Goal: Task Accomplishment & Management: Manage account settings

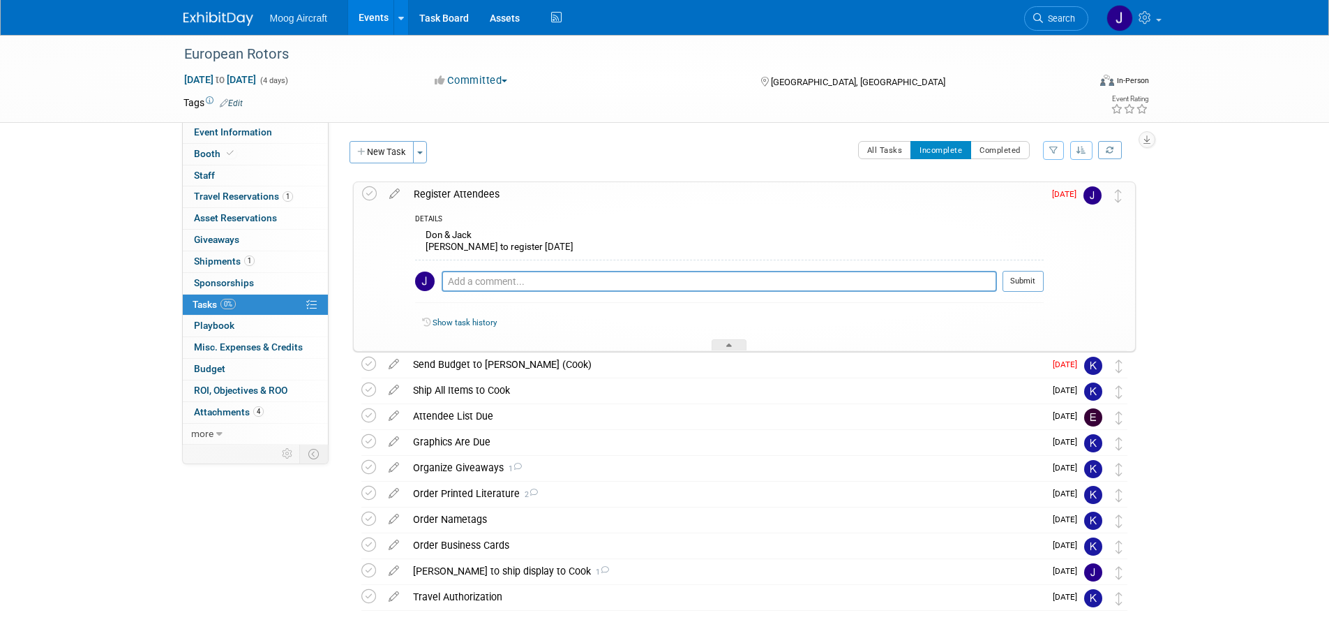
click at [1251, 308] on div "European Rotors Nov 17, 2025 to Nov 20, 2025 (4 days) Nov 17, 2025 to Nov 20, 2…" at bounding box center [664, 365] width 1329 height 661
click at [370, 193] on icon at bounding box center [369, 193] width 15 height 15
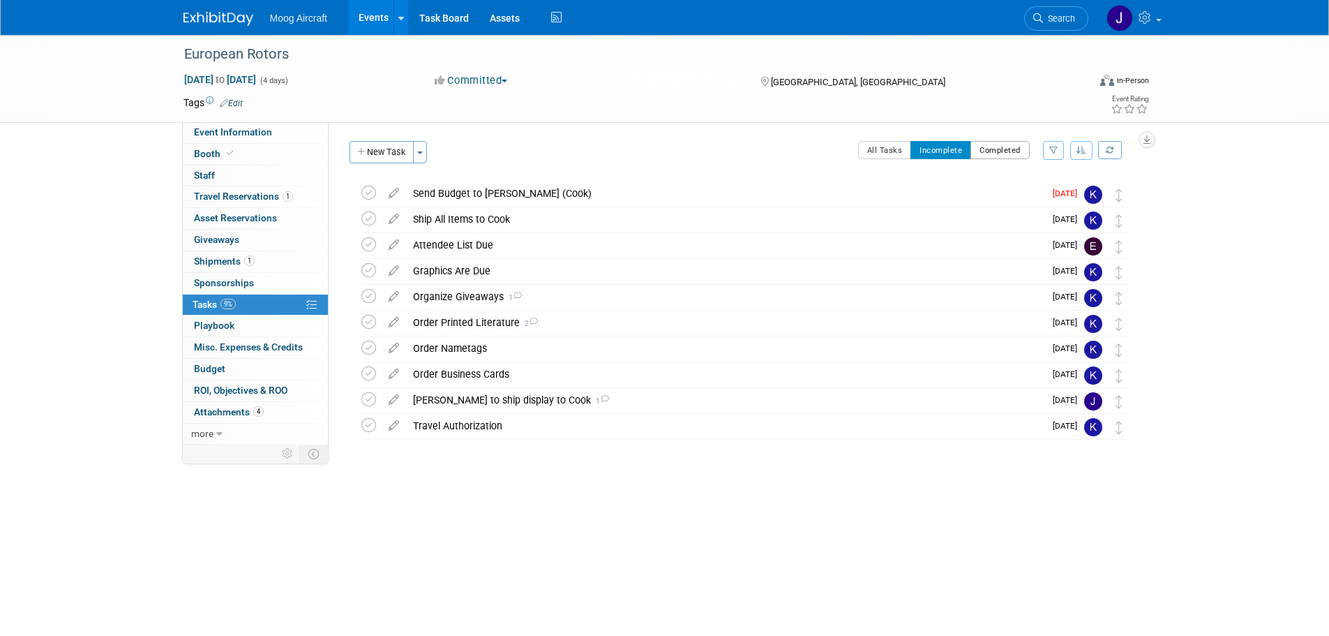
click at [999, 146] on button "Completed" at bounding box center [1000, 150] width 59 height 18
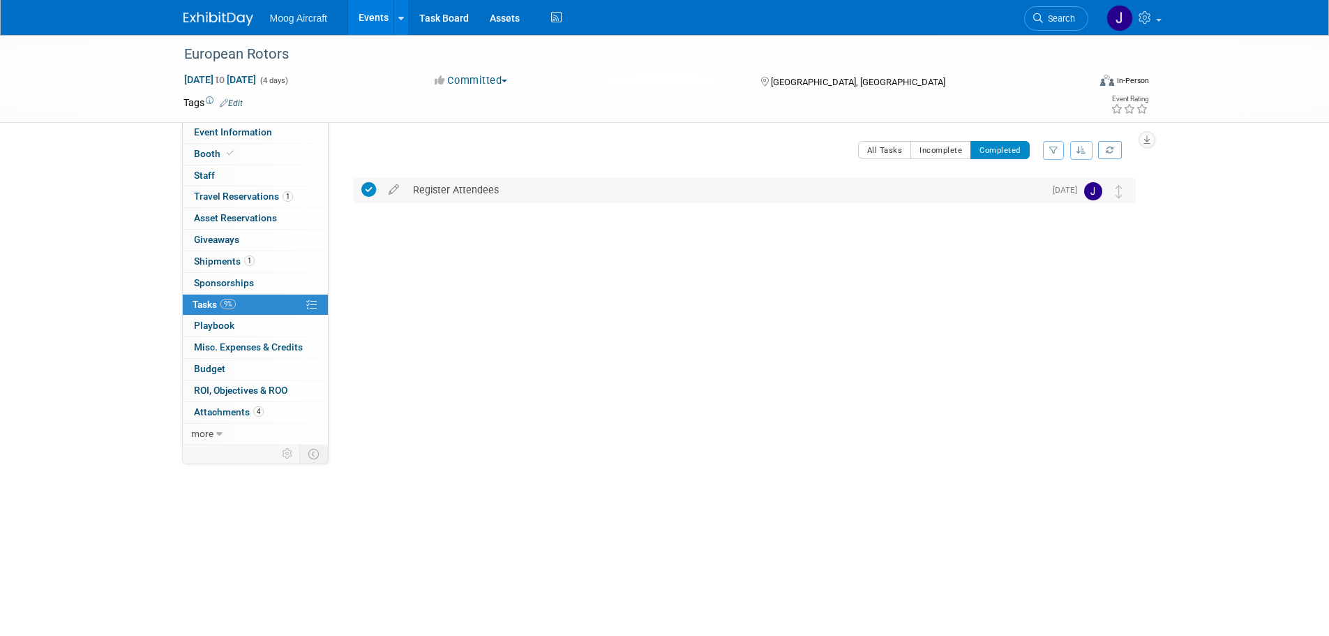
click at [537, 191] on div "Register Attendees" at bounding box center [725, 190] width 639 height 24
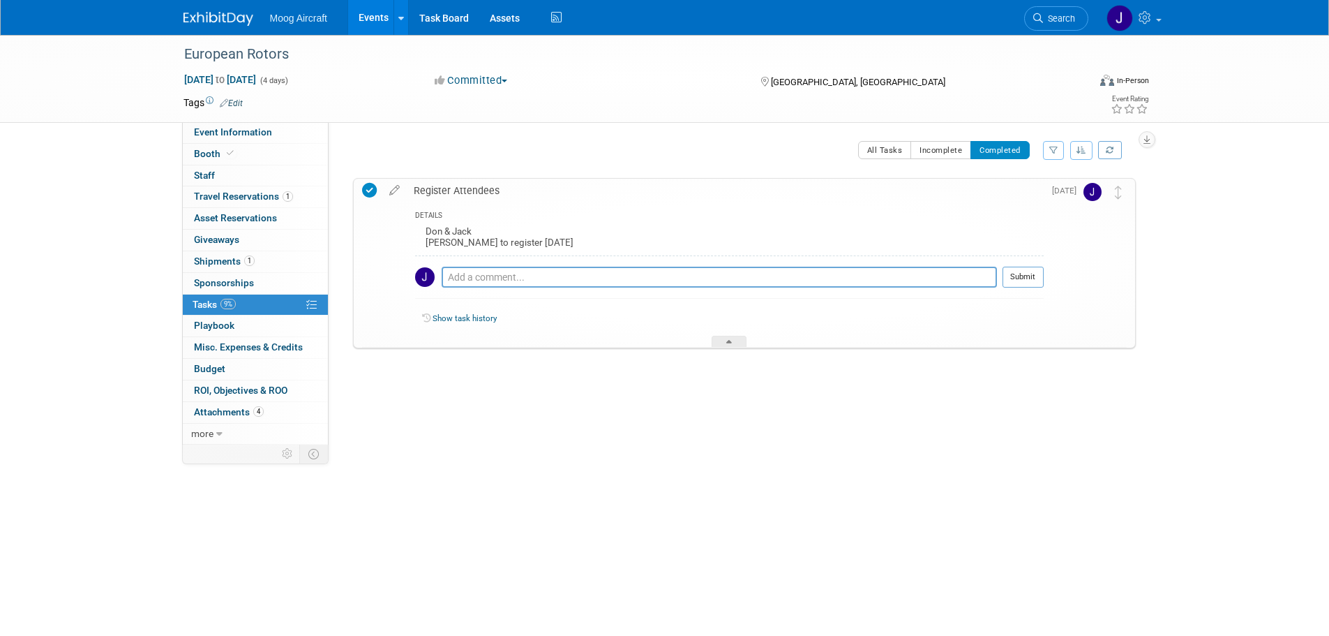
click at [537, 191] on div "Register Attendees" at bounding box center [725, 191] width 637 height 24
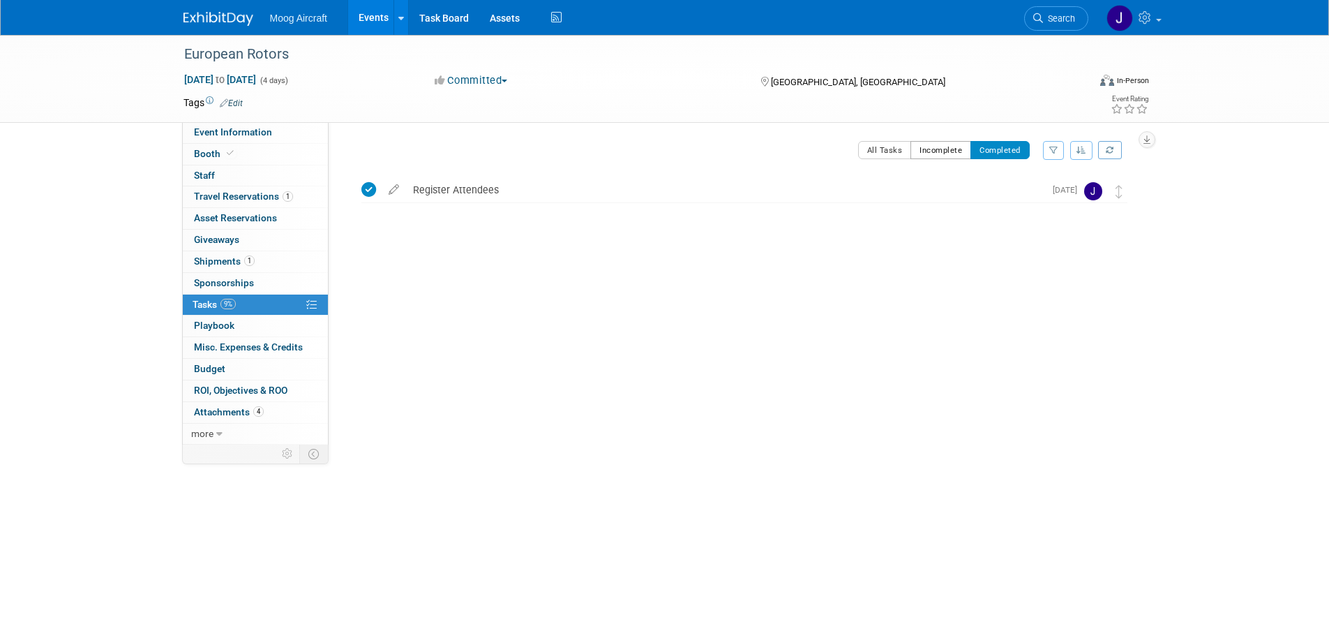
click at [932, 156] on button "Incomplete" at bounding box center [941, 150] width 61 height 18
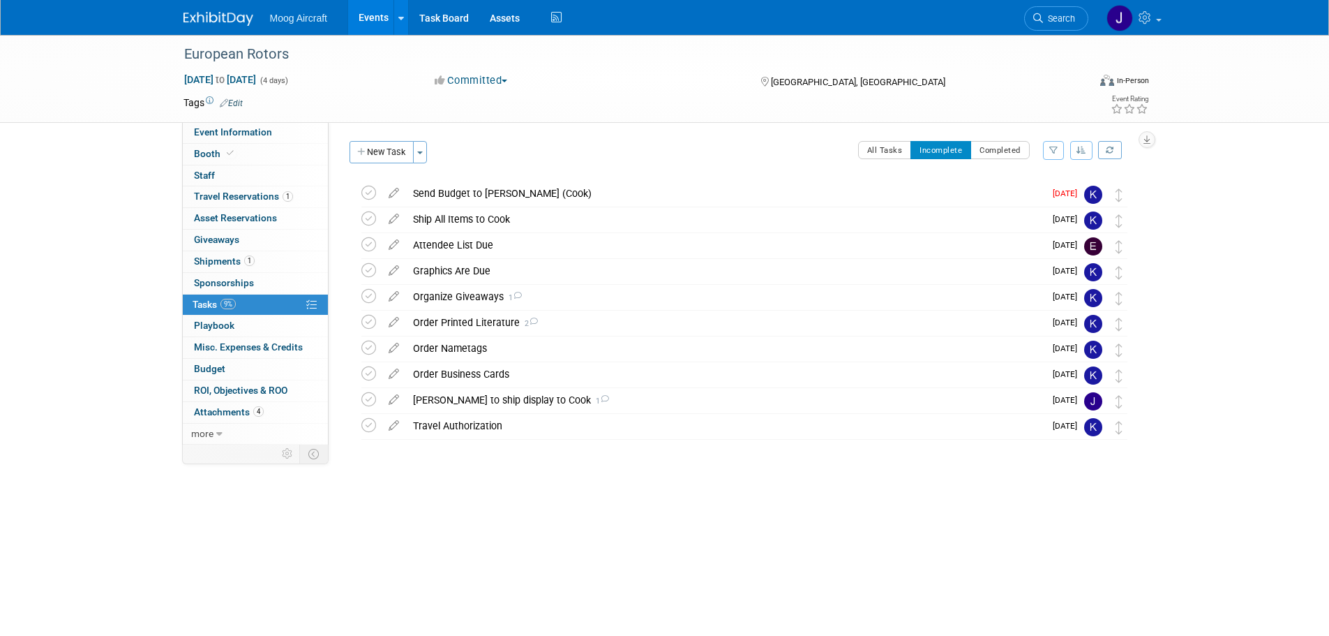
click at [951, 573] on body "Moog Aircraft Events Add Event Bulk Upload Events Shareable Event Boards Recent…" at bounding box center [664, 318] width 1329 height 636
click at [112, 530] on body "Moog Aircraft Events Add Event Bulk Upload Events Shareable Event Boards Recent…" at bounding box center [664, 318] width 1329 height 636
click at [375, 18] on link "Events" at bounding box center [373, 17] width 51 height 35
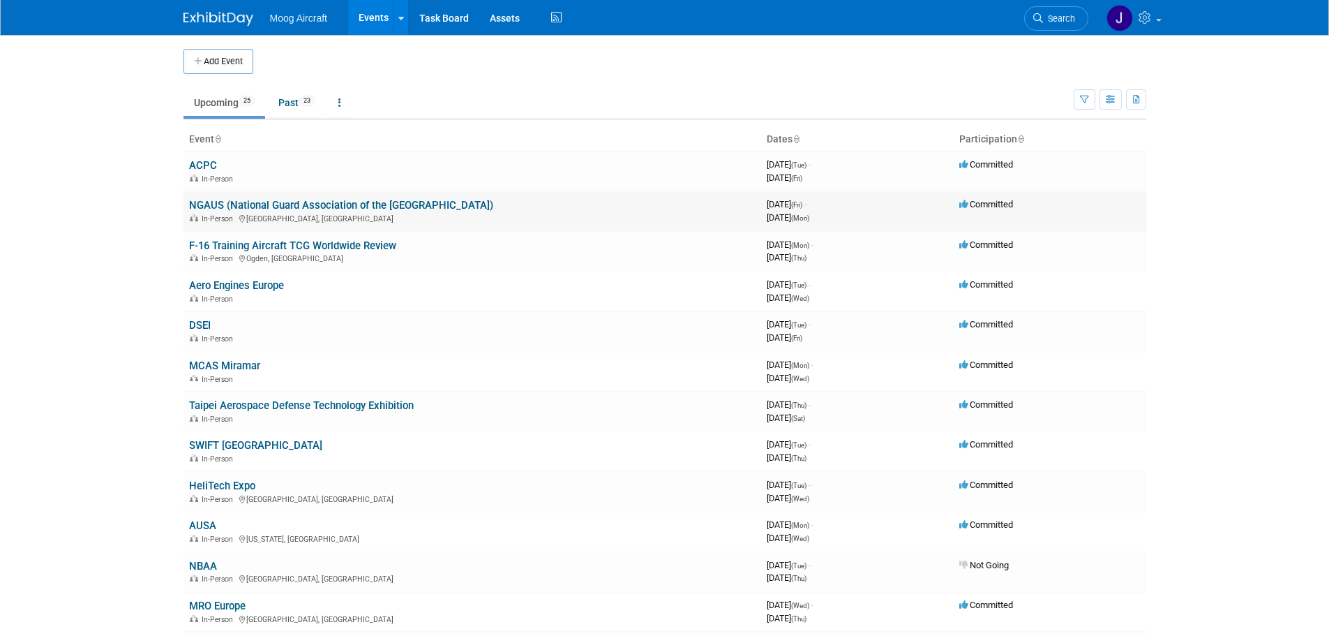
click at [378, 201] on link "NGAUS (National Guard Association of the [GEOGRAPHIC_DATA])" at bounding box center [341, 205] width 304 height 13
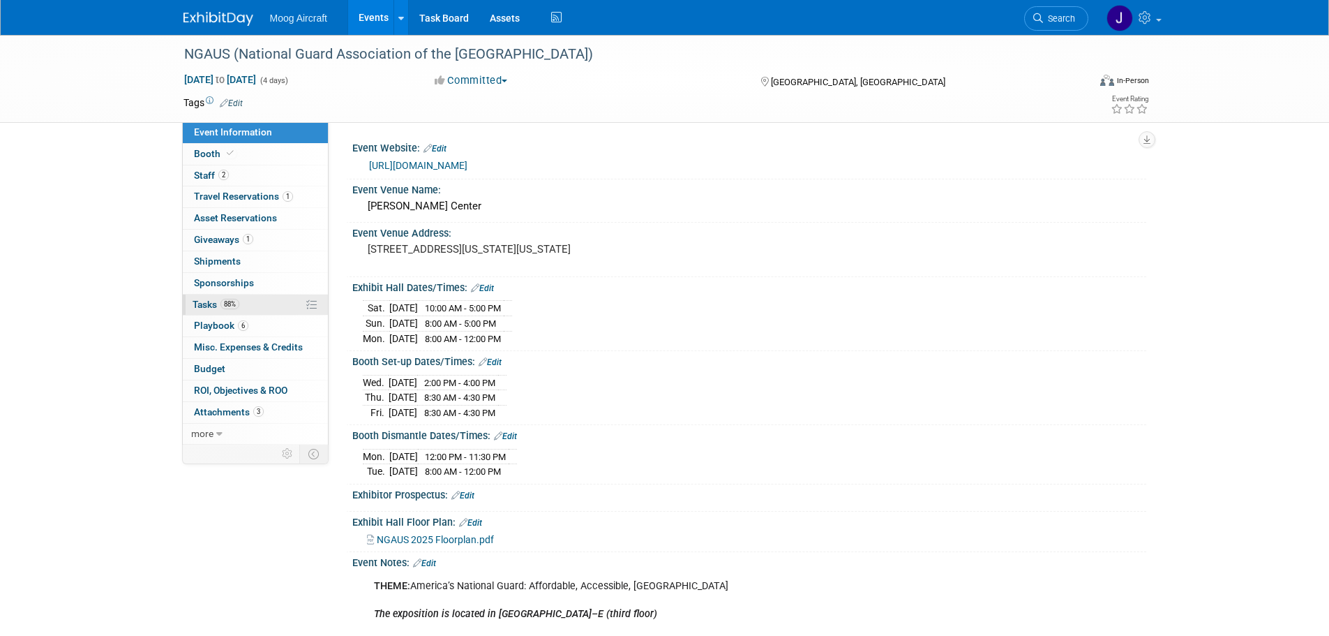
click at [248, 304] on link "88% Tasks 88%" at bounding box center [255, 304] width 145 height 21
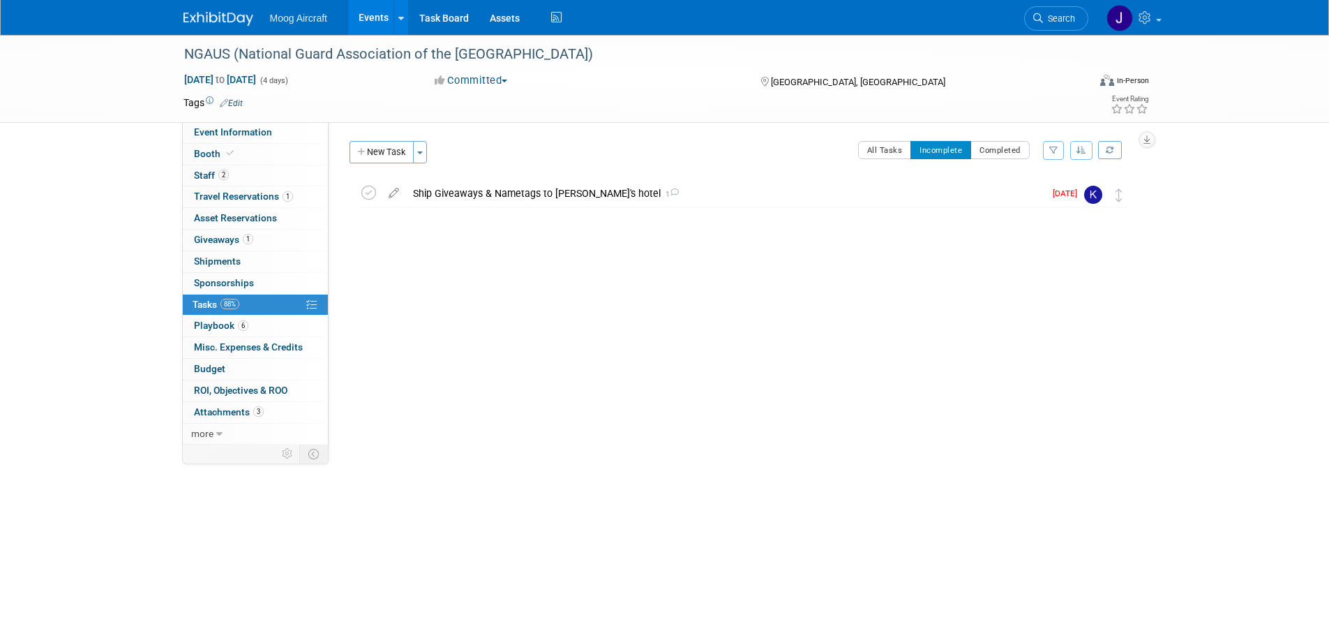
click at [373, 26] on link "Events" at bounding box center [373, 17] width 51 height 35
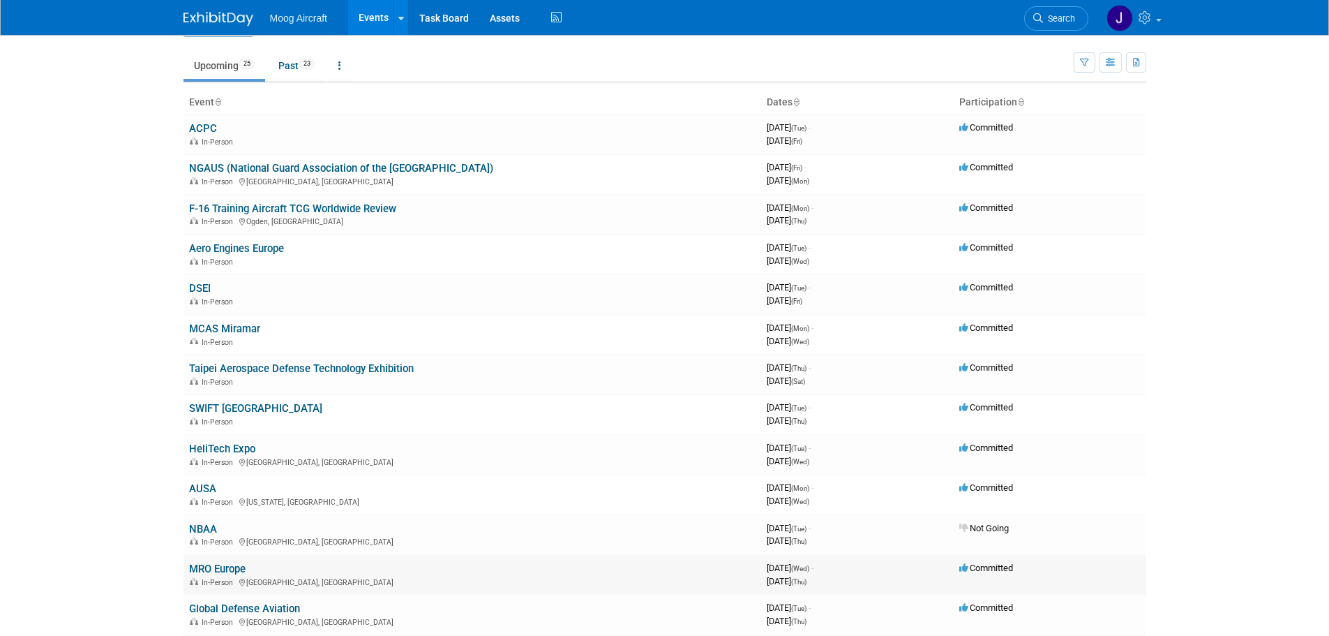
scroll to position [70, 0]
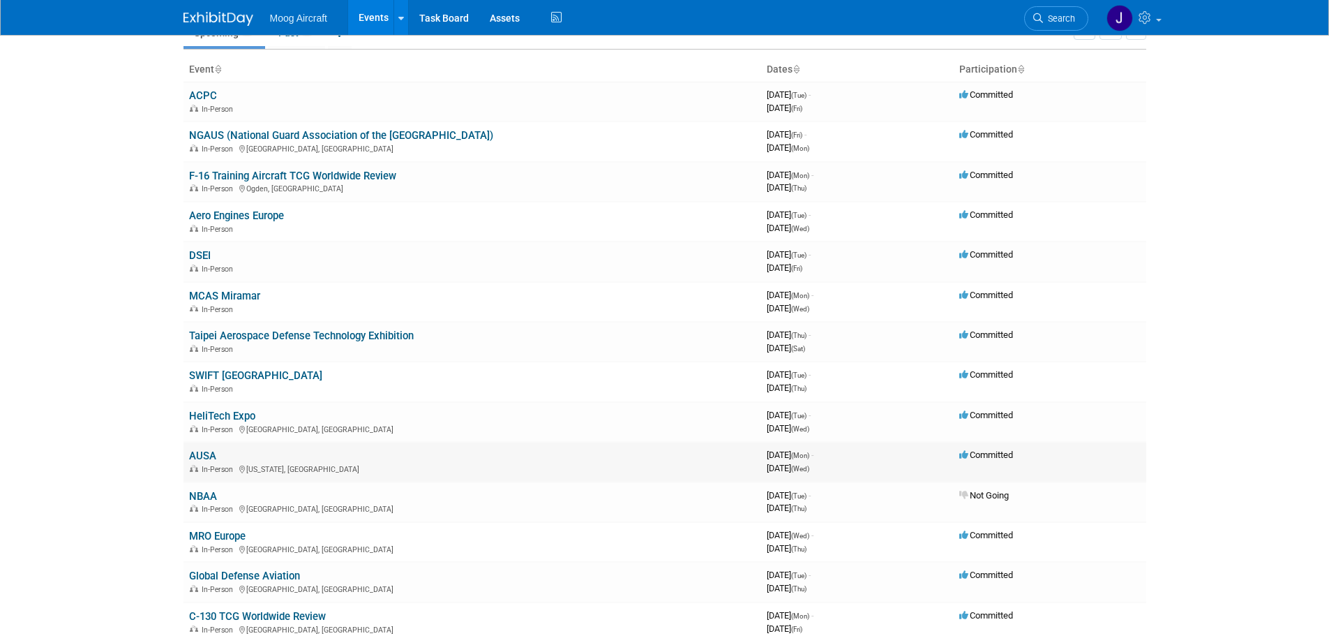
click at [200, 451] on link "AUSA" at bounding box center [202, 455] width 27 height 13
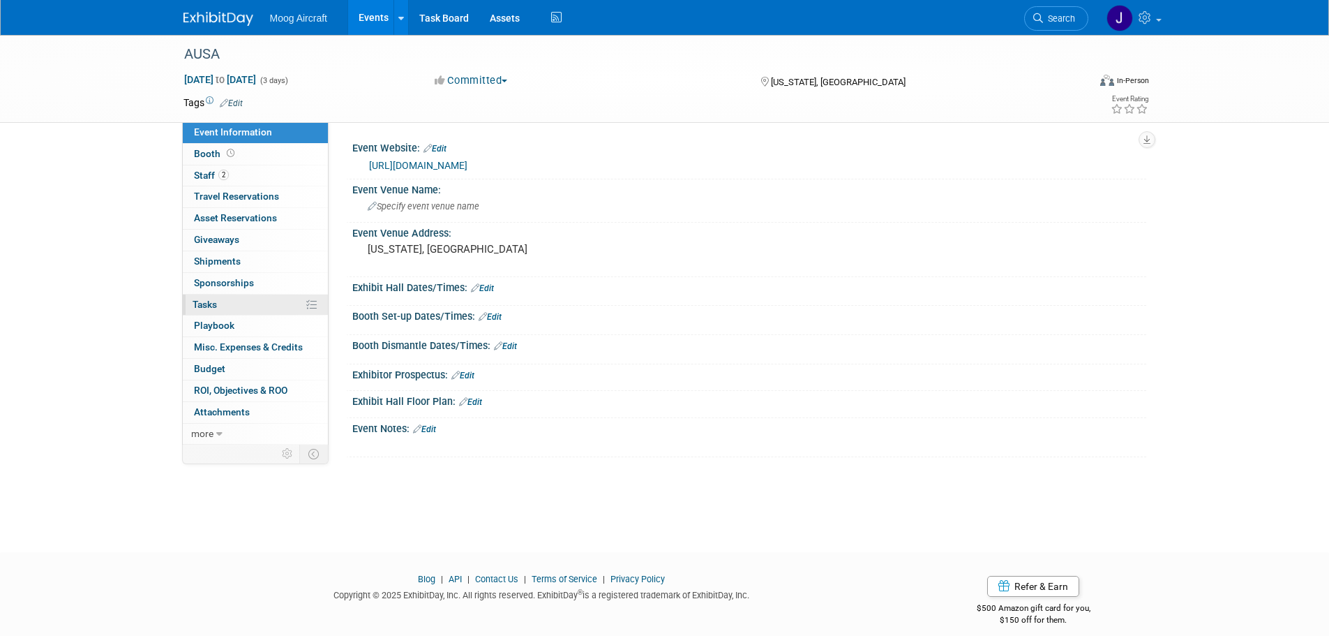
click at [246, 302] on link "0% Tasks 0%" at bounding box center [255, 304] width 145 height 21
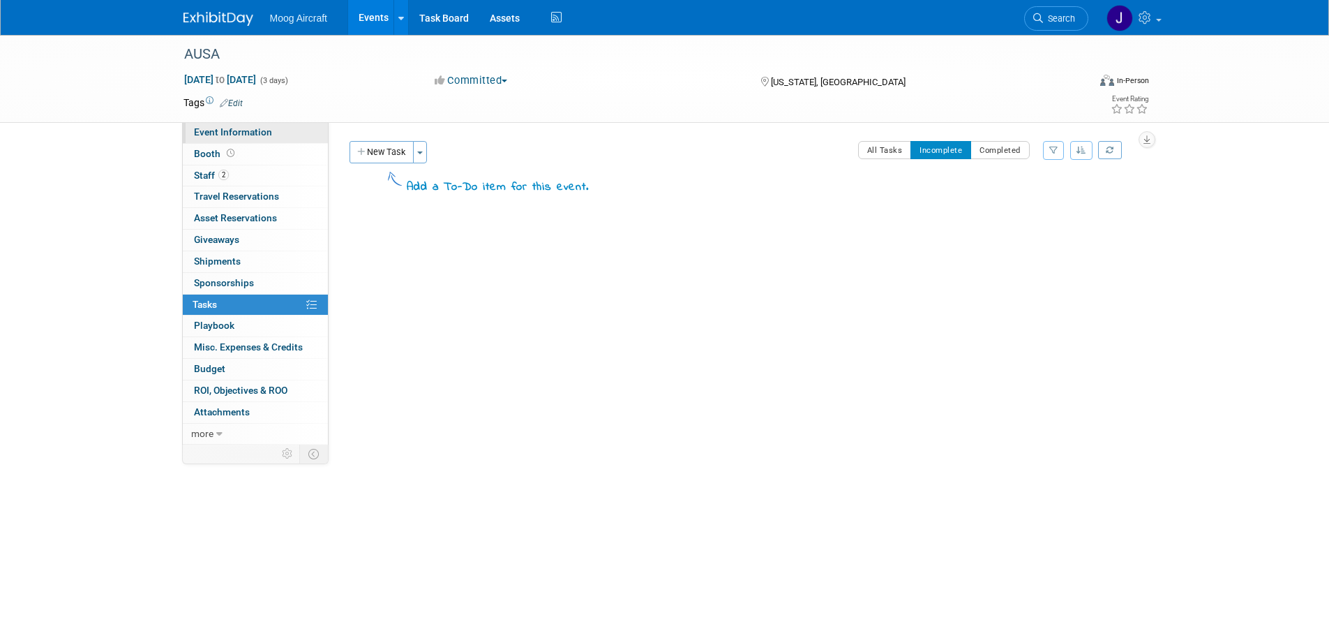
click at [260, 130] on span "Event Information" at bounding box center [233, 131] width 78 height 11
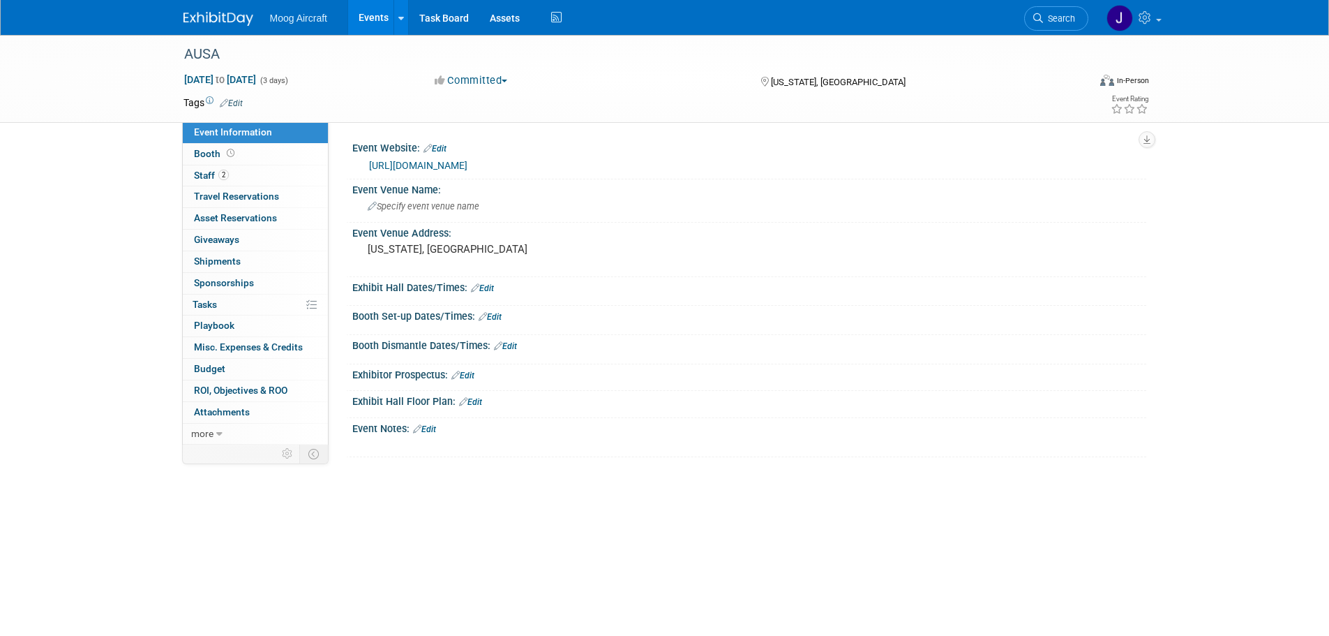
click at [365, 29] on link "Events" at bounding box center [373, 17] width 51 height 35
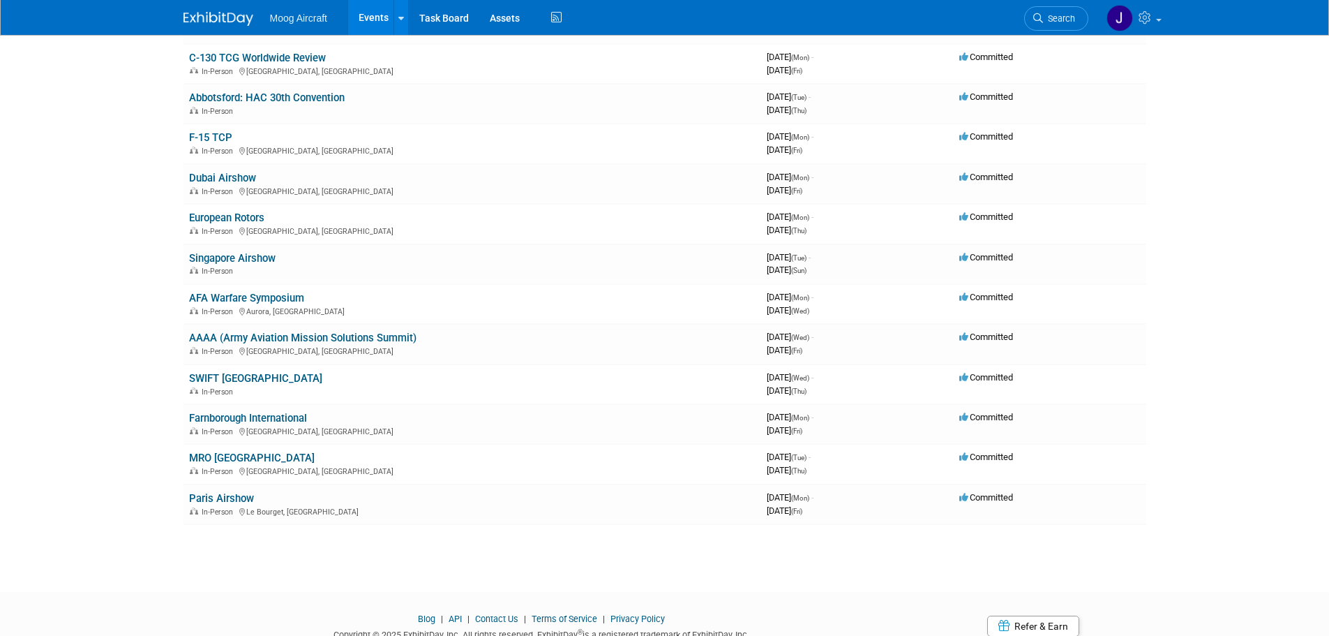
scroll to position [558, 0]
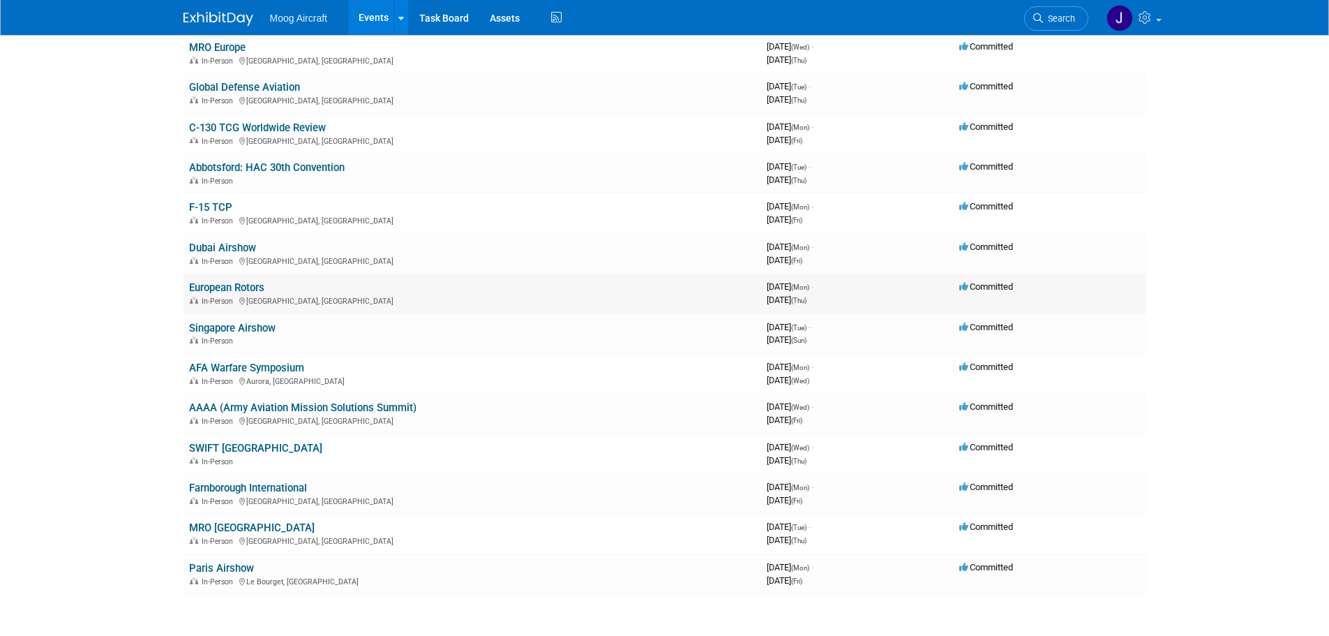
click at [230, 282] on link "European Rotors" at bounding box center [226, 287] width 75 height 13
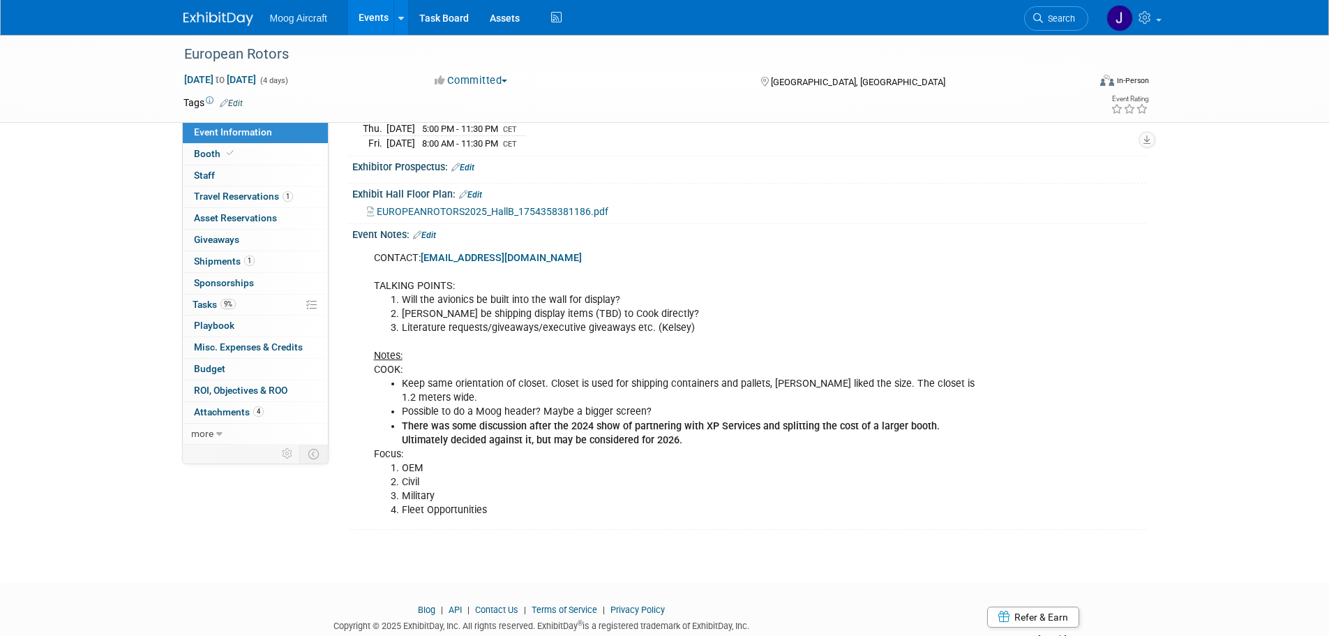
scroll to position [349, 0]
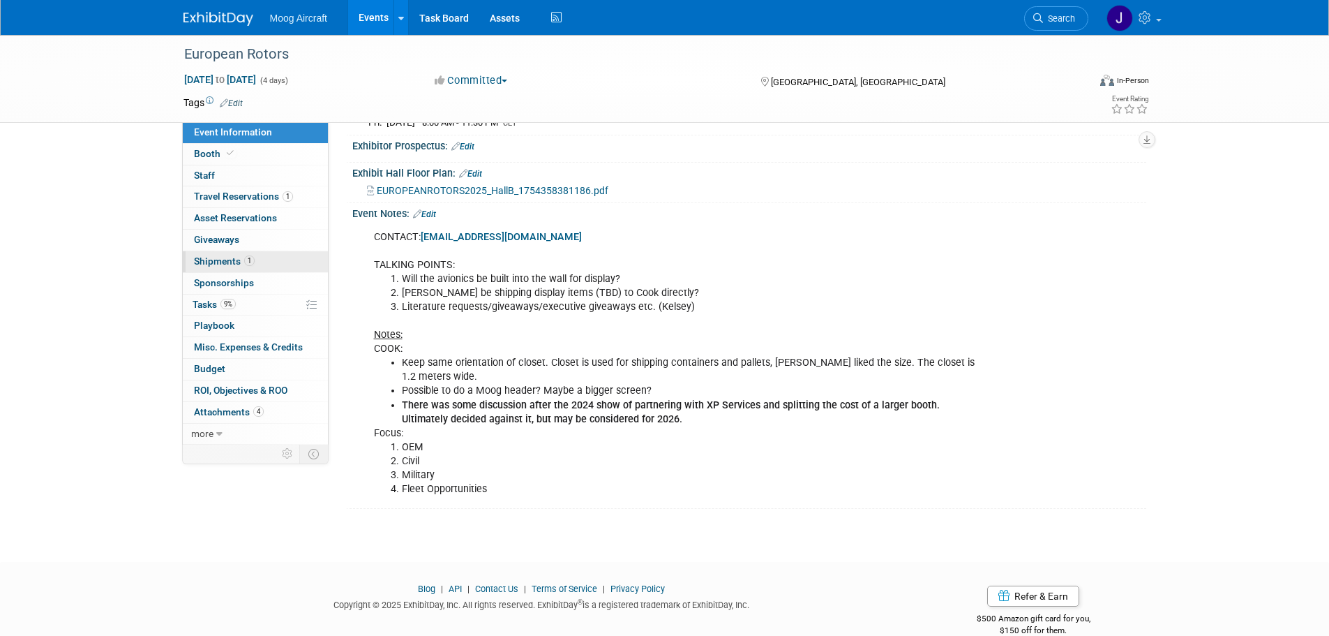
click at [265, 262] on link "1 Shipments 1" at bounding box center [255, 261] width 145 height 21
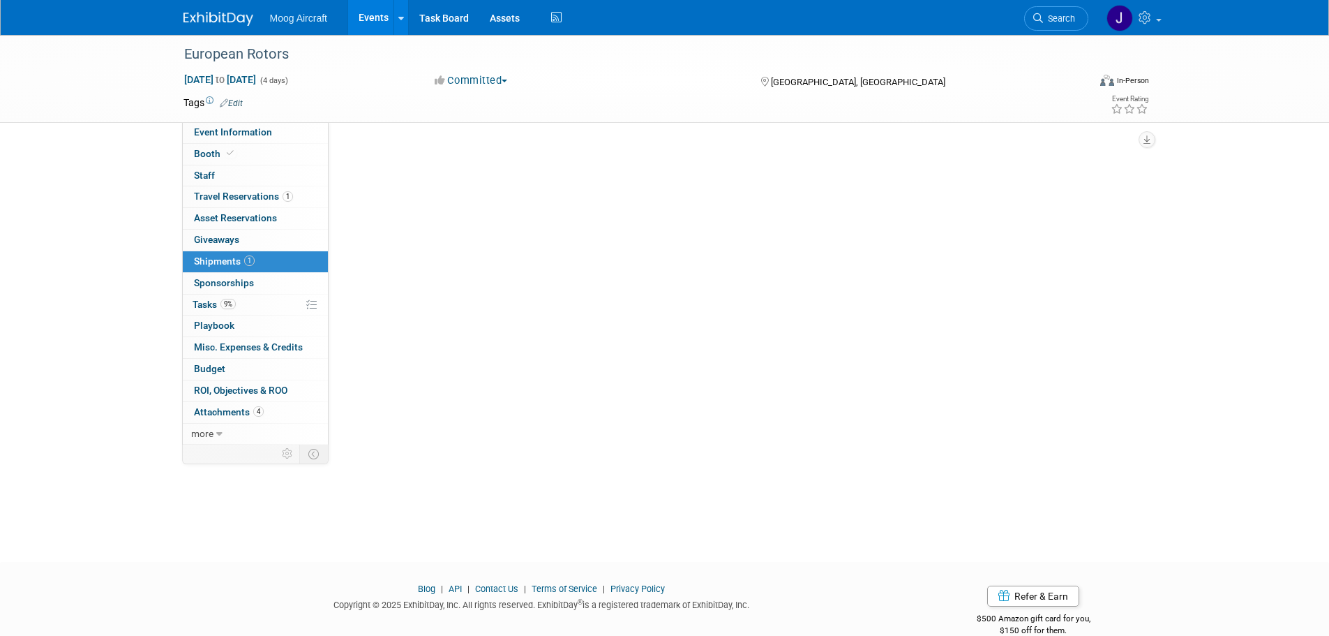
scroll to position [0, 0]
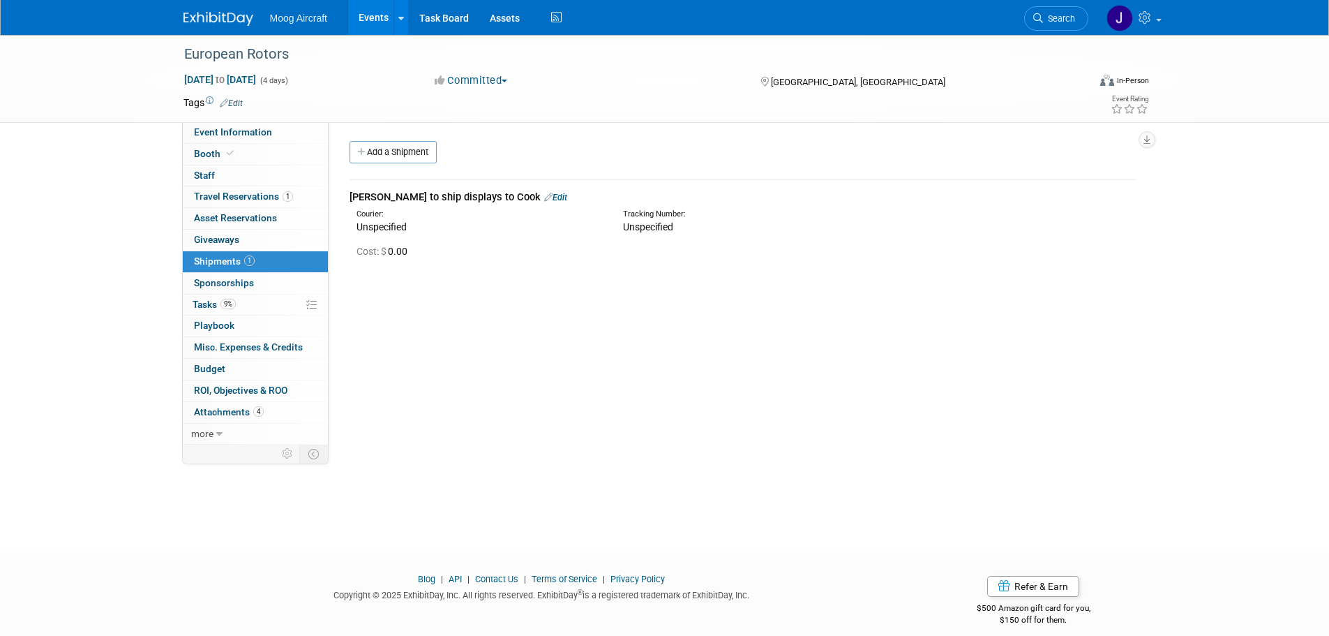
click at [544, 195] on link "Edit" at bounding box center [555, 197] width 23 height 10
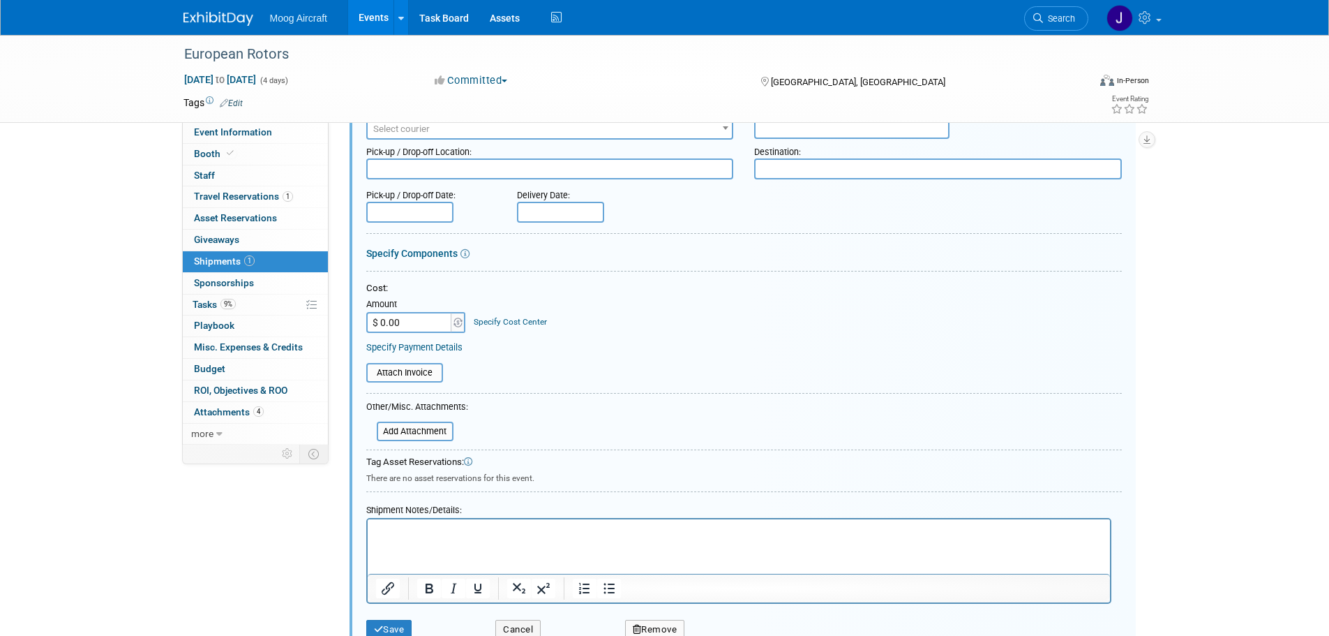
scroll to position [160, 0]
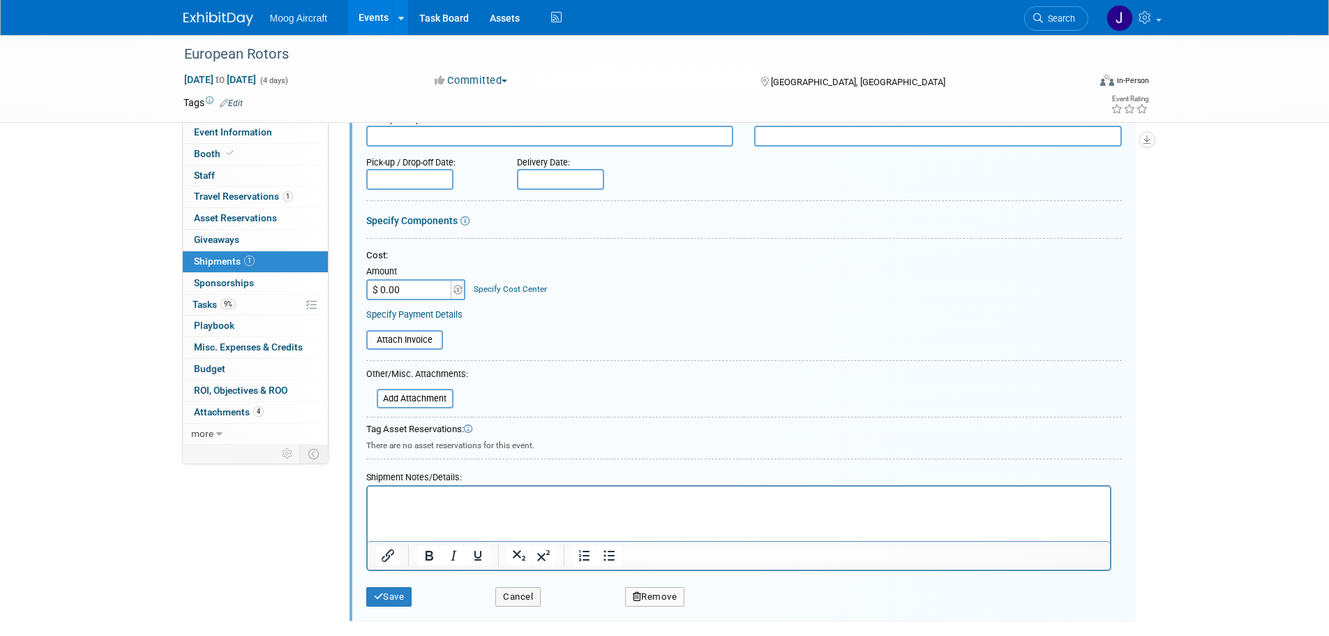
click at [457, 506] on html at bounding box center [738, 496] width 742 height 20
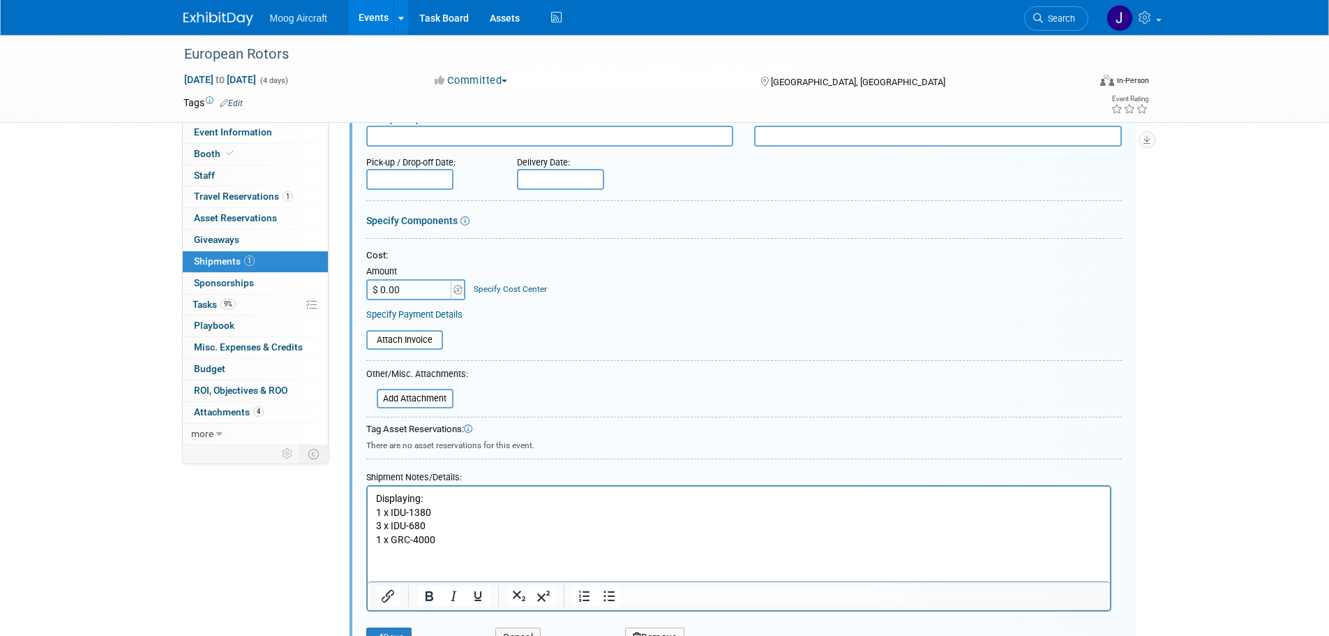
click at [379, 523] on p "3 x IDU-680" at bounding box center [738, 526] width 726 height 14
click at [448, 528] on p "3 x IDU-680" at bounding box center [738, 526] width 726 height 14
click at [455, 543] on p "1 x GRC-4000" at bounding box center [738, 540] width 726 height 14
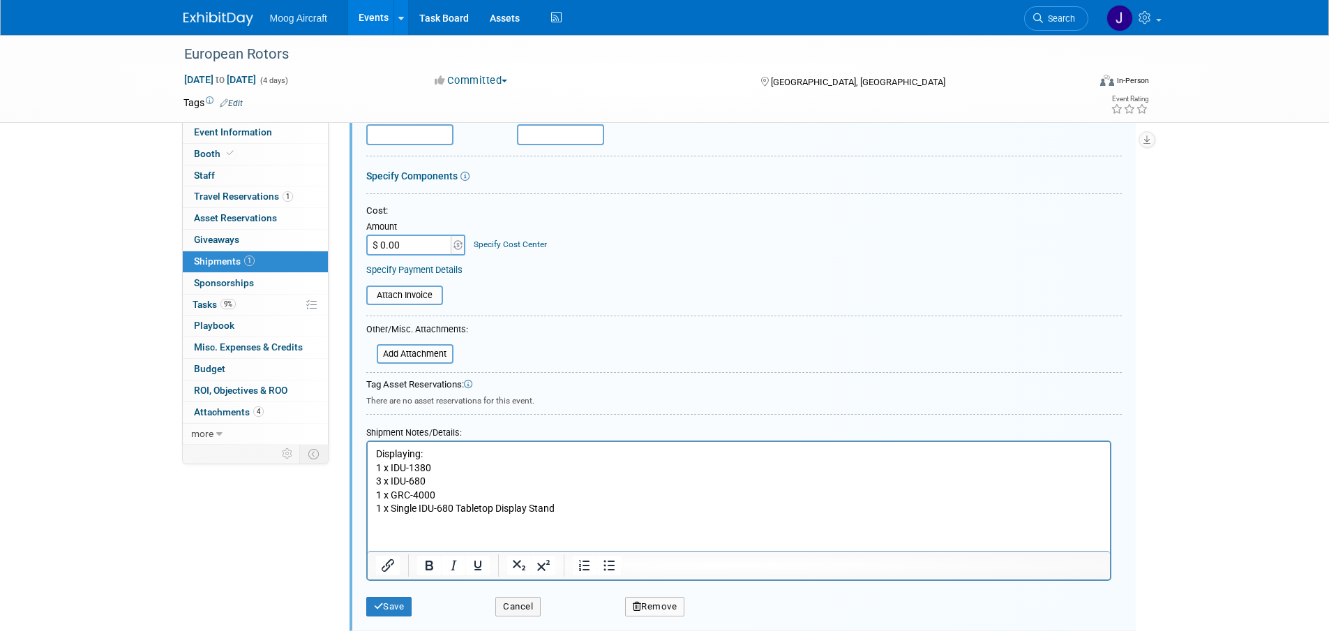
scroll to position [230, 0]
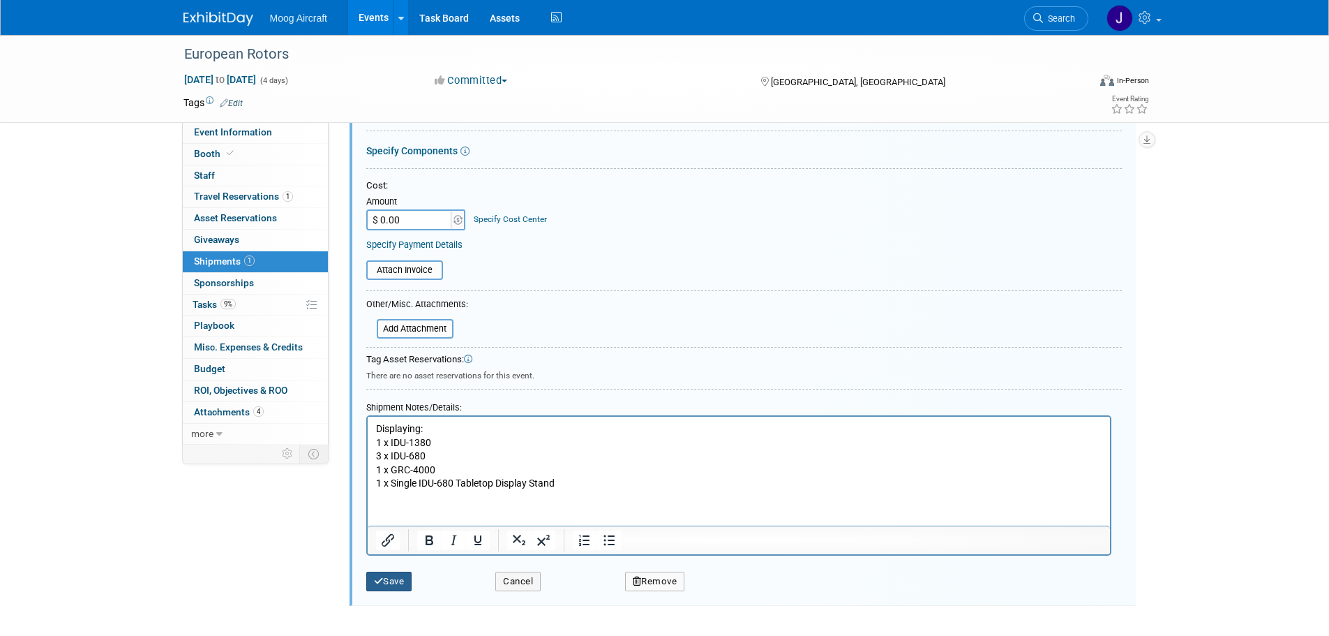
click at [396, 577] on button "Save" at bounding box center [389, 582] width 46 height 20
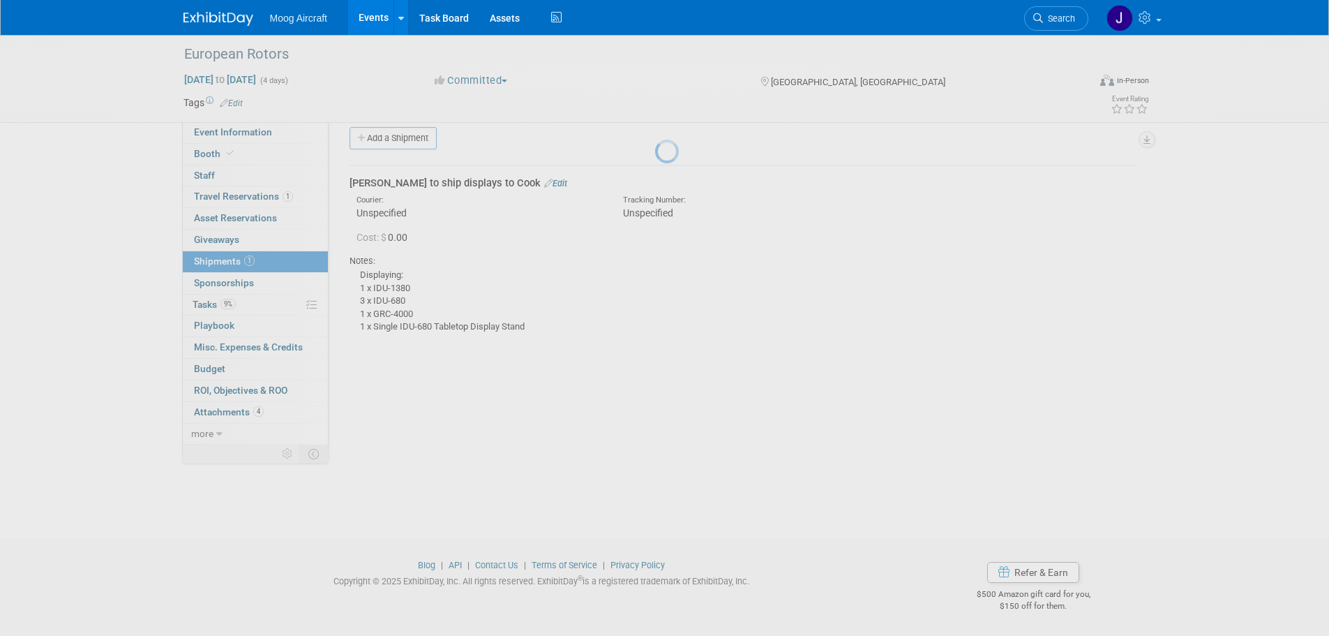
scroll to position [14, 0]
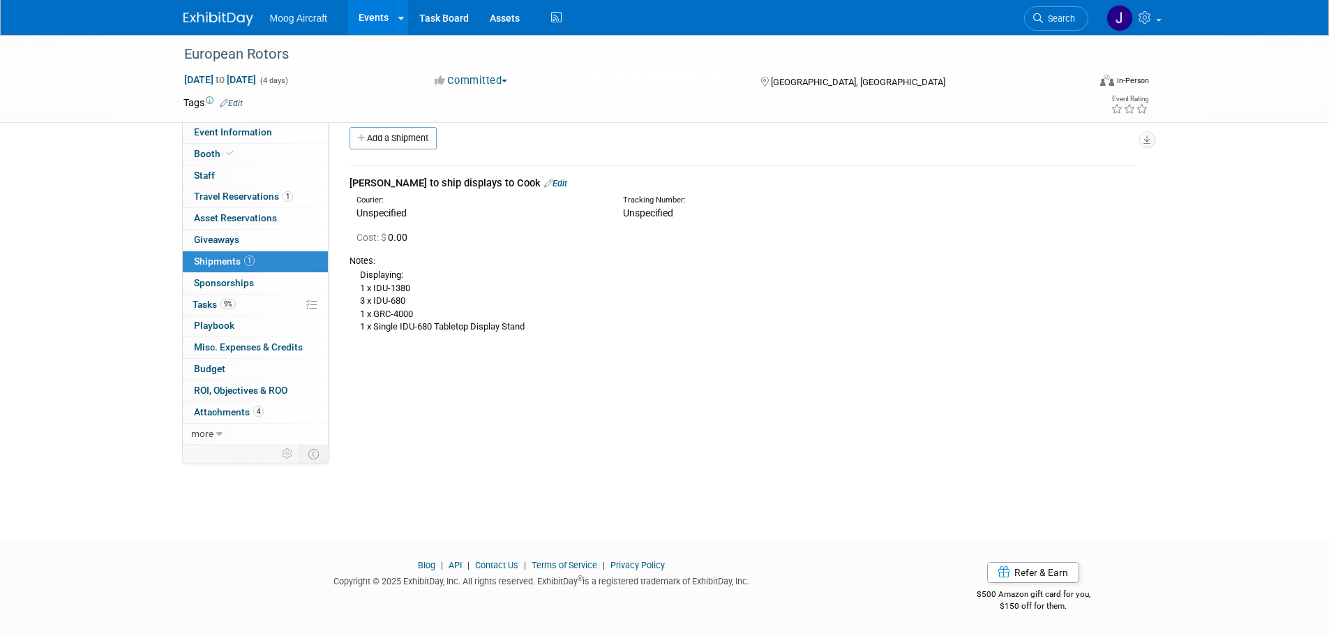
click at [364, 27] on link "Events" at bounding box center [373, 17] width 51 height 35
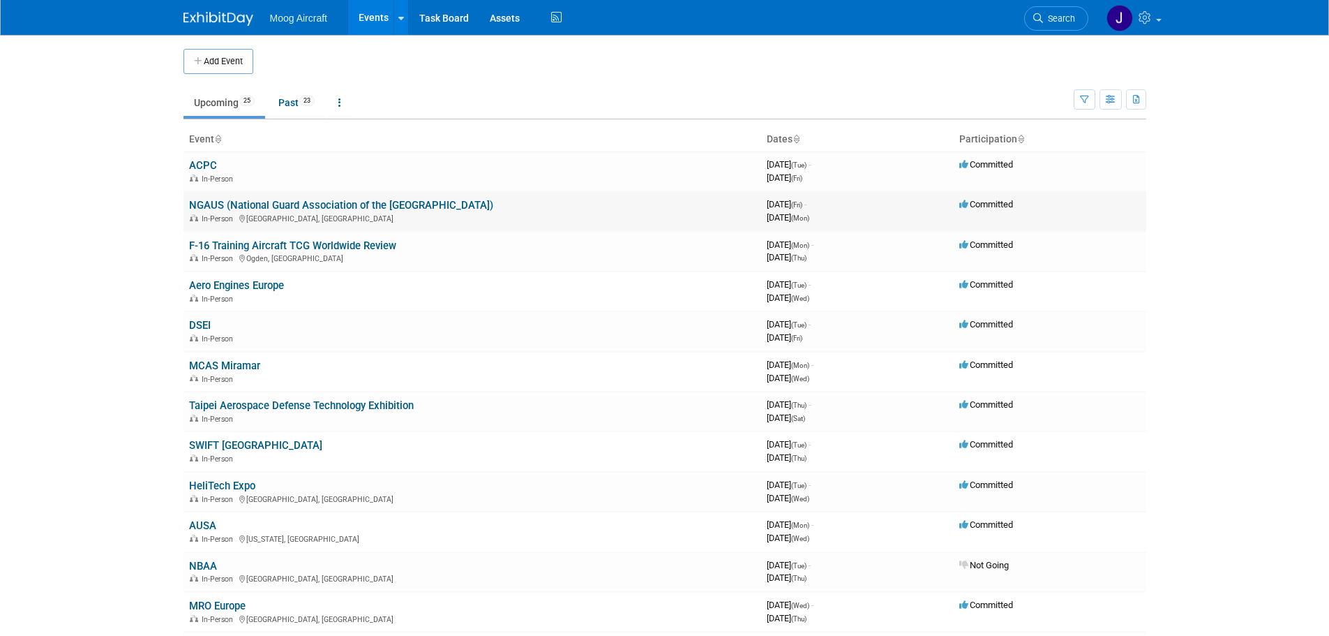
scroll to position [70, 0]
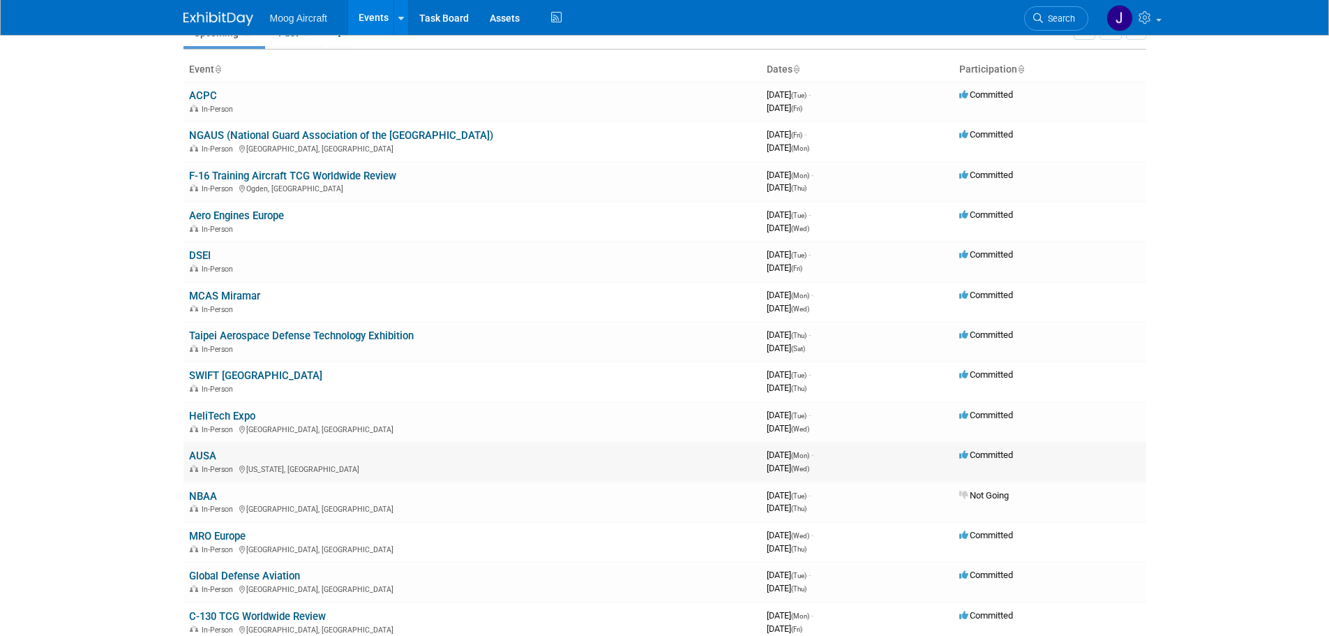
click at [207, 453] on link "AUSA" at bounding box center [202, 455] width 27 height 13
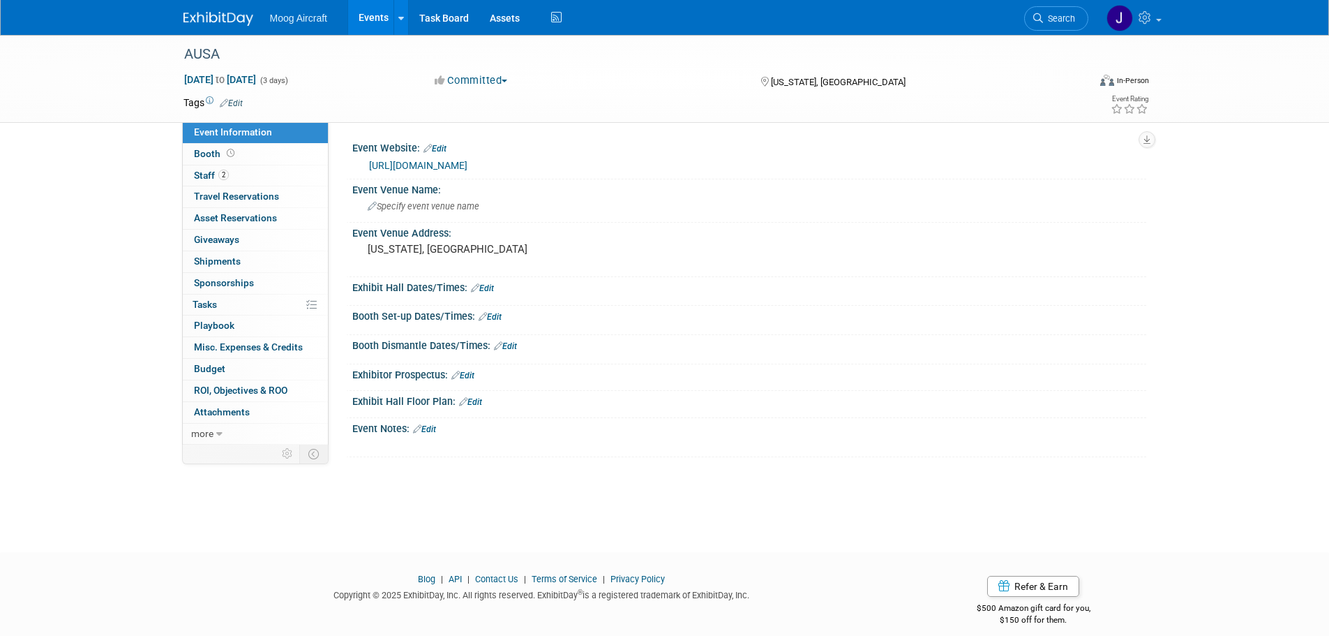
click at [372, 18] on link "Events" at bounding box center [373, 17] width 51 height 35
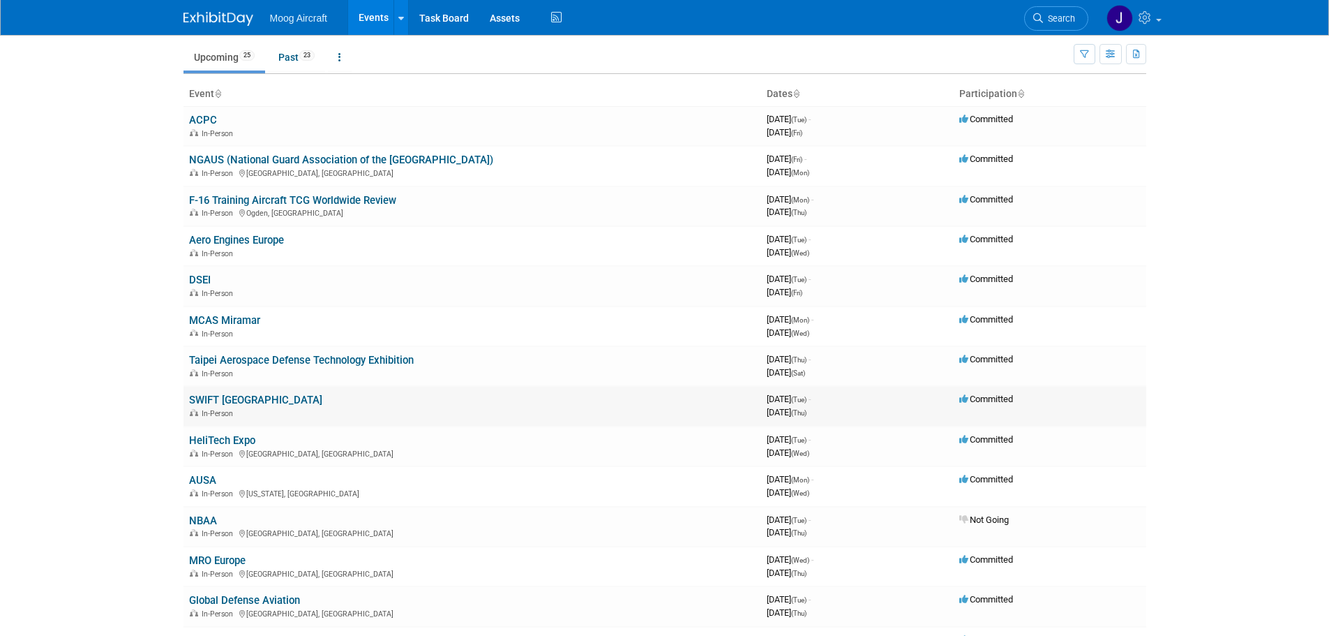
scroll to position [70, 0]
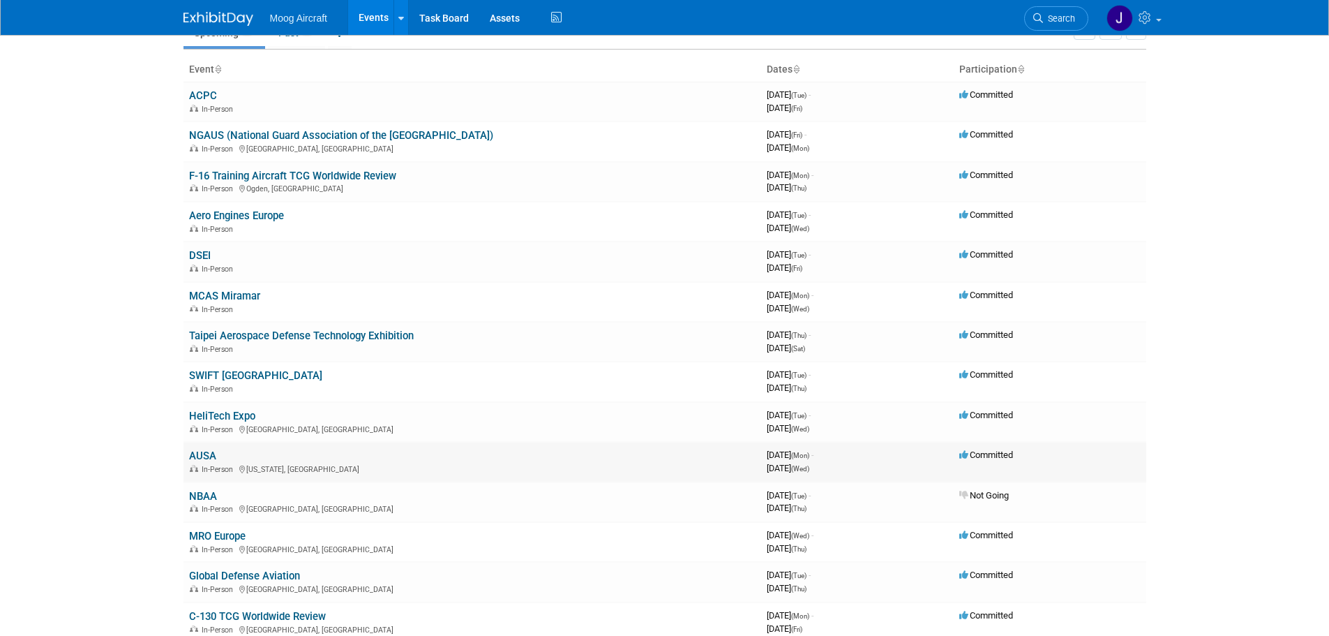
click at [207, 456] on link "AUSA" at bounding box center [202, 455] width 27 height 13
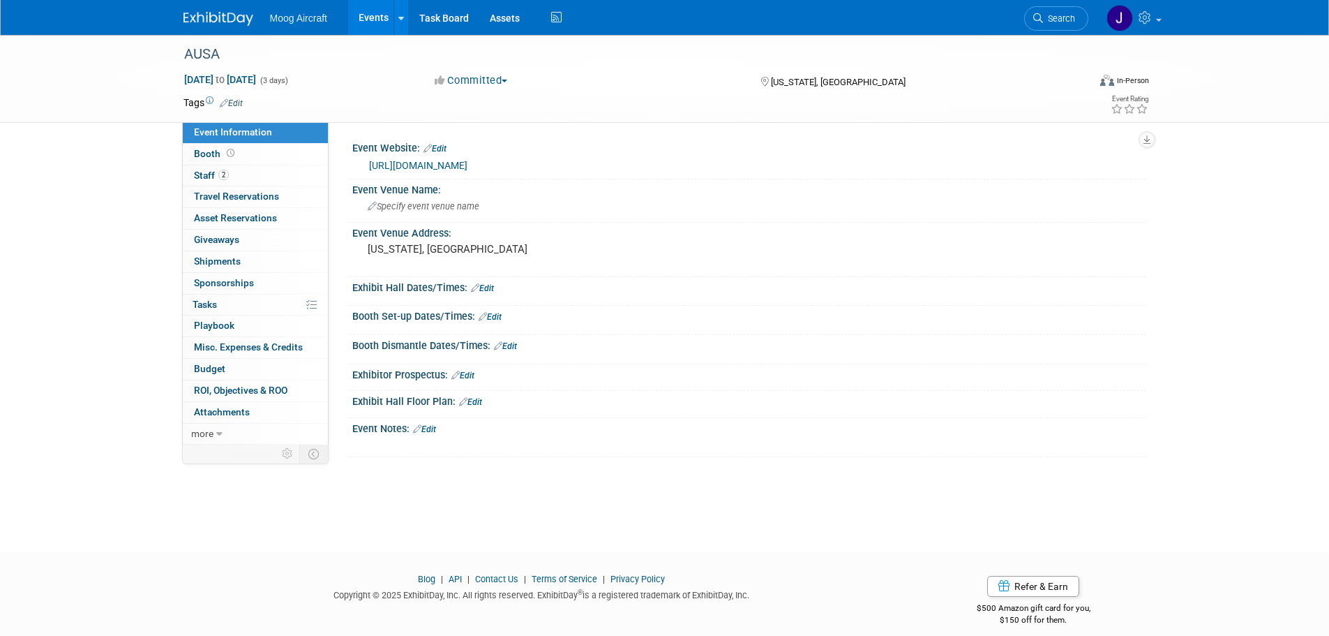
click at [435, 434] on div "X" at bounding box center [747, 437] width 777 height 7
click at [435, 430] on link "Edit" at bounding box center [424, 429] width 23 height 10
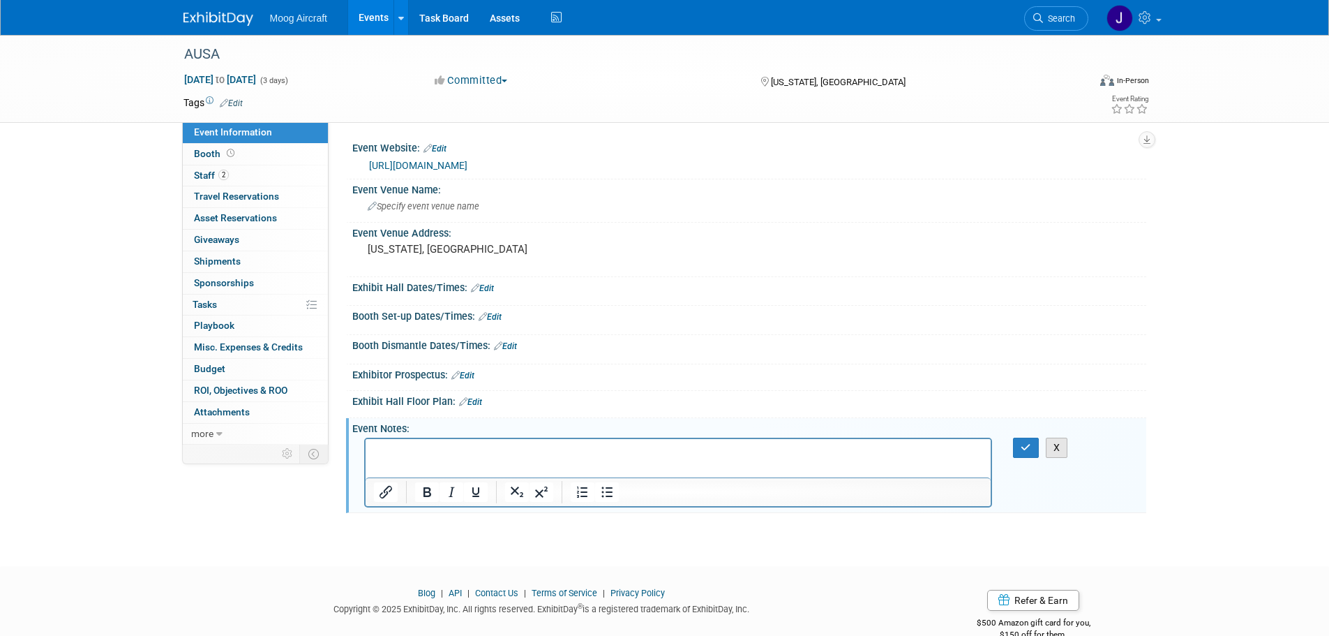
click at [1063, 449] on button "X" at bounding box center [1057, 448] width 22 height 20
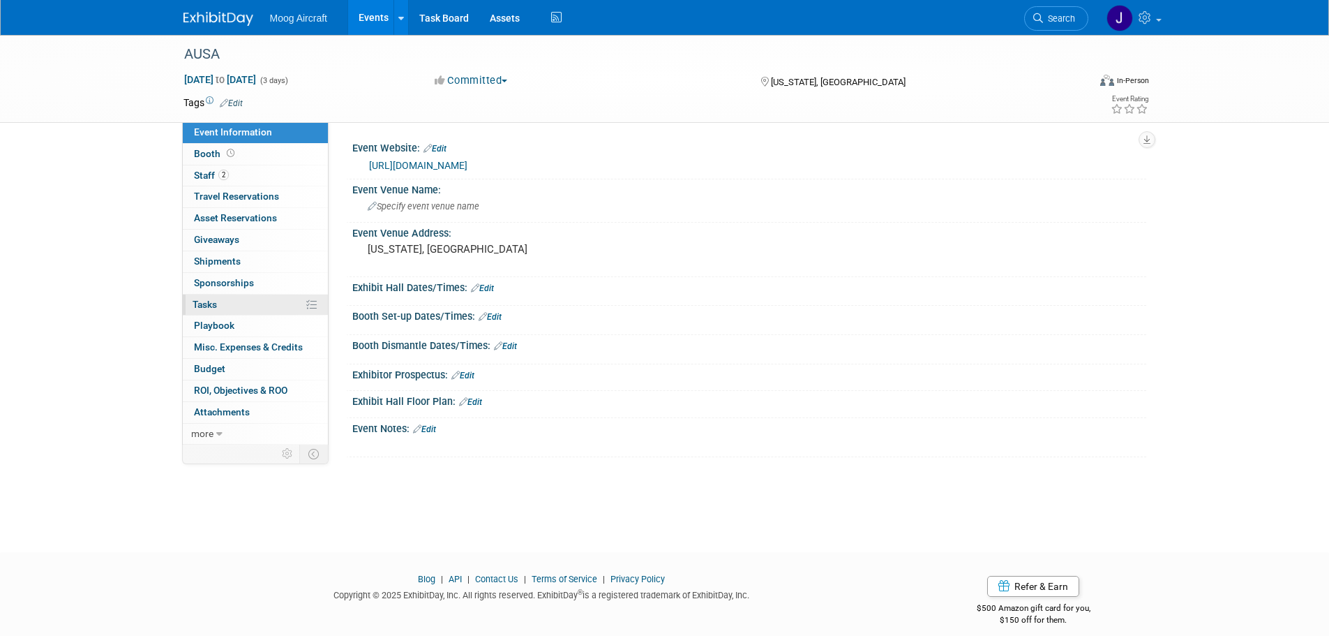
click at [232, 304] on link "0% Tasks 0%" at bounding box center [255, 304] width 145 height 21
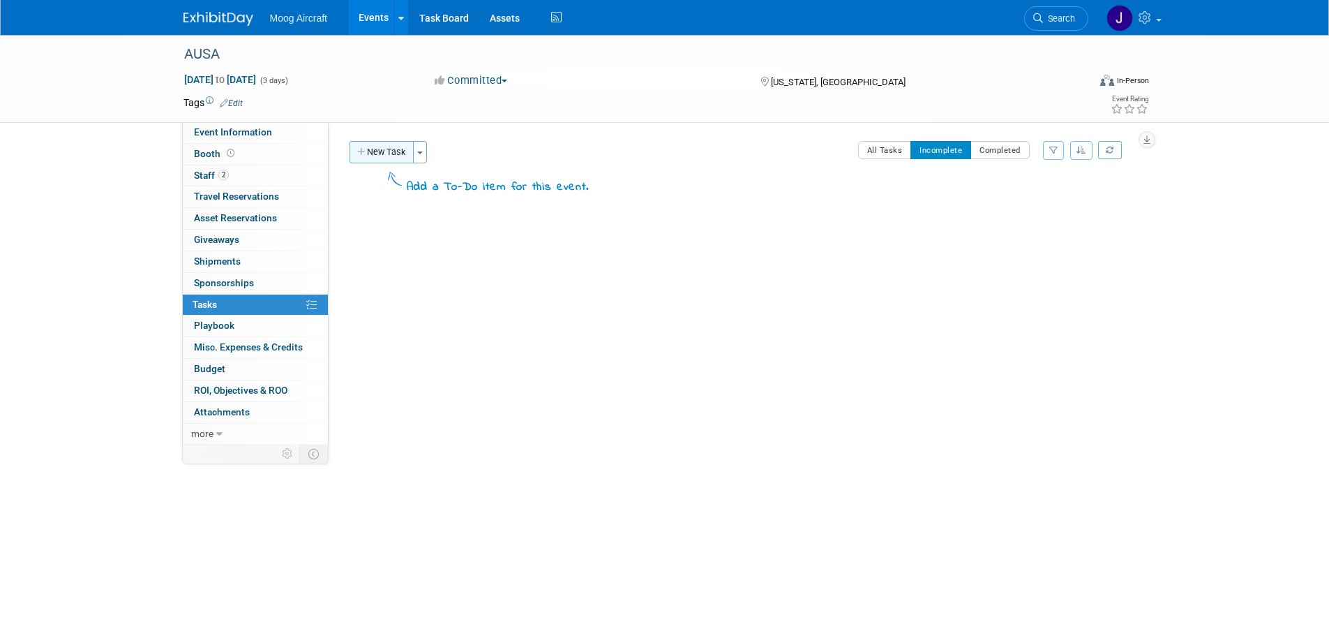
click at [378, 154] on button "New Task" at bounding box center [382, 152] width 64 height 22
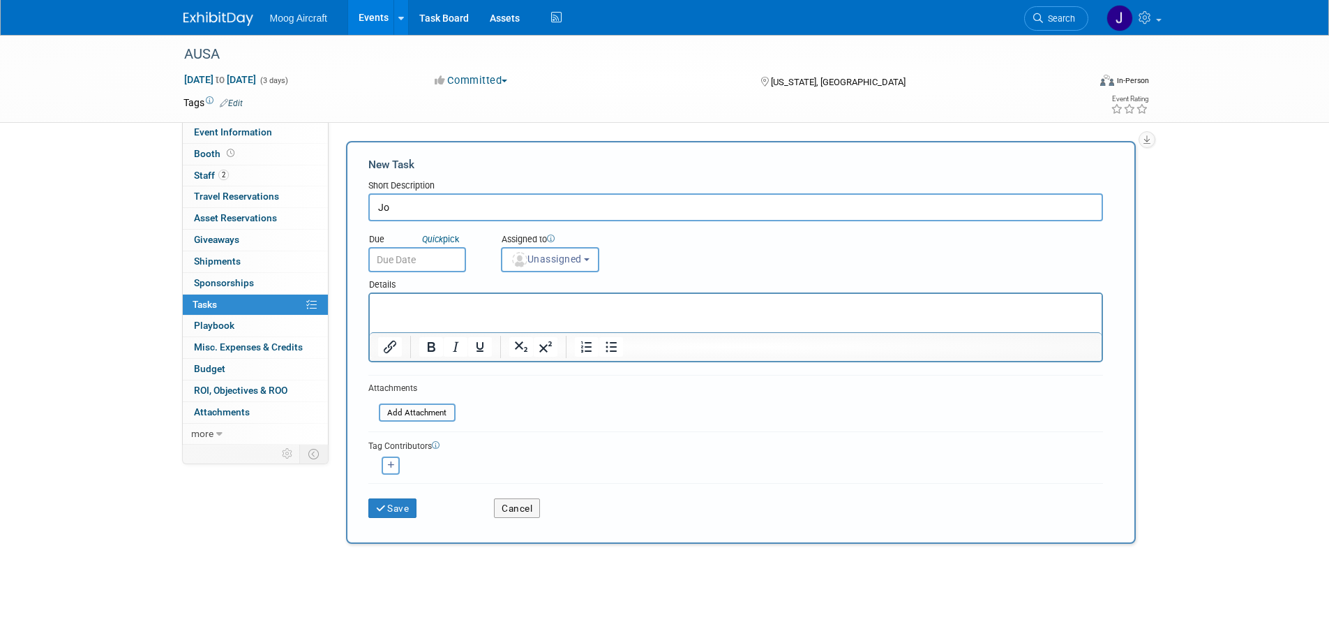
type input "J"
type input "Ship Avionics Displays"
click at [551, 264] on span "Unassigned" at bounding box center [546, 258] width 71 height 11
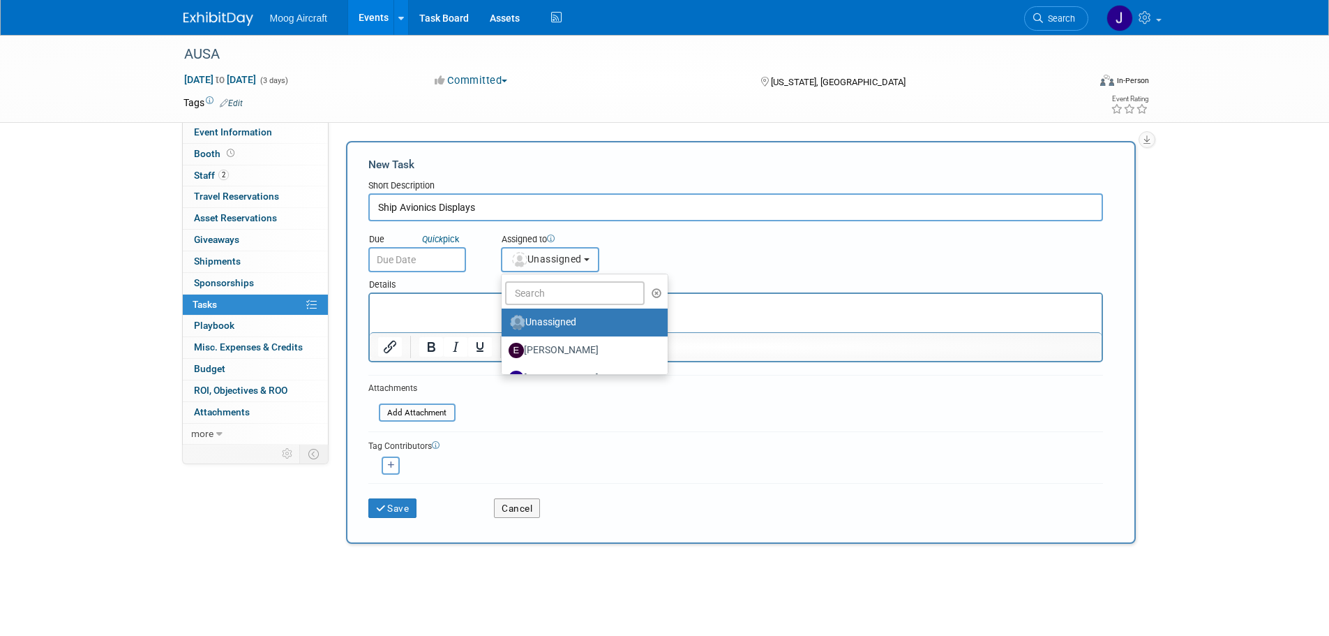
scroll to position [70, 0]
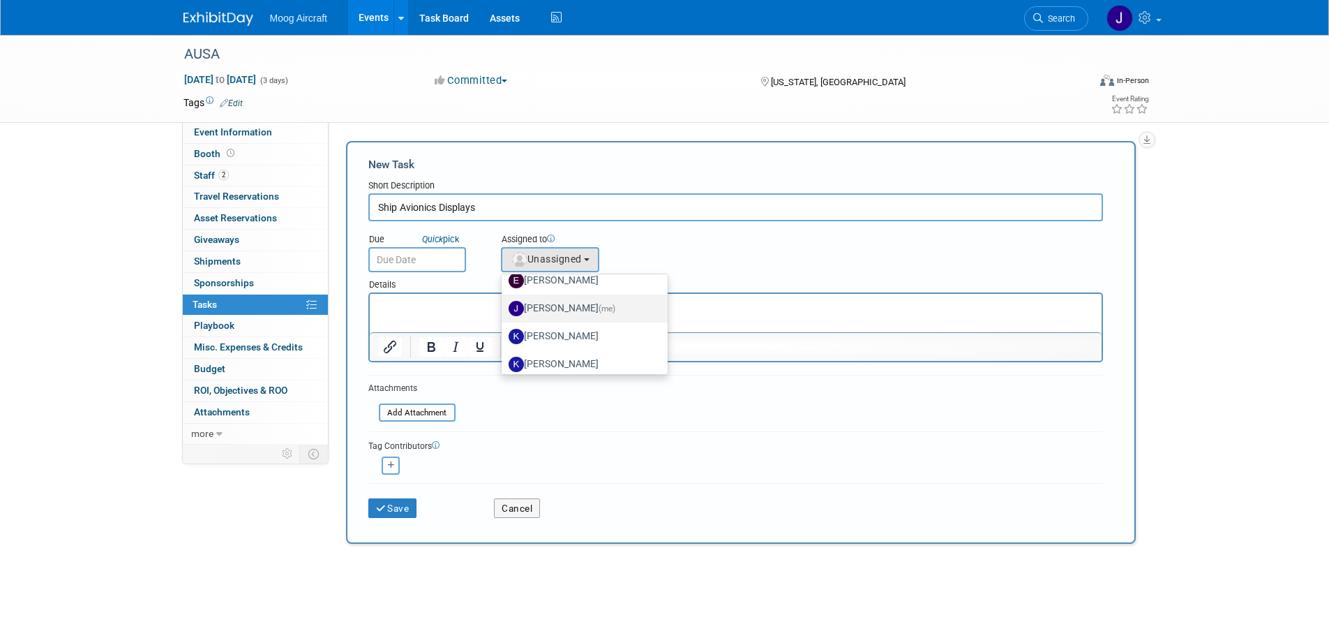
click at [516, 308] on img at bounding box center [516, 308] width 15 height 15
click at [504, 308] on input "[PERSON_NAME] (me)" at bounding box center [499, 306] width 9 height 9
select select "1501975f-2fd5-493d-b2d6-6a52b1764873"
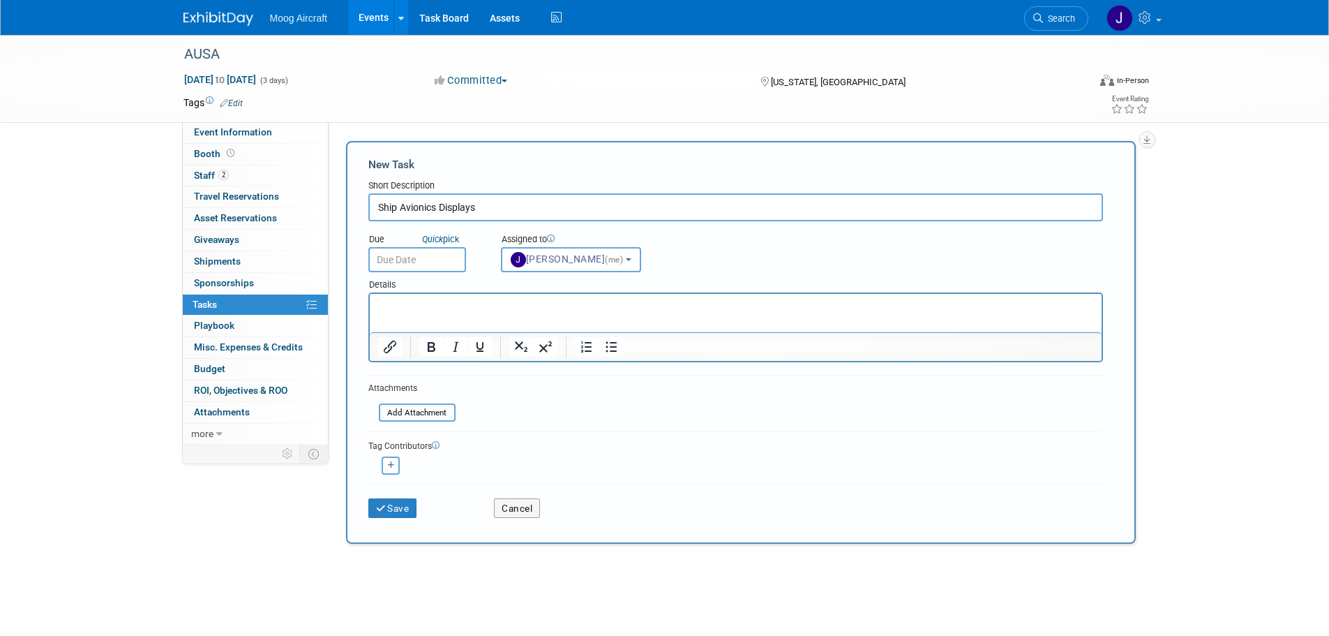
click at [475, 306] on p "Rich Text Area. Press ALT-0 for help." at bounding box center [736, 306] width 716 height 14
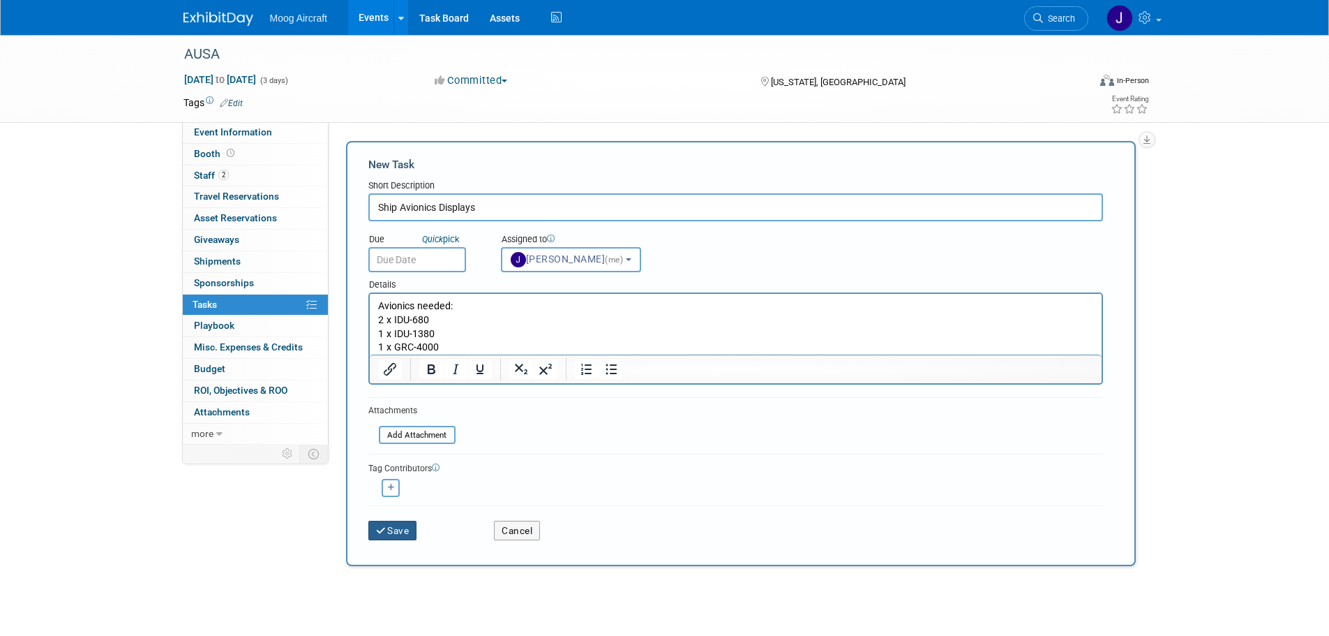
click at [415, 535] on button "Save" at bounding box center [392, 531] width 49 height 20
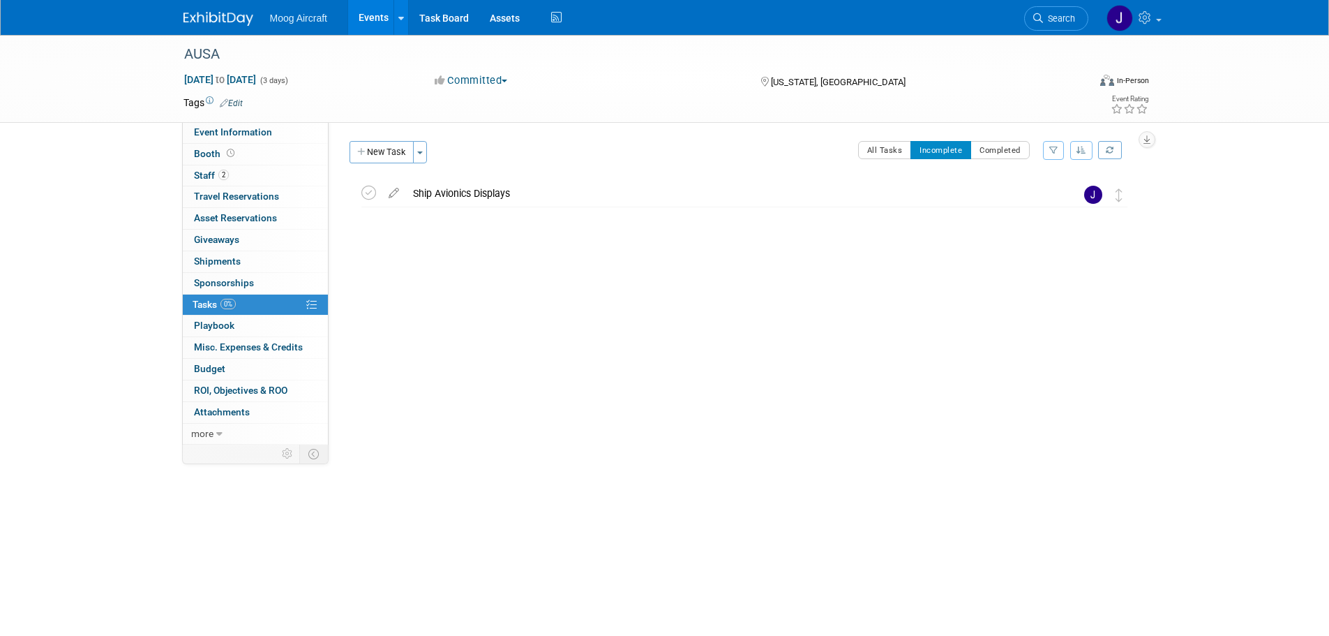
click at [420, 191] on div "Ship Avionics Displays" at bounding box center [731, 193] width 650 height 24
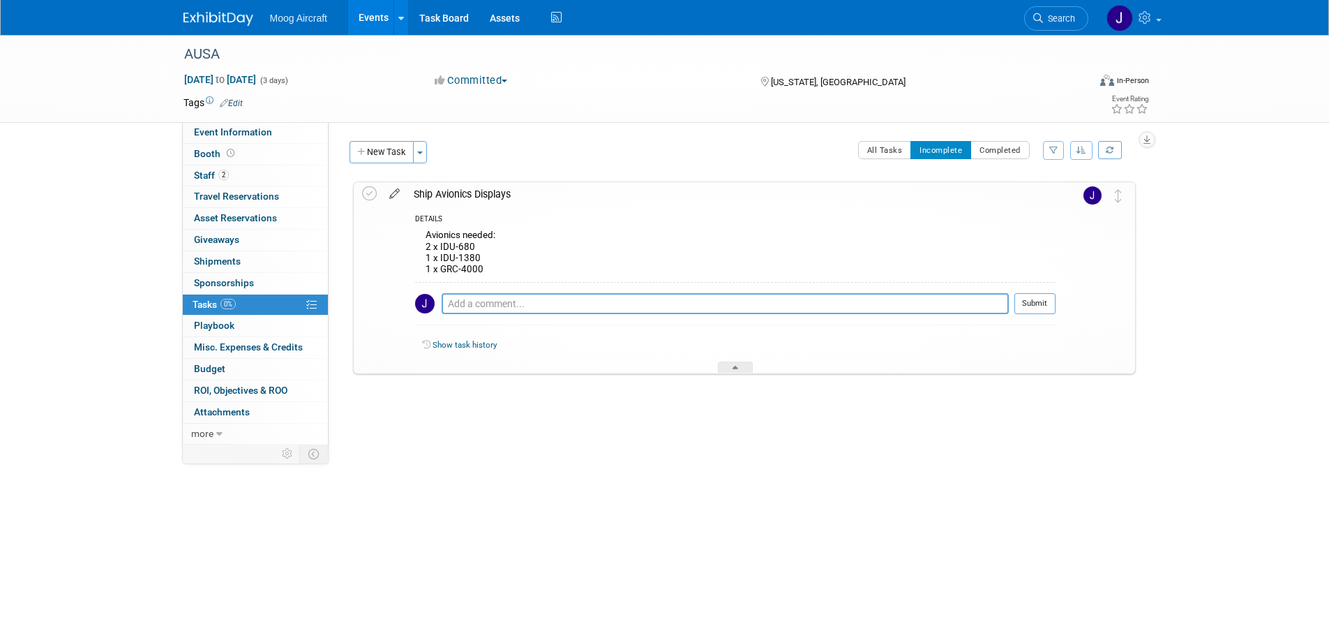
click at [396, 198] on icon at bounding box center [394, 190] width 24 height 17
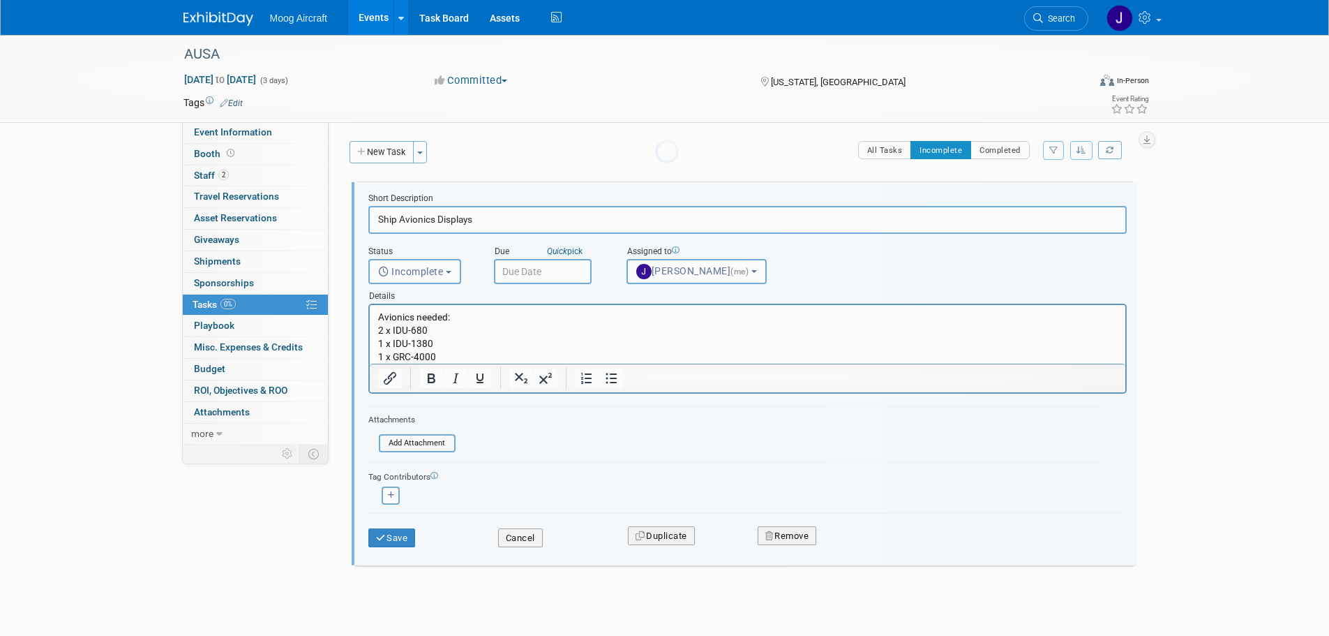
scroll to position [0, 0]
click at [507, 269] on input "text" at bounding box center [543, 271] width 98 height 25
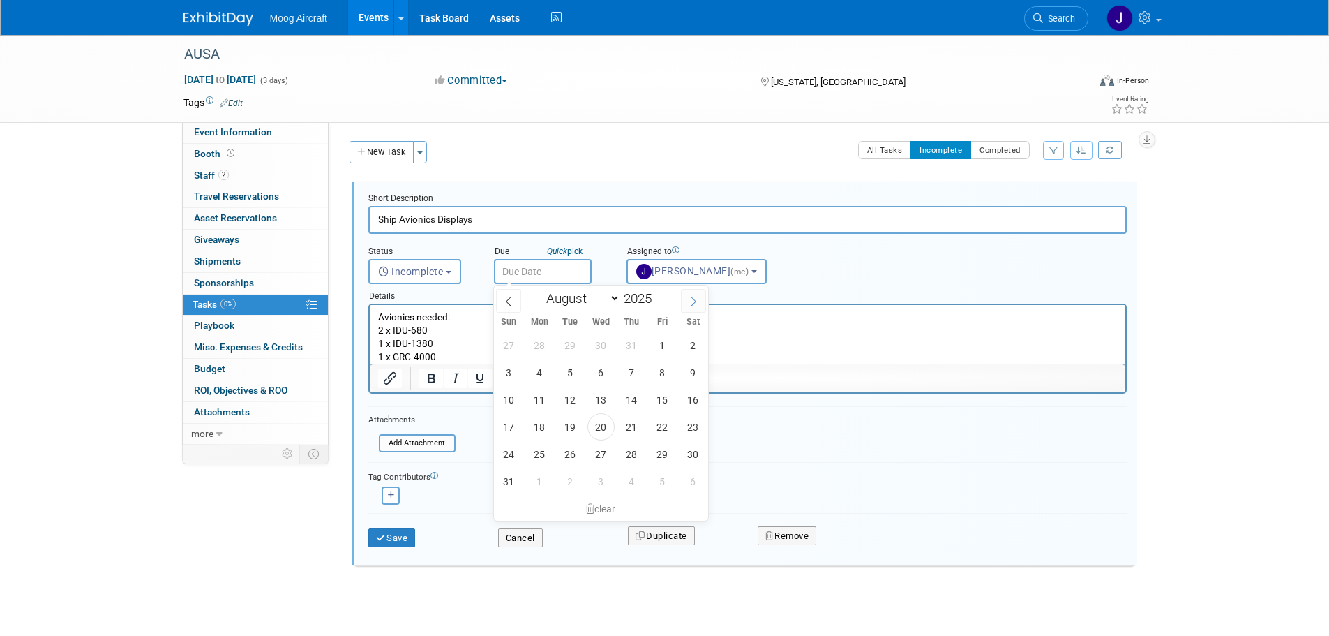
click at [688, 302] on span at bounding box center [693, 301] width 25 height 24
click at [693, 307] on span at bounding box center [693, 301] width 25 height 24
select select "9"
click at [603, 341] on span "1" at bounding box center [601, 344] width 27 height 27
type input "[DATE]"
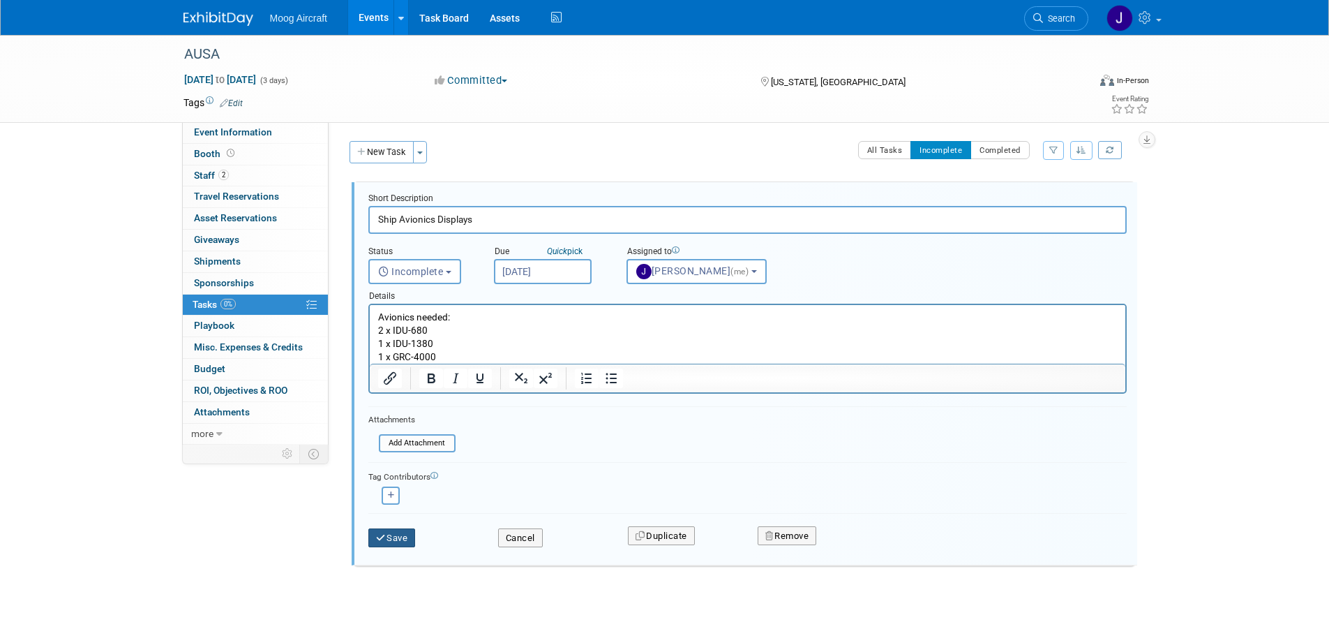
click at [405, 537] on button "Save" at bounding box center [391, 538] width 47 height 20
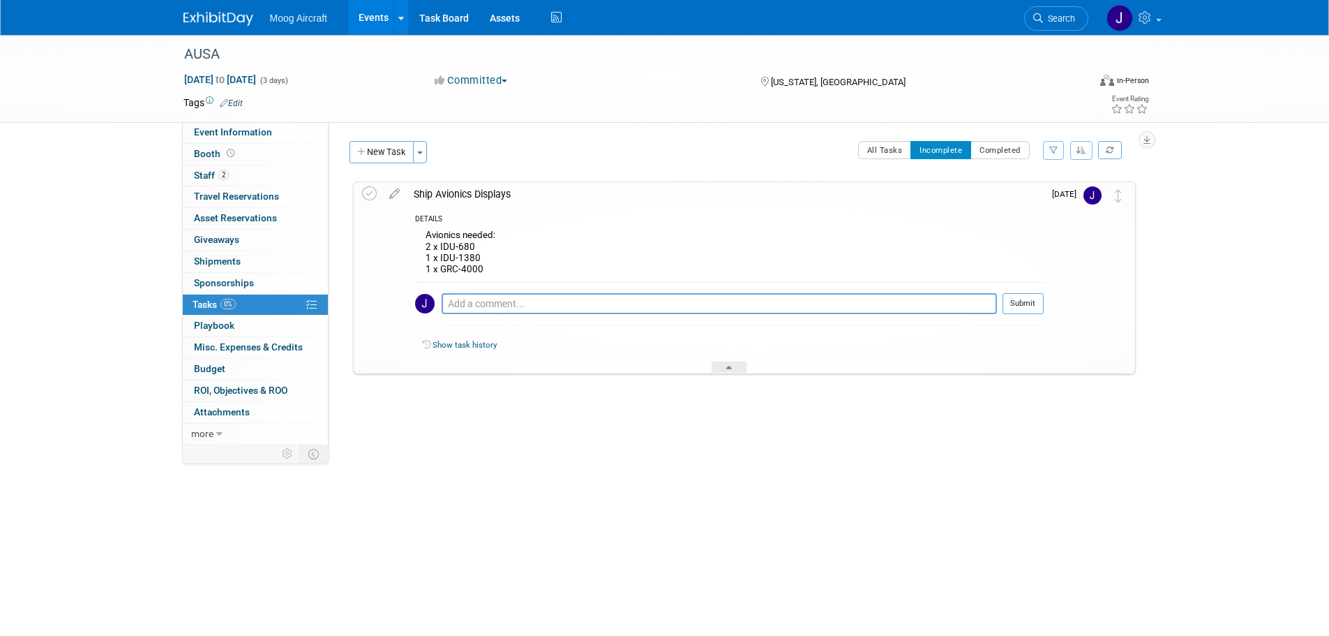
click at [378, 21] on link "Events" at bounding box center [373, 17] width 51 height 35
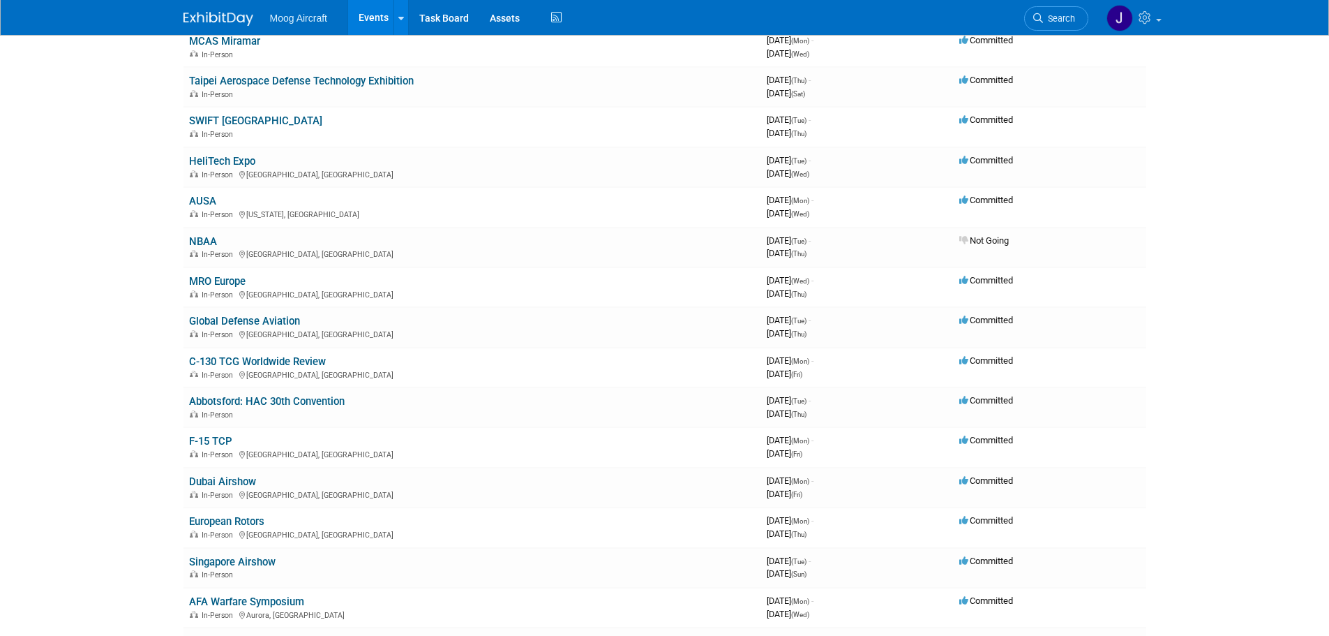
scroll to position [349, 0]
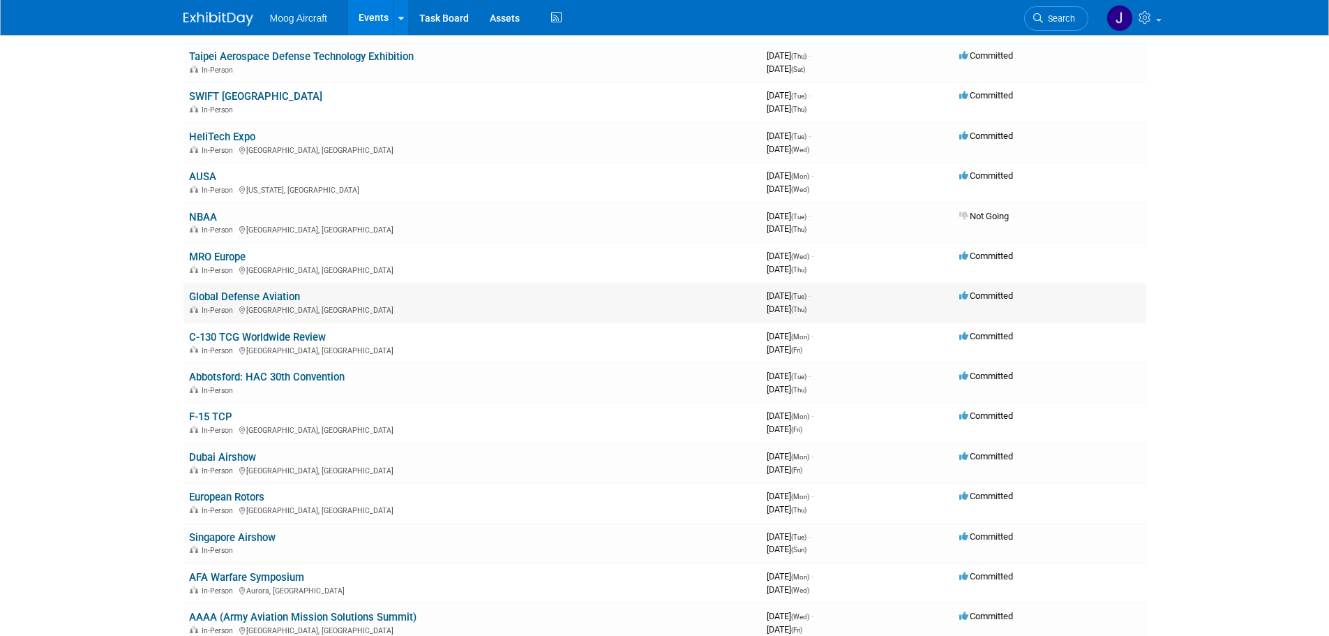
click at [297, 296] on link "Global Defense Aviation" at bounding box center [244, 296] width 111 height 13
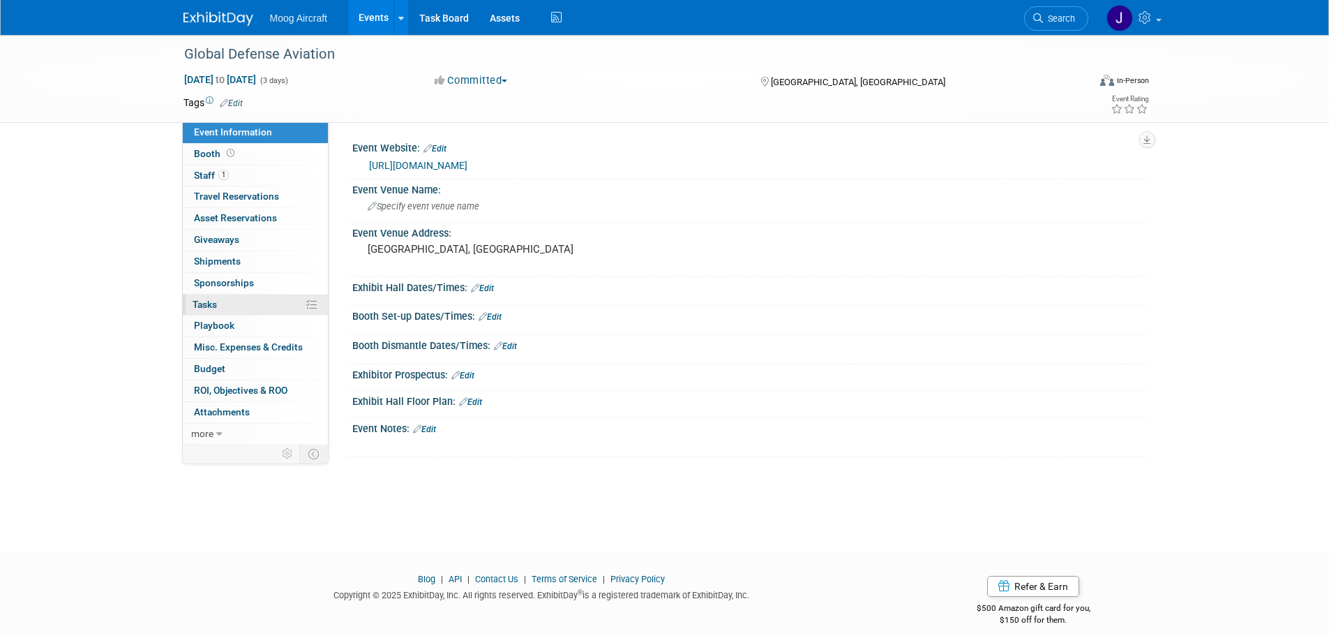
click at [268, 298] on link "0% Tasks 0%" at bounding box center [255, 304] width 145 height 21
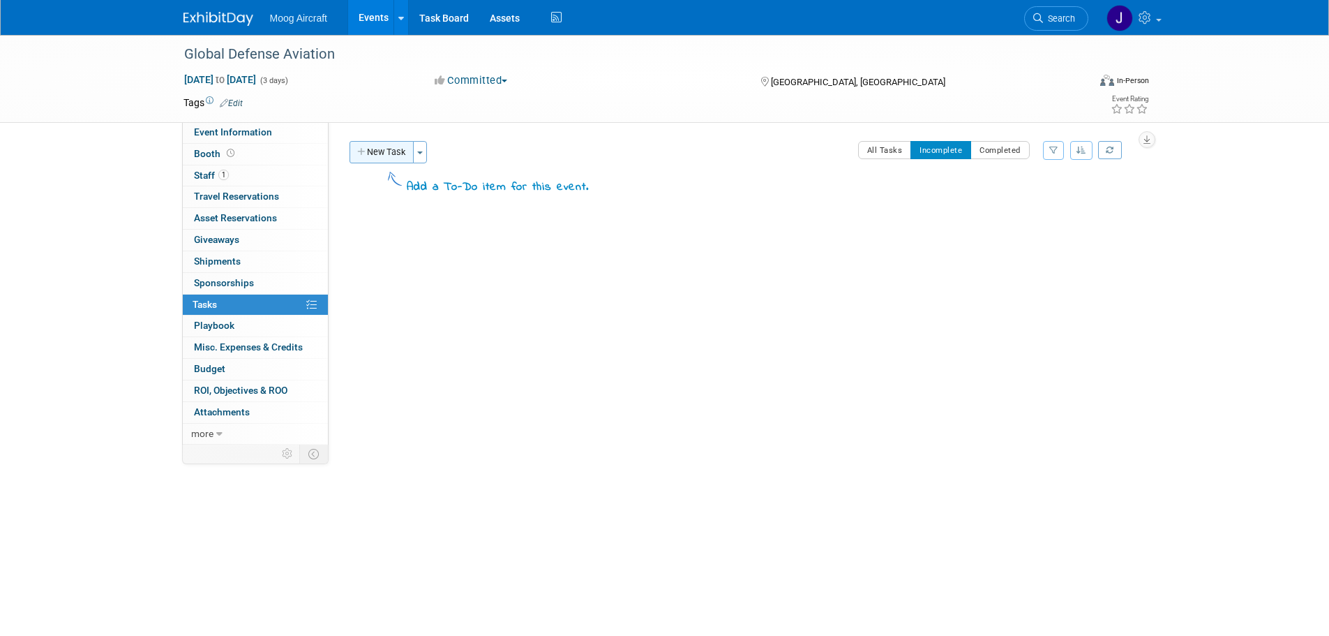
click at [391, 160] on button "New Task" at bounding box center [382, 152] width 64 height 22
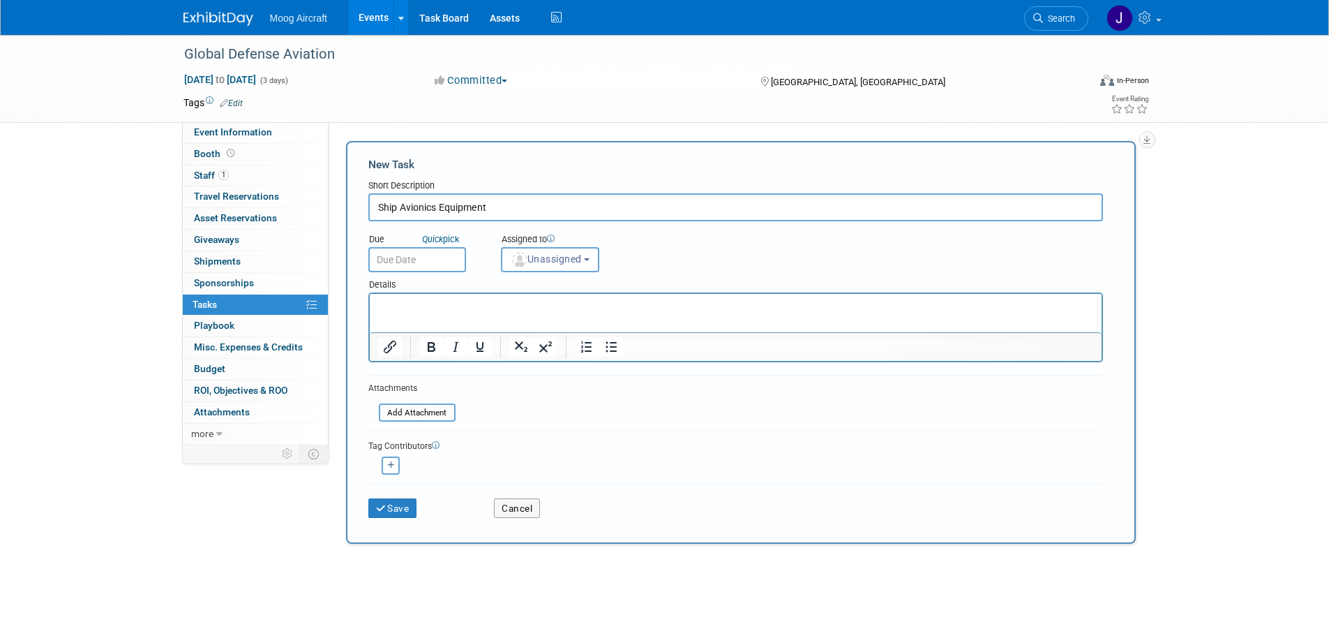
type input "Ship Avionics Equipment"
click at [430, 312] on p "Rich Text Area. Press ALT-0 for help." at bounding box center [736, 306] width 716 height 14
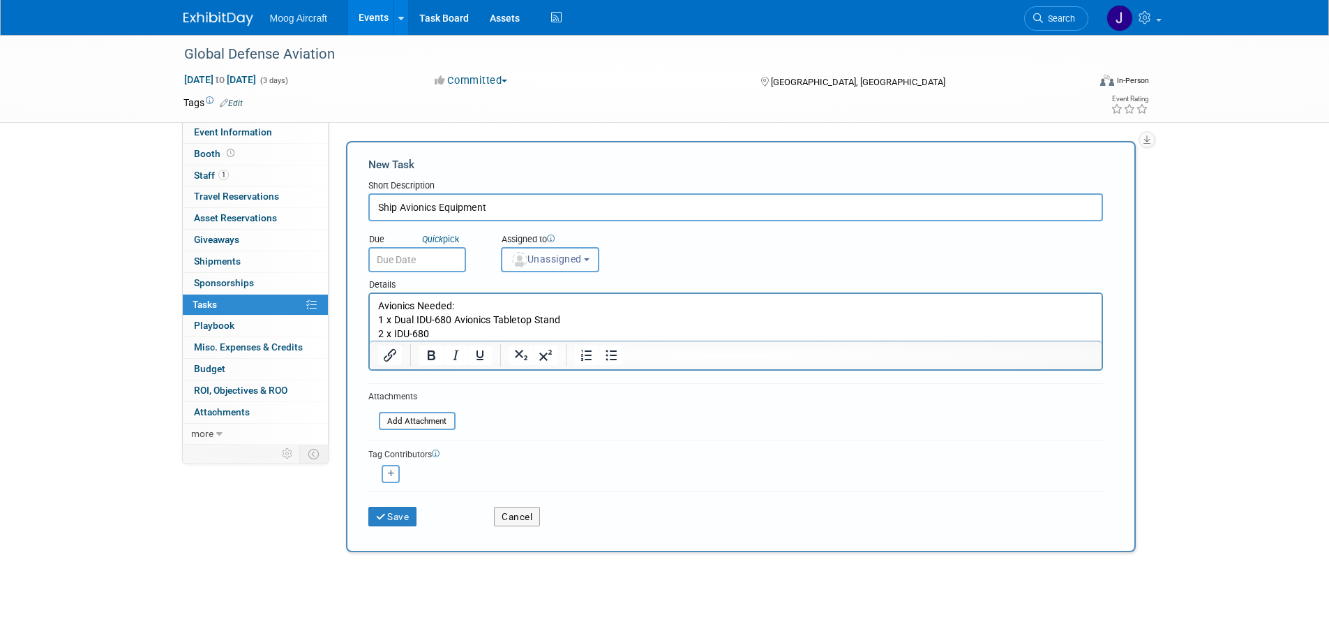
click at [596, 250] on button "Unassigned" at bounding box center [550, 259] width 99 height 25
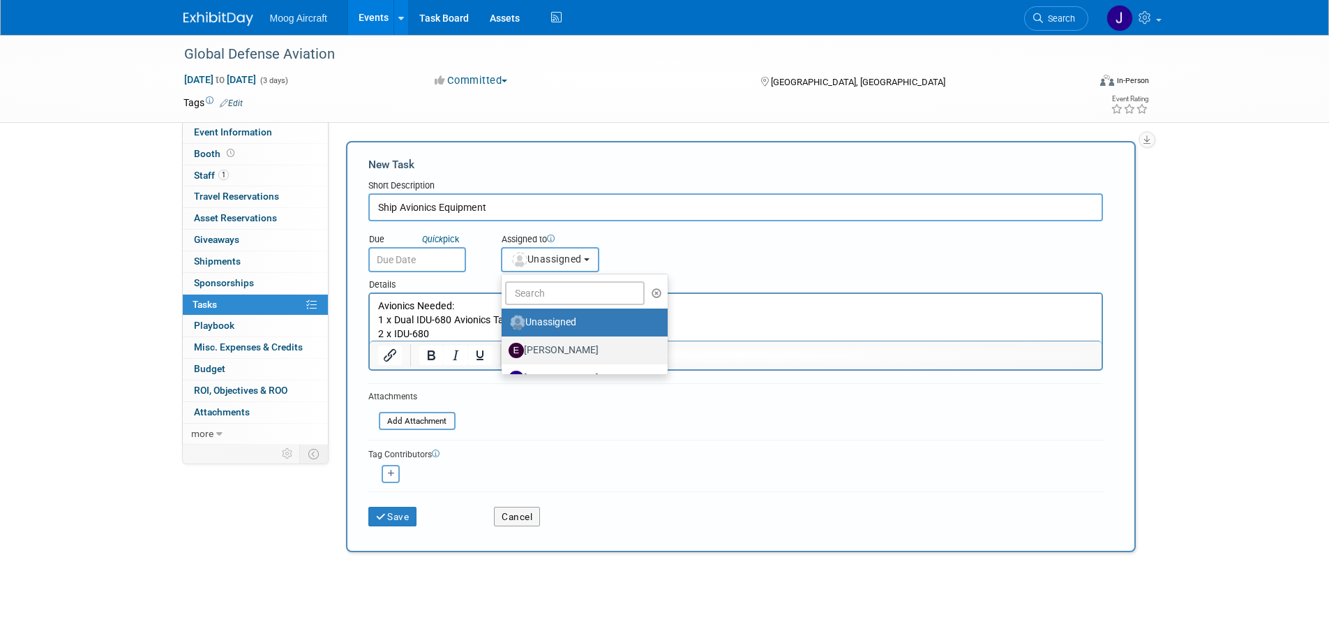
scroll to position [70, 0]
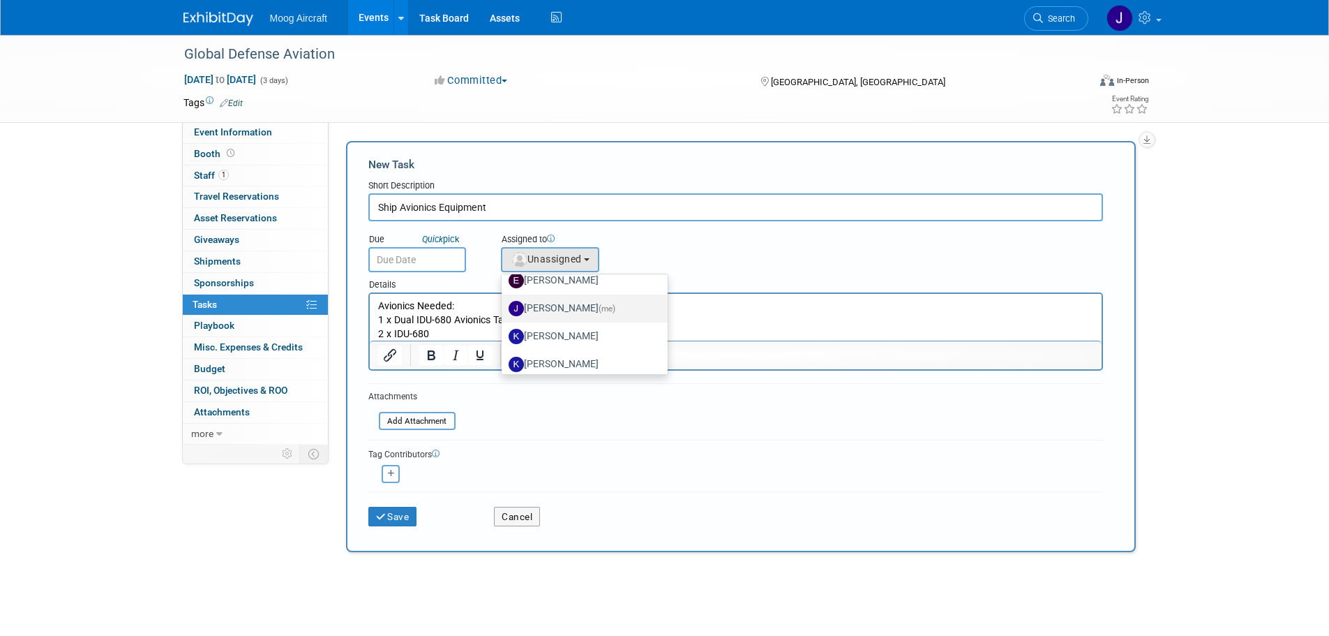
click at [570, 310] on label "Josh Maday (me)" at bounding box center [582, 308] width 146 height 22
click at [504, 310] on input "Josh Maday (me)" at bounding box center [499, 306] width 9 height 9
select select "1501975f-2fd5-493d-b2d6-6a52b1764873"
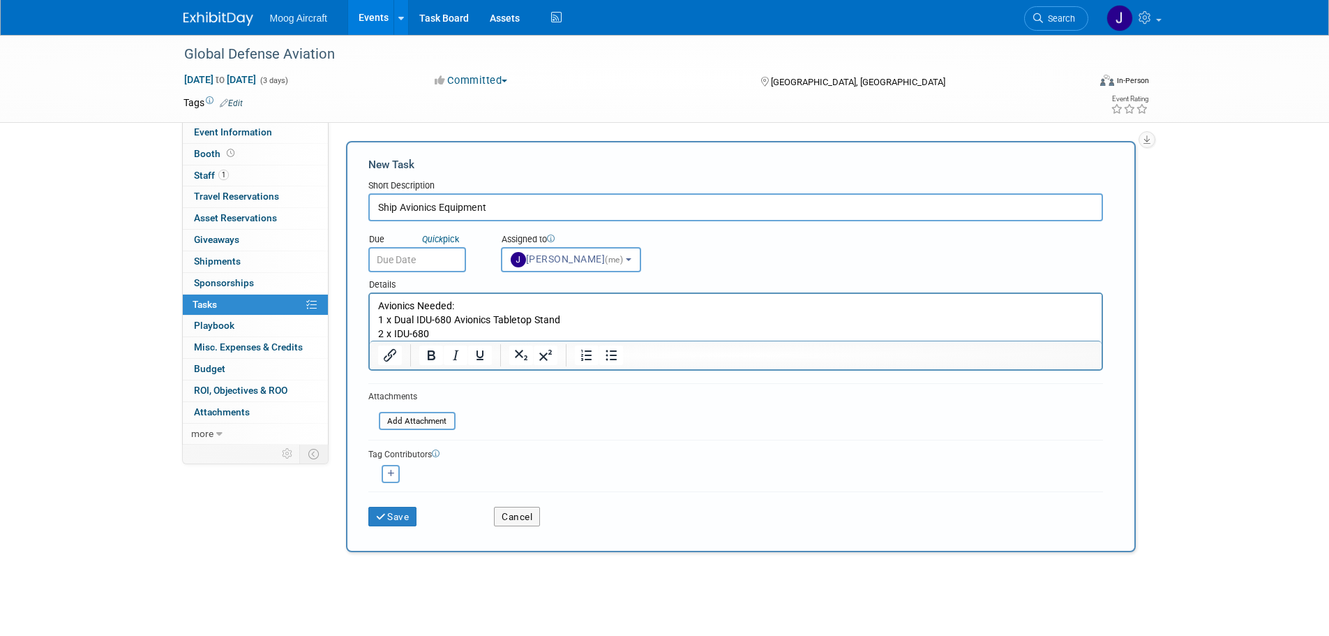
click at [449, 260] on input "text" at bounding box center [417, 259] width 98 height 25
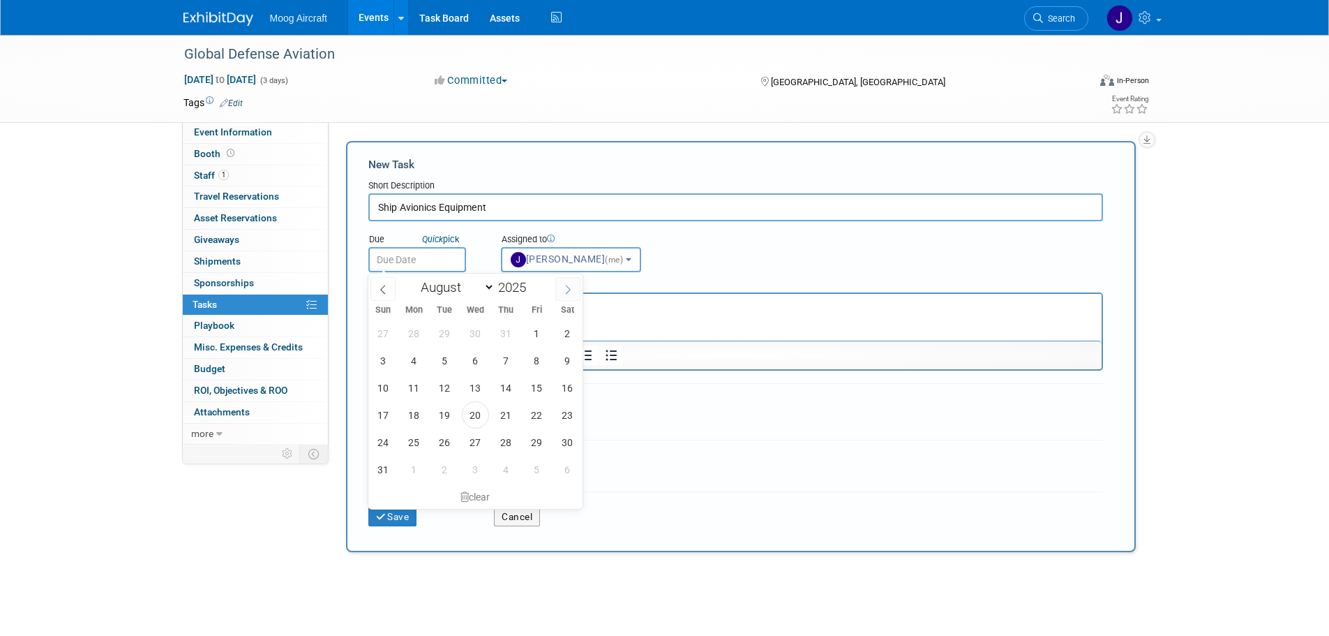
click at [567, 293] on icon at bounding box center [568, 289] width 5 height 9
select select "8"
click at [418, 386] on span "15" at bounding box center [414, 387] width 27 height 27
type input "Sep 15, 2025"
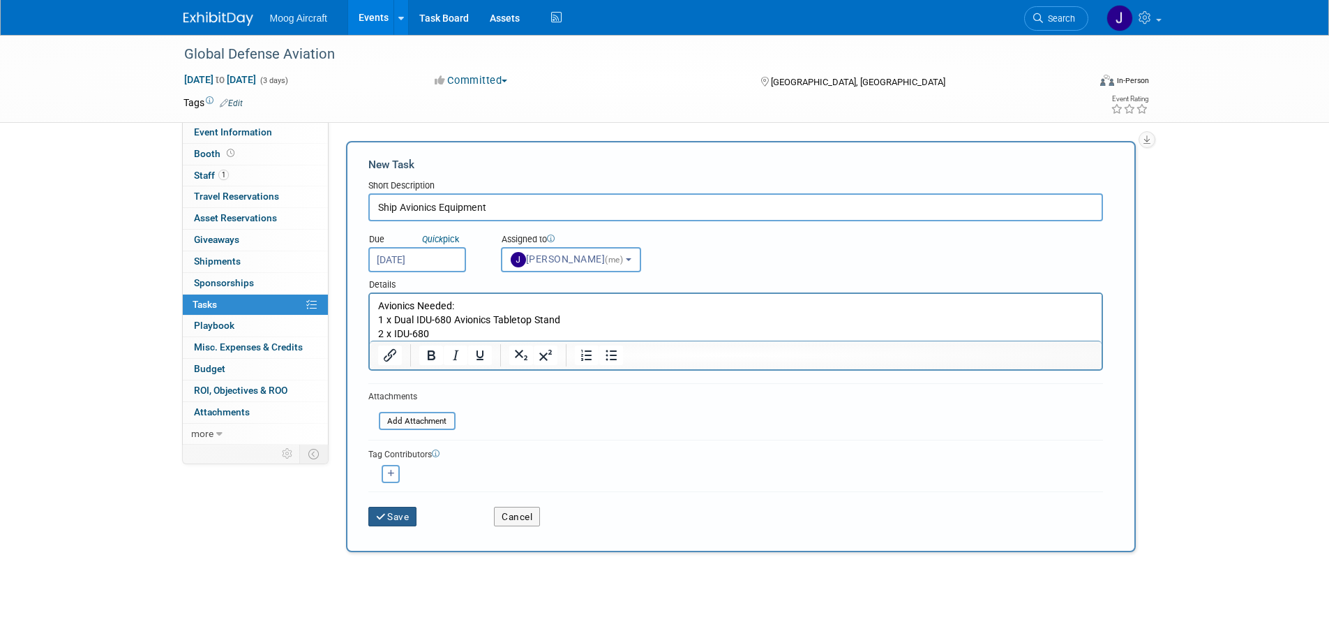
click at [411, 513] on button "Save" at bounding box center [392, 517] width 49 height 20
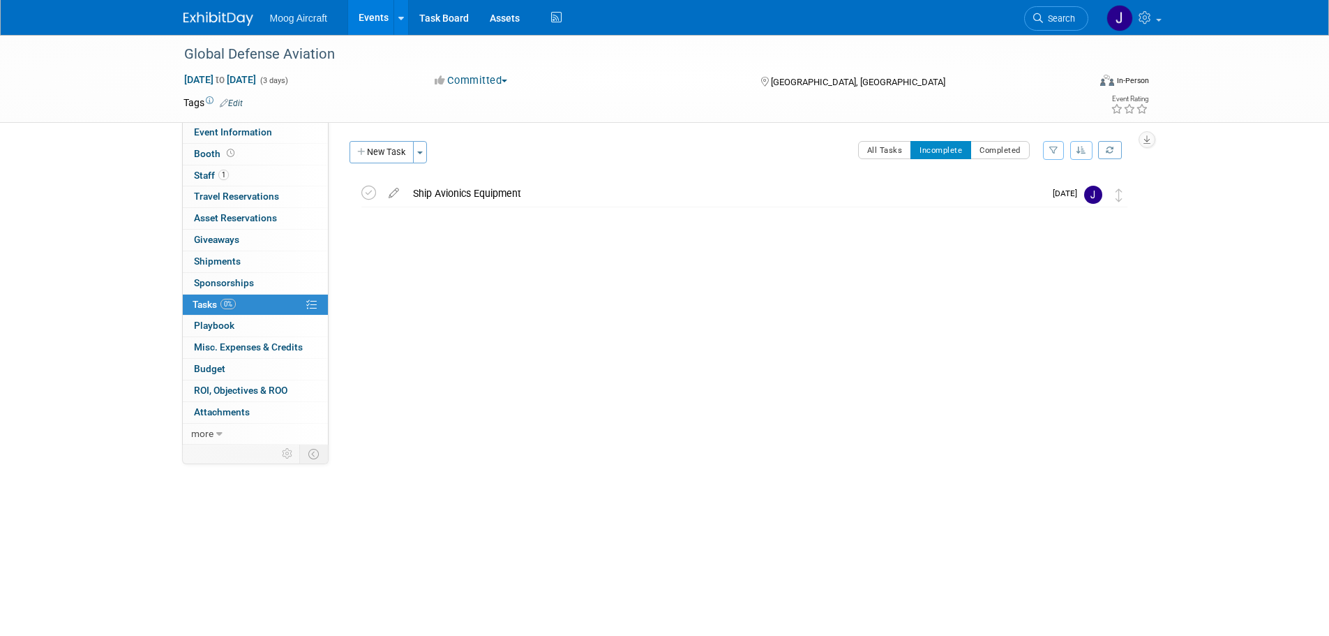
click at [363, 31] on link "Events" at bounding box center [373, 17] width 51 height 35
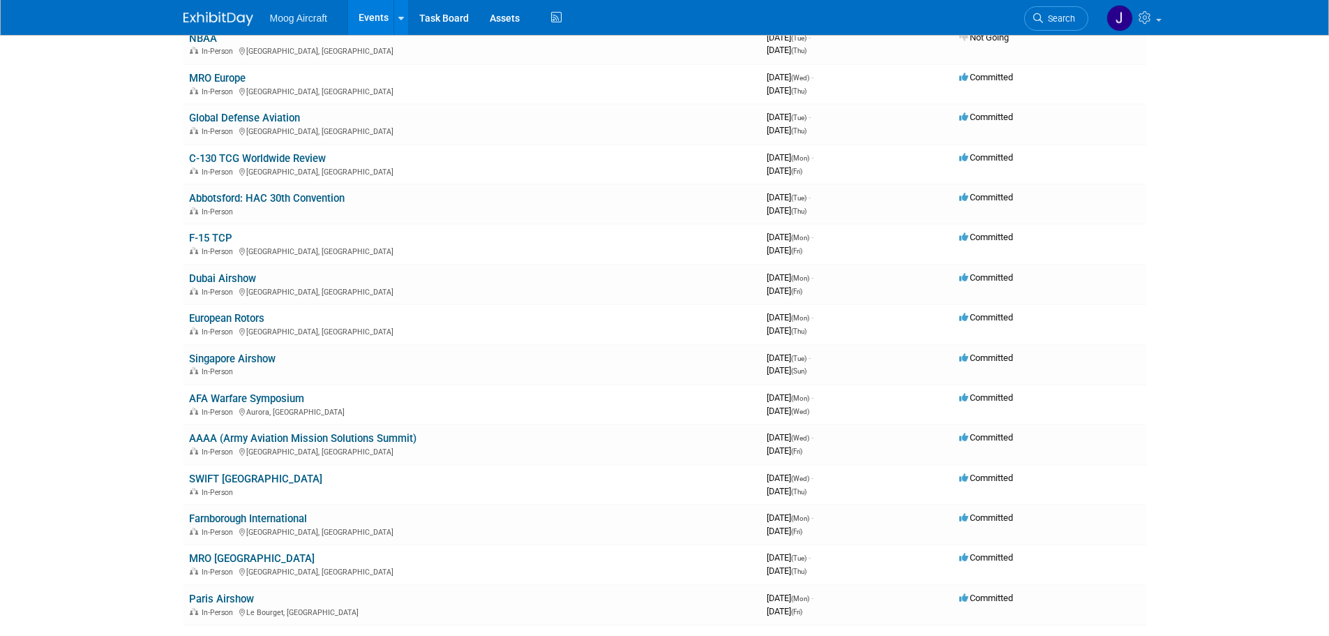
scroll to position [558, 0]
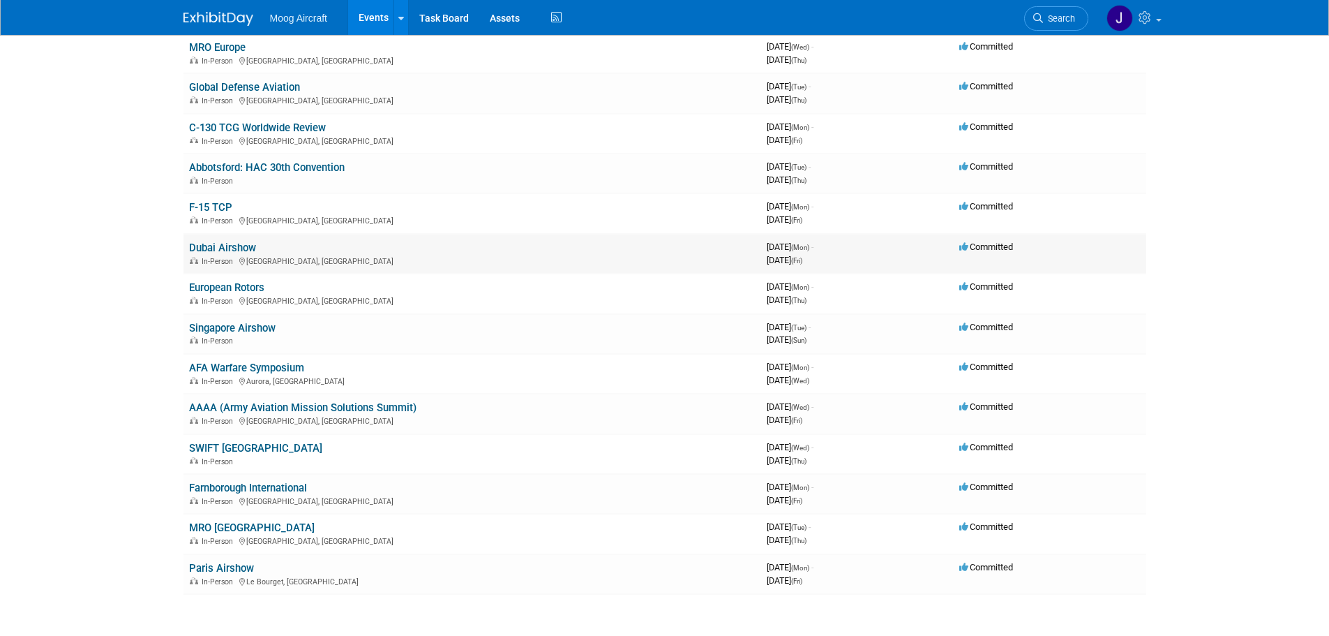
click at [246, 244] on link "Dubai Airshow" at bounding box center [222, 247] width 67 height 13
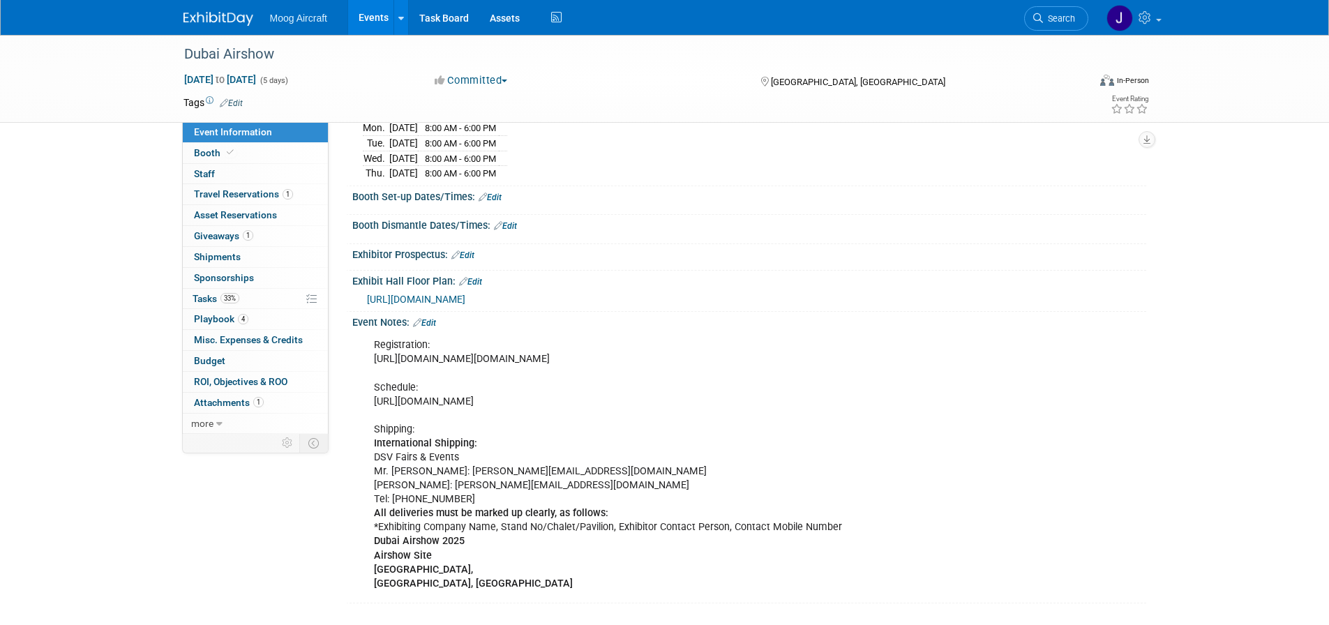
scroll to position [140, 0]
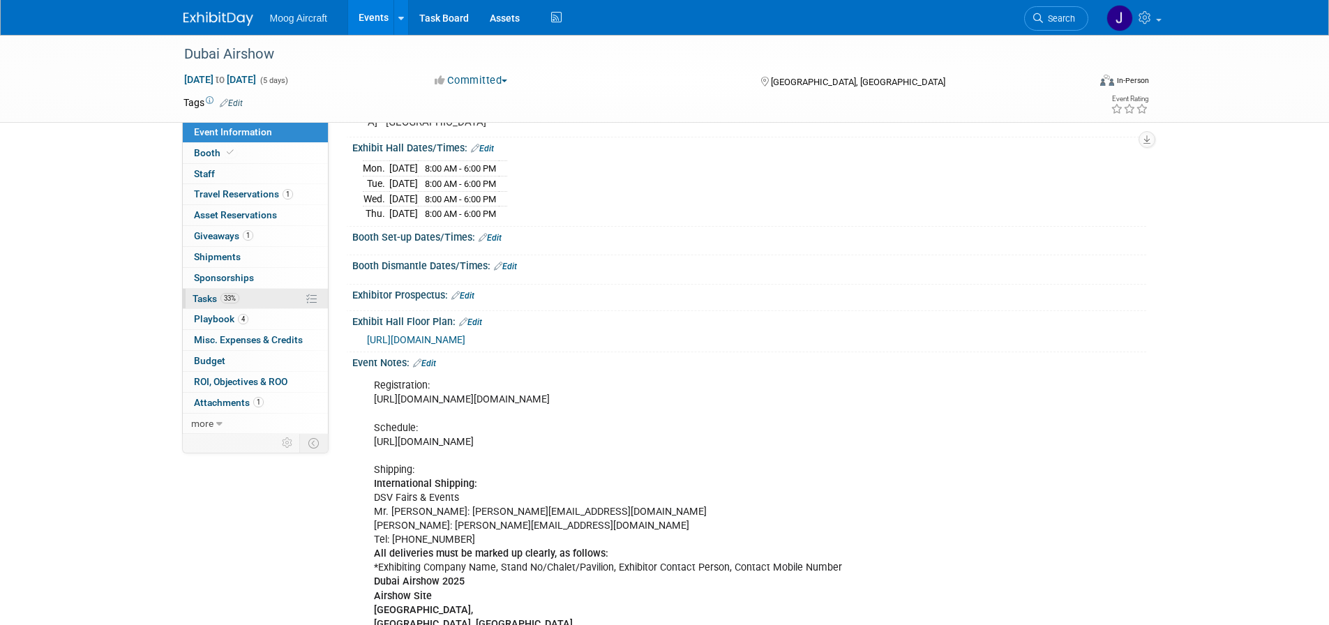
click at [258, 301] on link "33% Tasks 33%" at bounding box center [255, 299] width 145 height 20
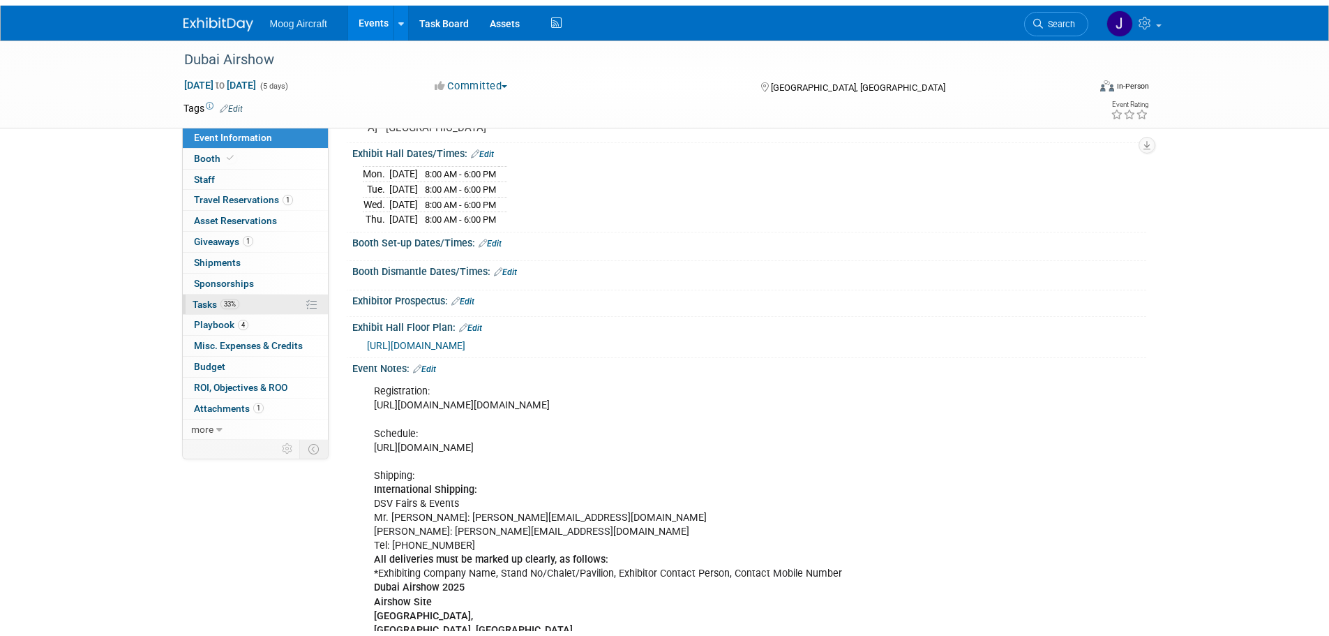
scroll to position [0, 0]
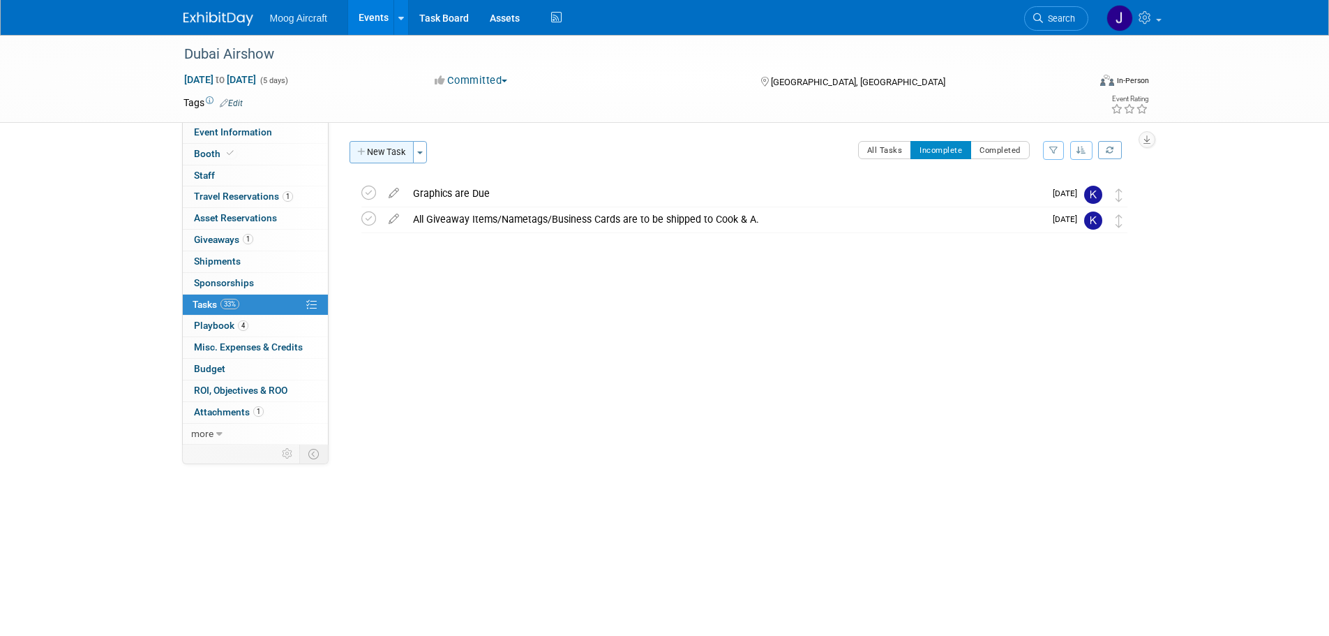
click at [381, 151] on button "New Task" at bounding box center [382, 152] width 64 height 22
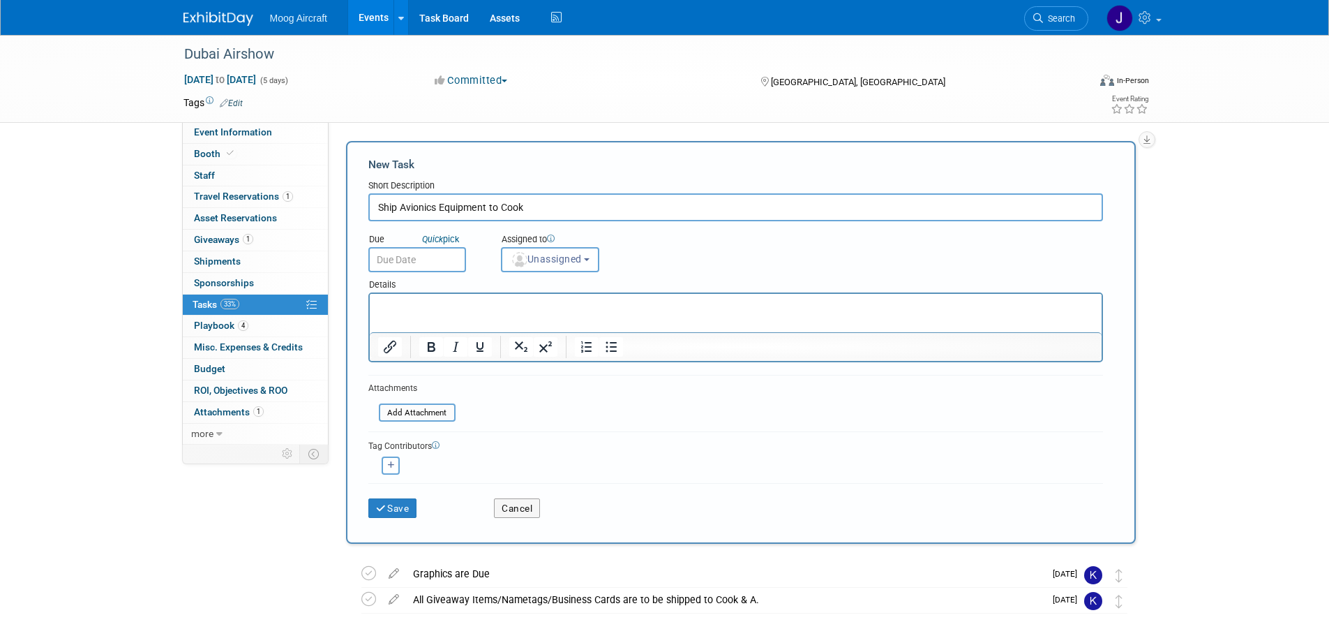
type input "Ship Avionics Equipment to Cook"
click at [417, 260] on input "text" at bounding box center [417, 259] width 98 height 25
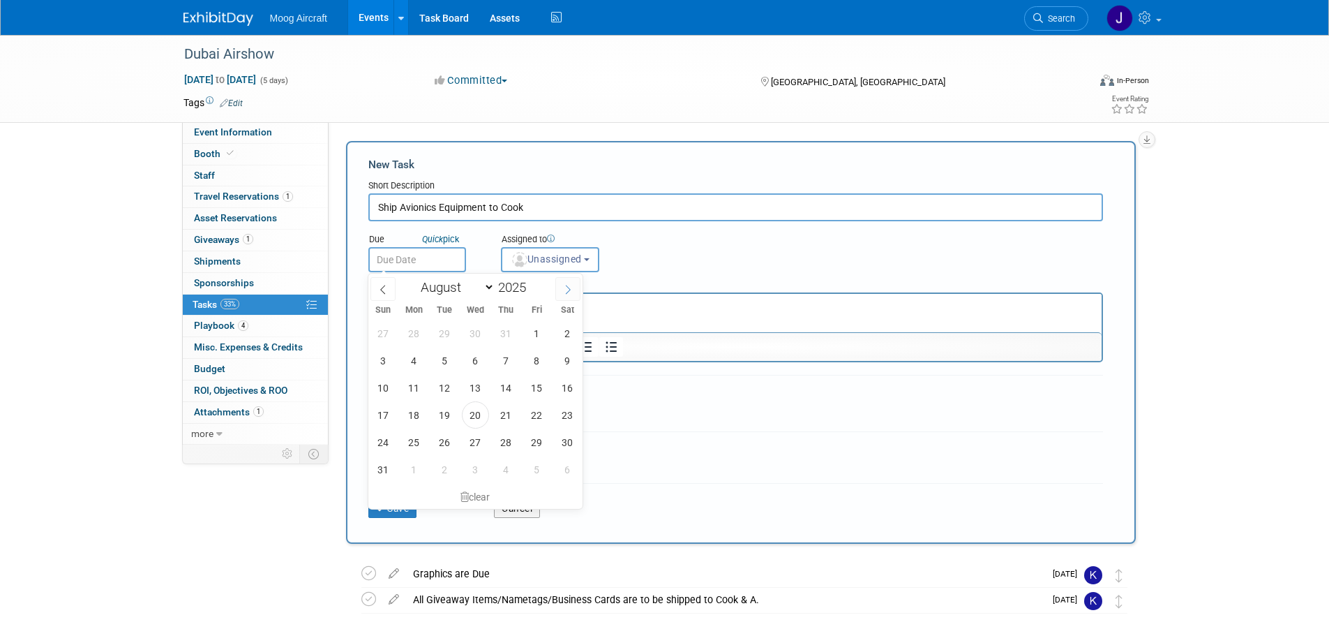
click at [570, 290] on icon at bounding box center [568, 290] width 10 height 10
select select "9"
click at [477, 328] on span "1" at bounding box center [475, 333] width 27 height 27
type input "[DATE]"
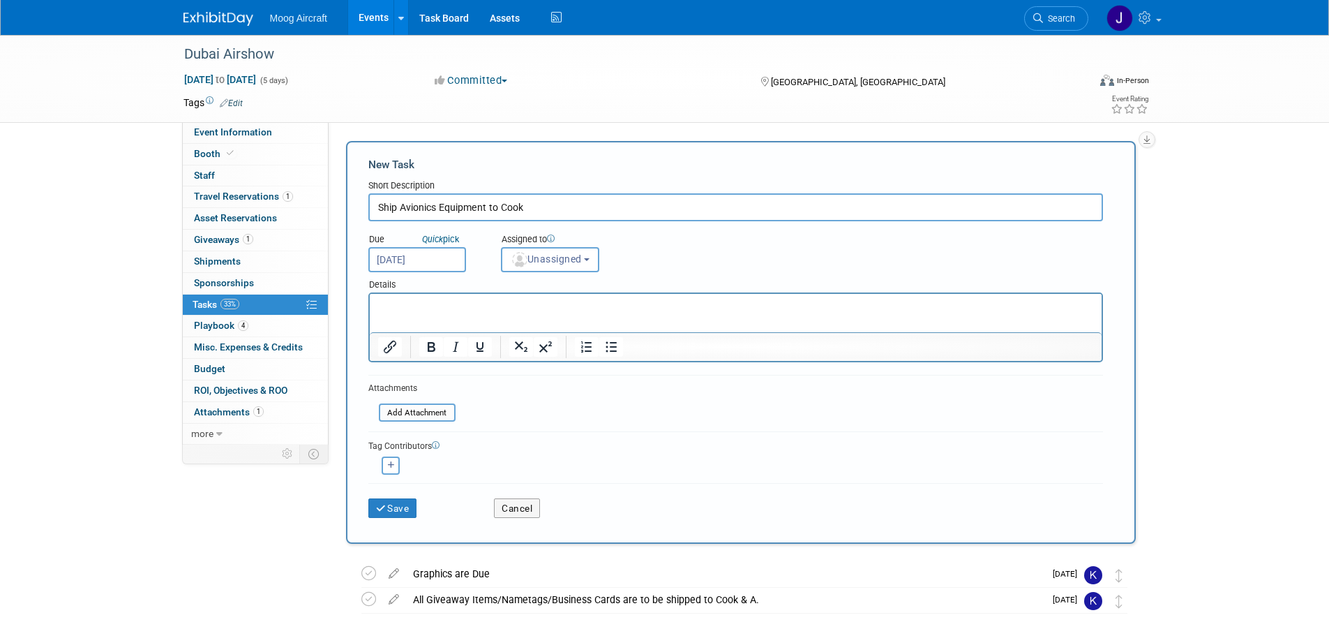
click at [472, 310] on p "Rich Text Area. Press ALT-0 for help." at bounding box center [736, 306] width 716 height 14
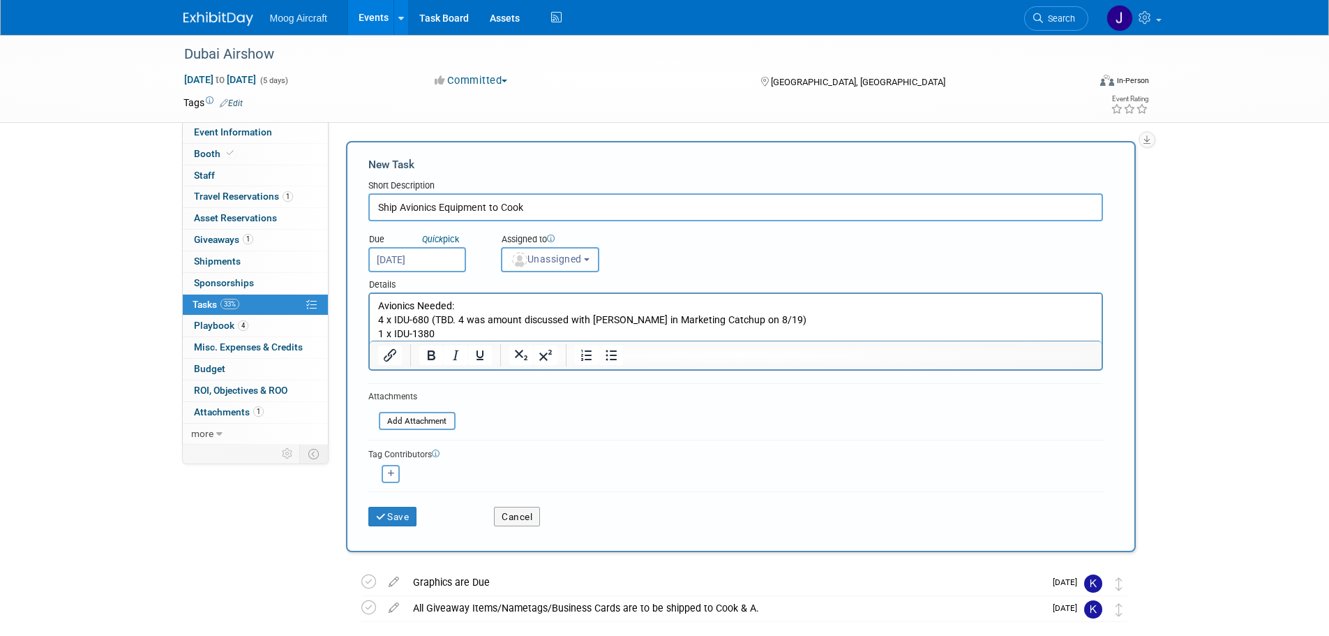
click at [569, 273] on div "Details" at bounding box center [735, 282] width 735 height 20
click at [568, 267] on button "Unassigned" at bounding box center [550, 259] width 99 height 25
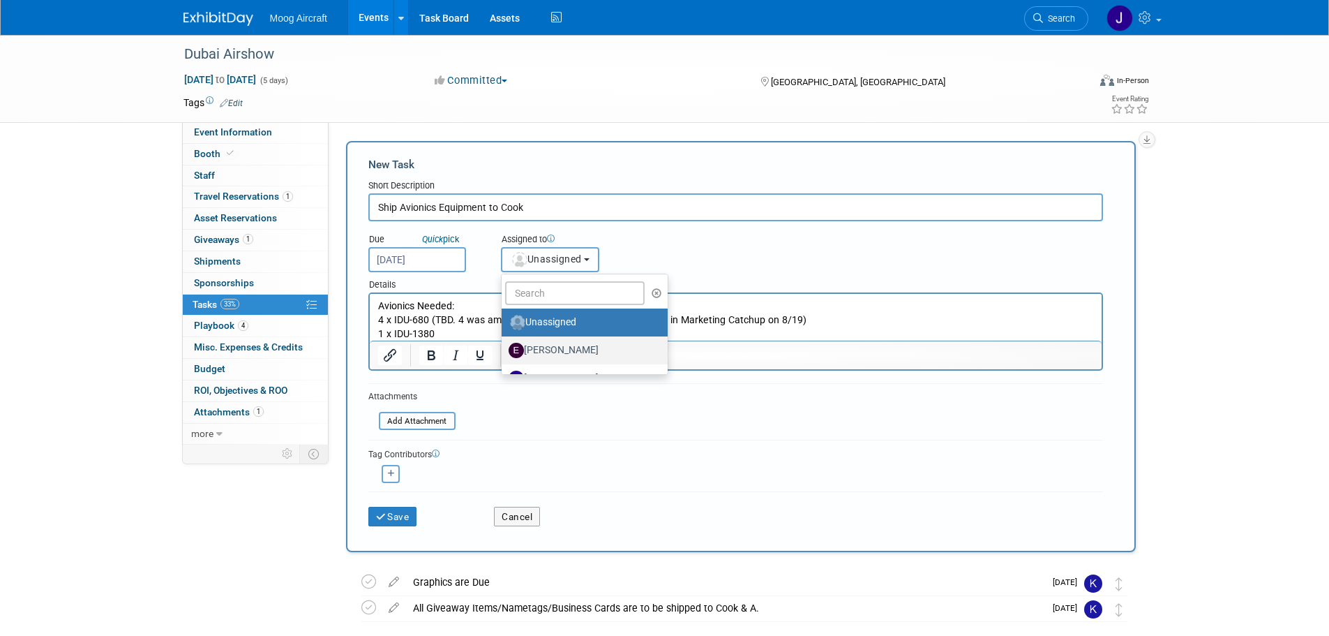
scroll to position [70, 0]
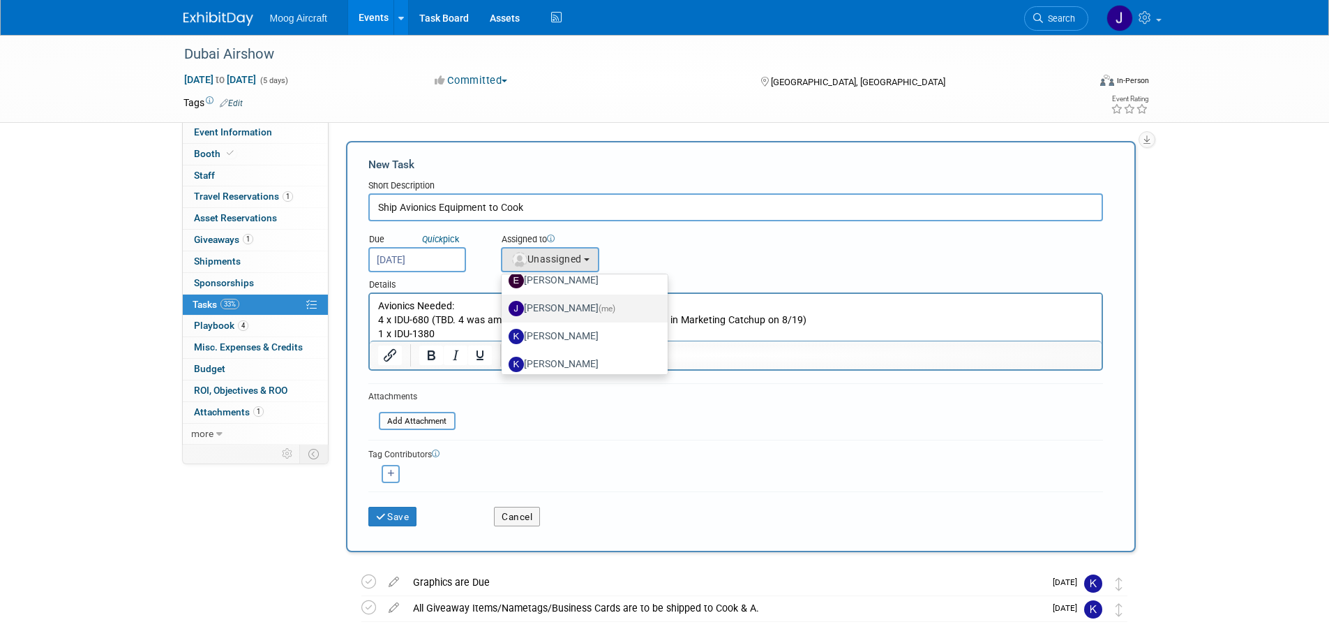
click at [566, 315] on label "Josh Maday (me)" at bounding box center [582, 308] width 146 height 22
click at [504, 311] on input "Josh Maday (me)" at bounding box center [499, 306] width 9 height 9
select select "1501975f-2fd5-493d-b2d6-6a52b1764873"
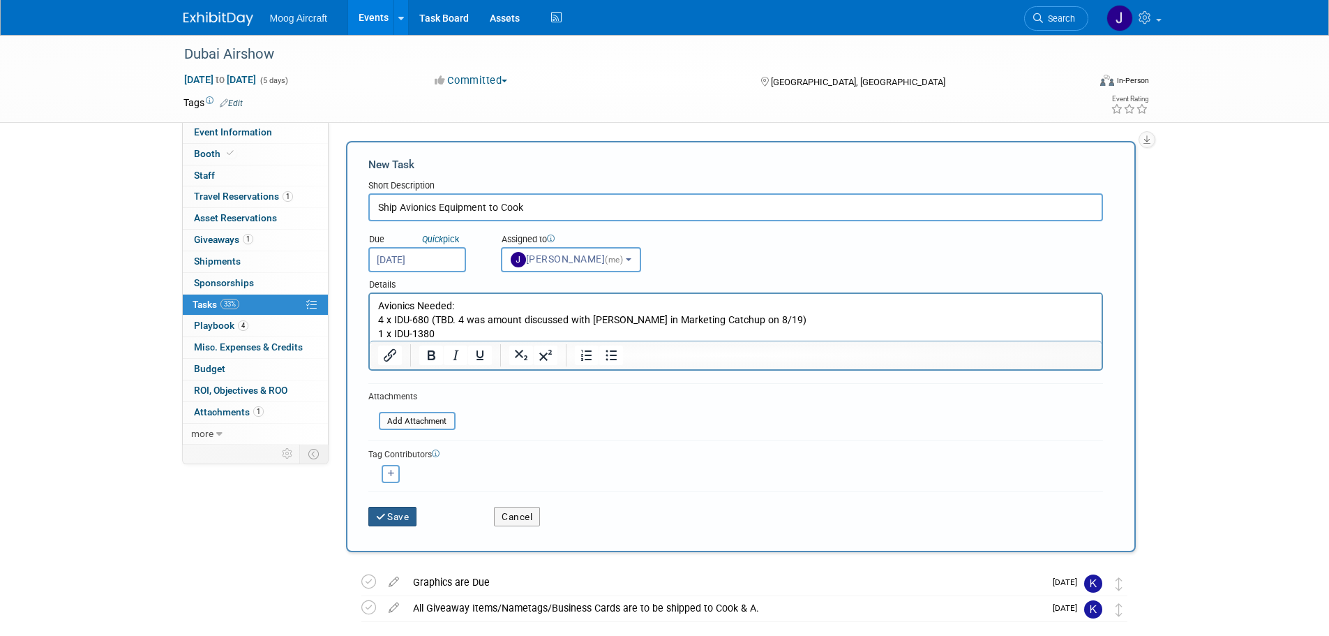
click at [406, 510] on button "Save" at bounding box center [392, 517] width 49 height 20
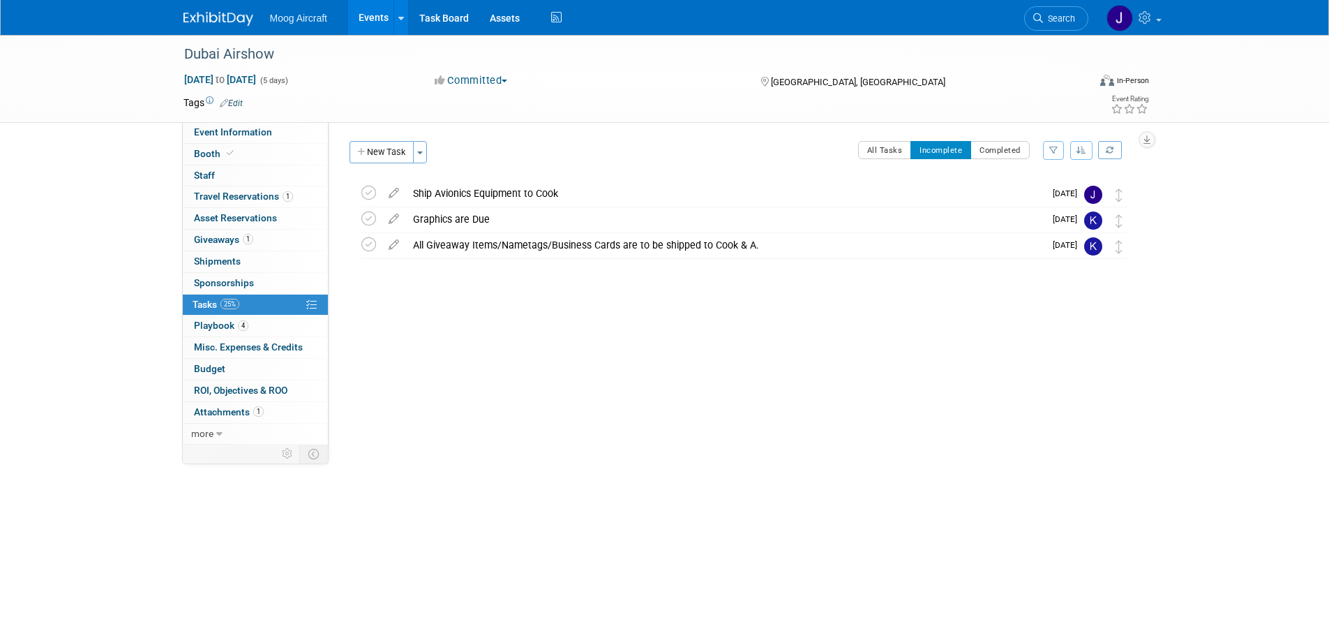
click at [378, 22] on link "Events" at bounding box center [373, 17] width 51 height 35
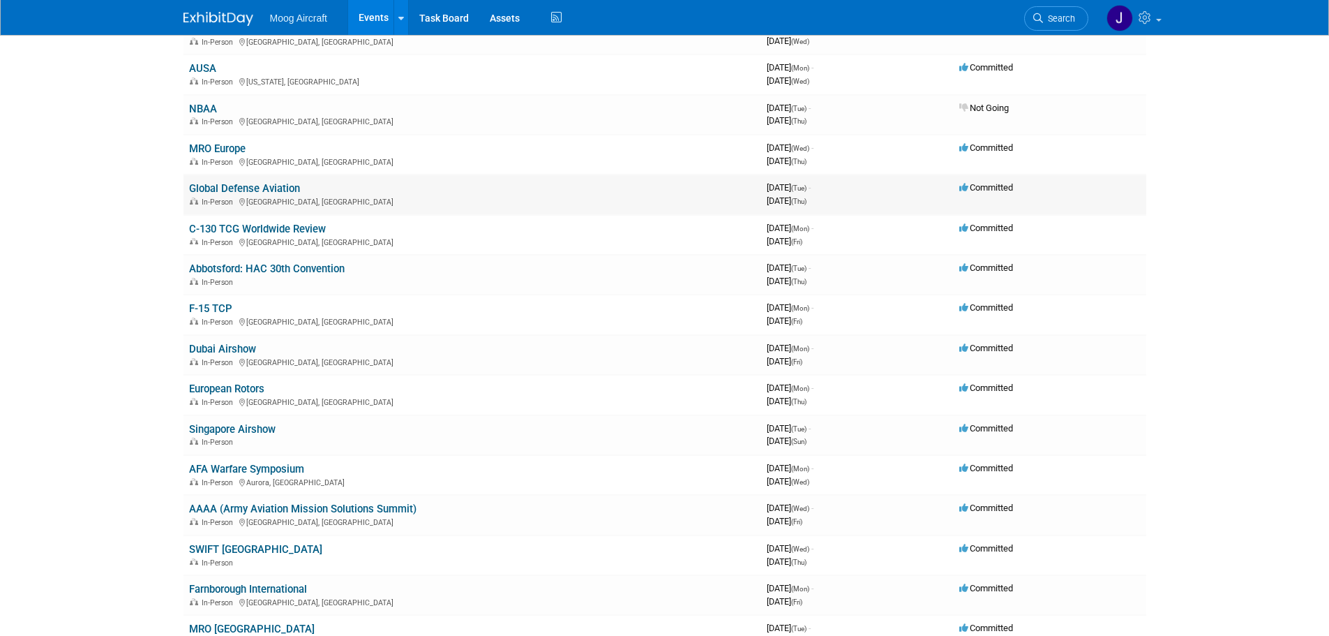
scroll to position [488, 0]
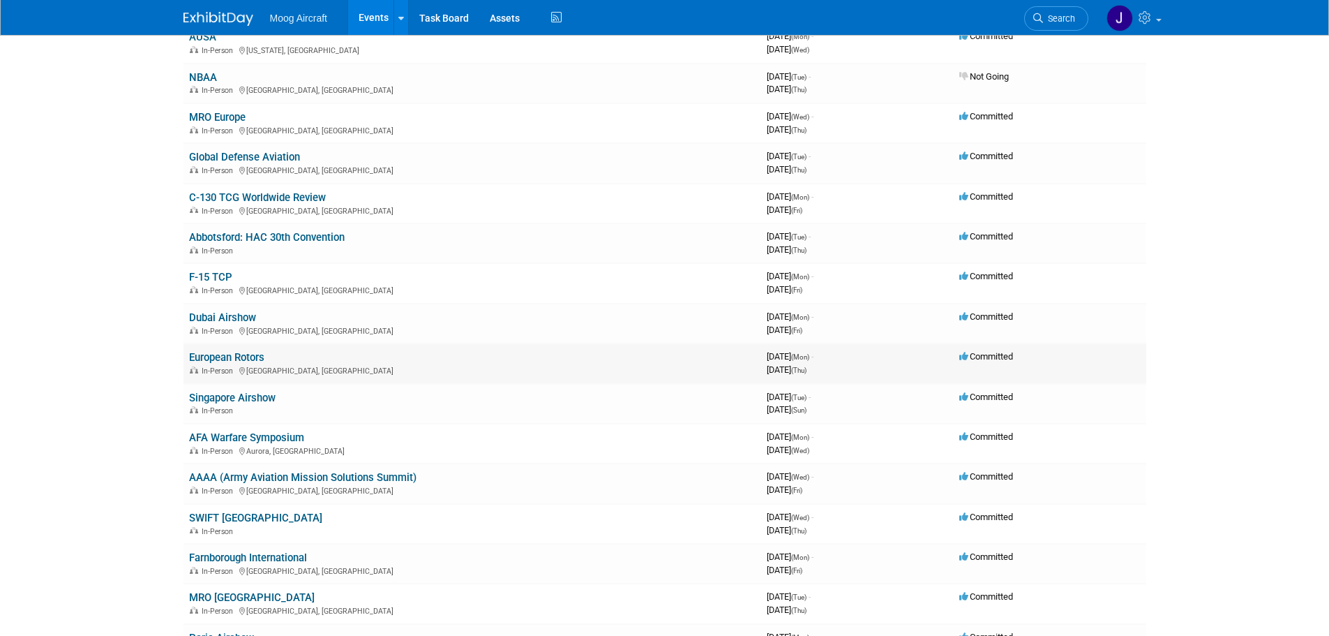
click at [232, 359] on link "European Rotors" at bounding box center [226, 357] width 75 height 13
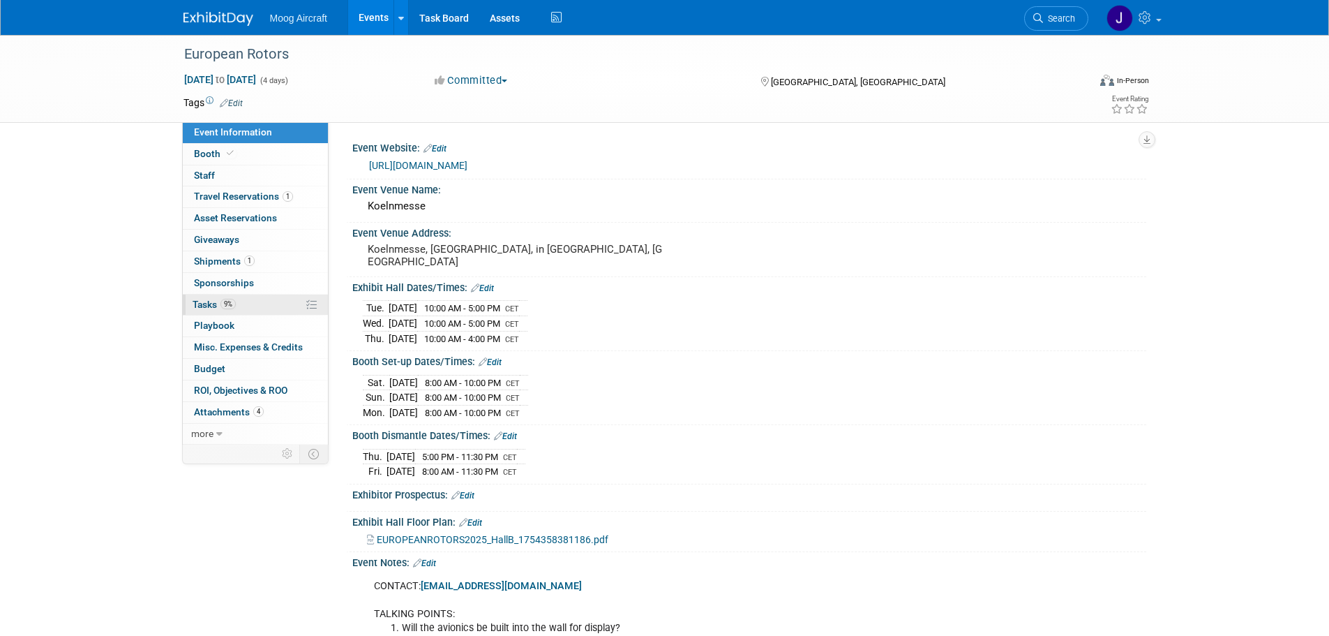
click at [238, 304] on link "9% Tasks 9%" at bounding box center [255, 304] width 145 height 21
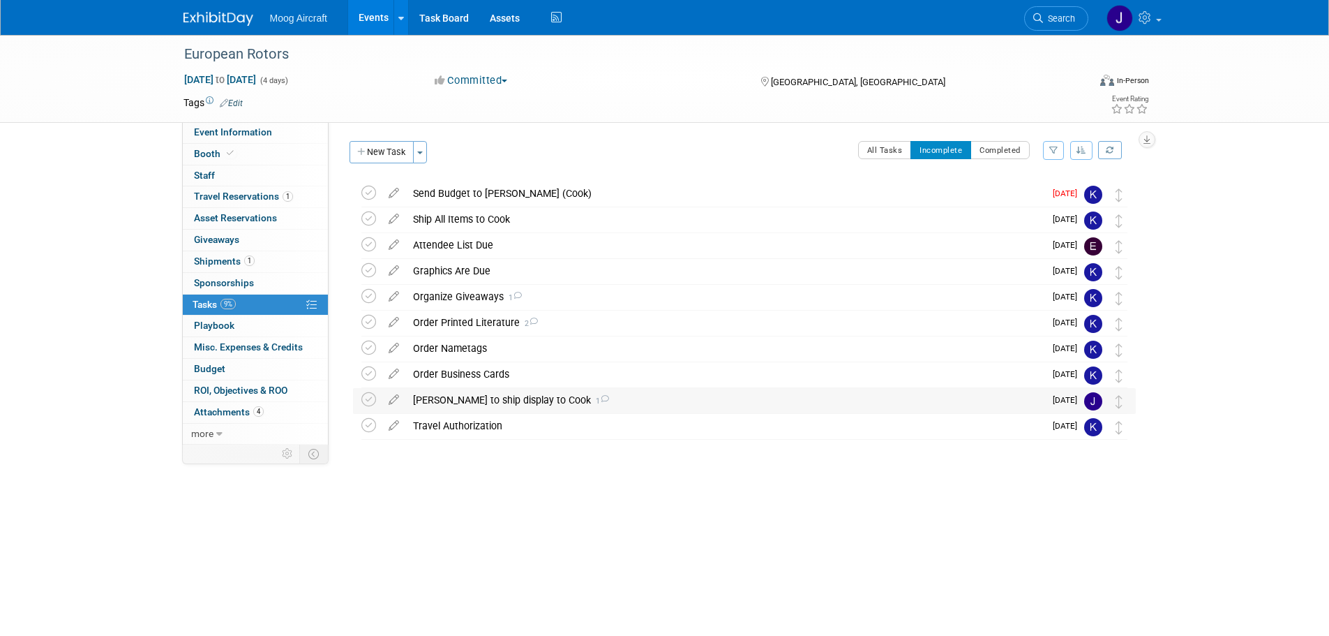
click at [600, 399] on div "[PERSON_NAME] to ship display to Cook 1" at bounding box center [725, 400] width 639 height 24
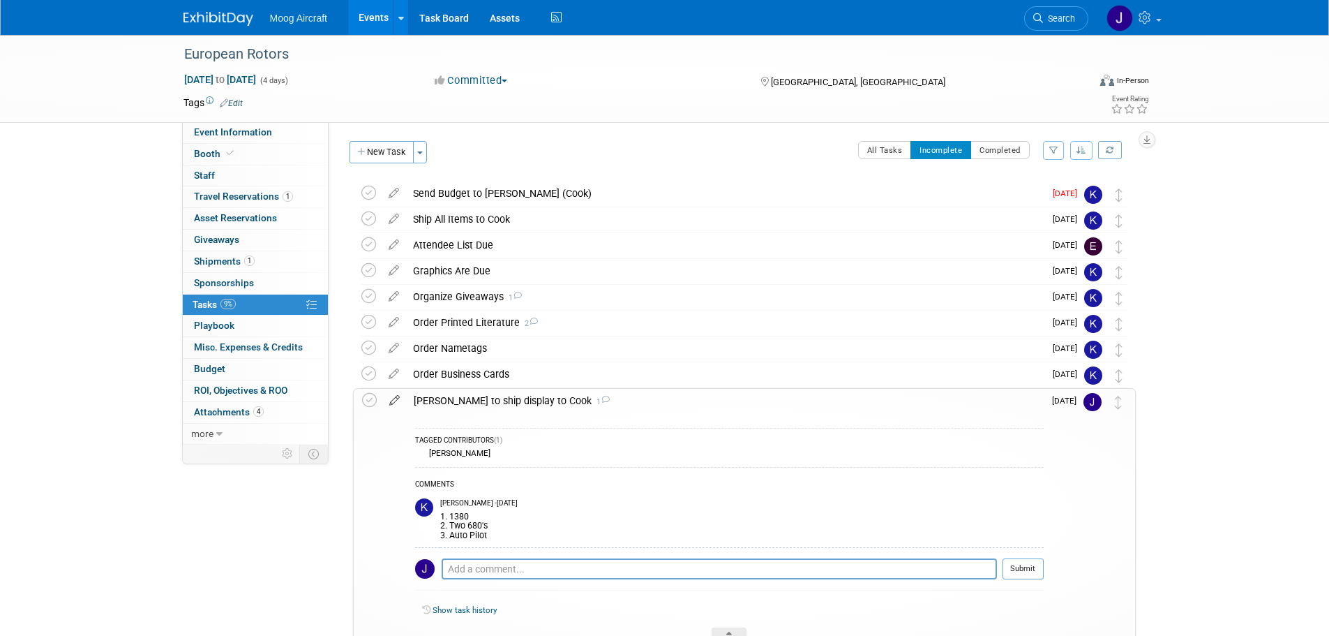
click at [398, 399] on icon at bounding box center [394, 397] width 24 height 17
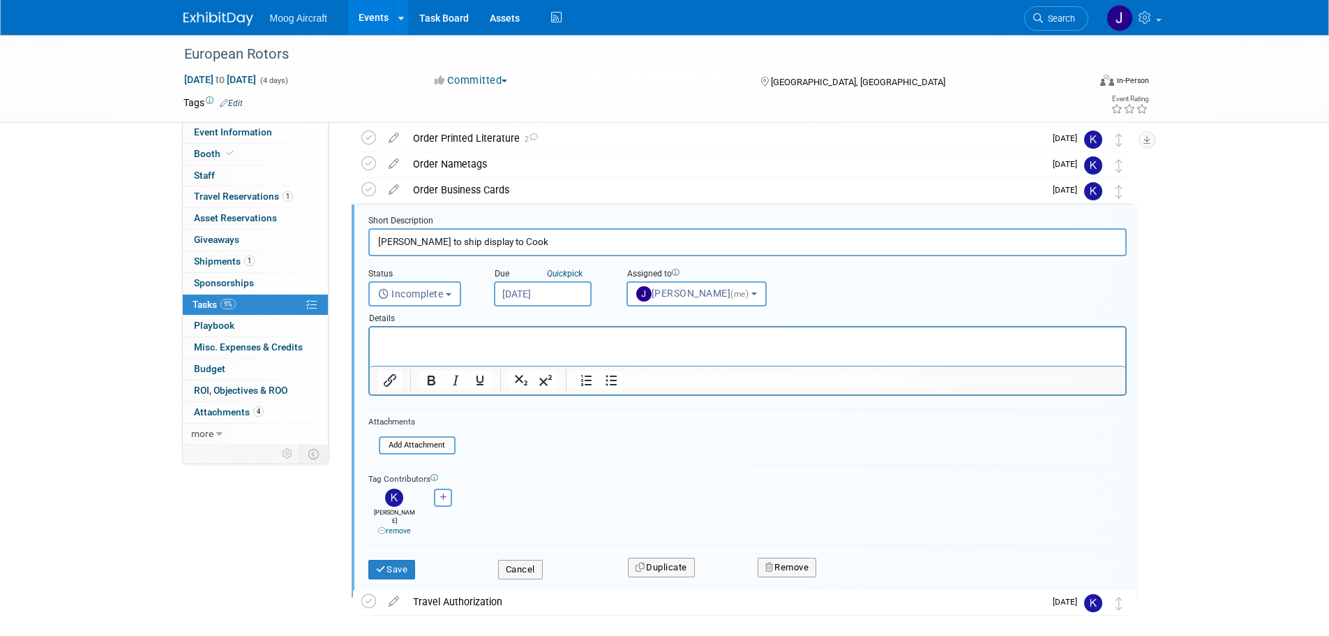
scroll to position [249, 0]
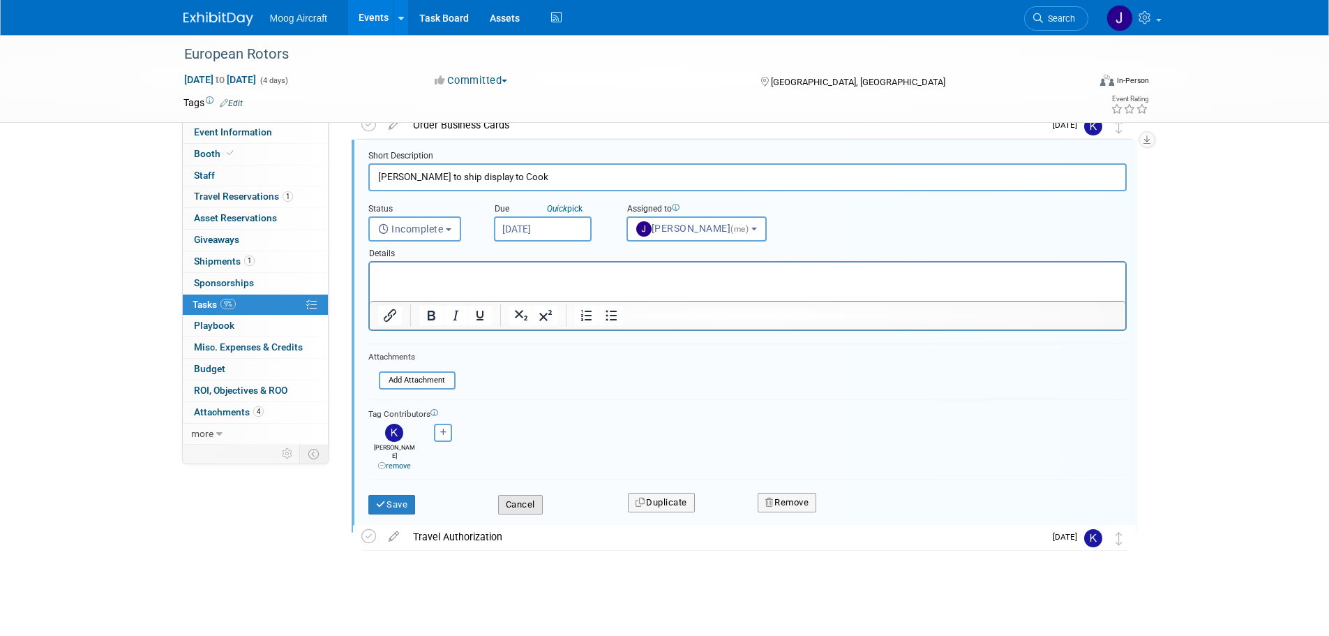
click at [521, 495] on button "Cancel" at bounding box center [520, 505] width 45 height 20
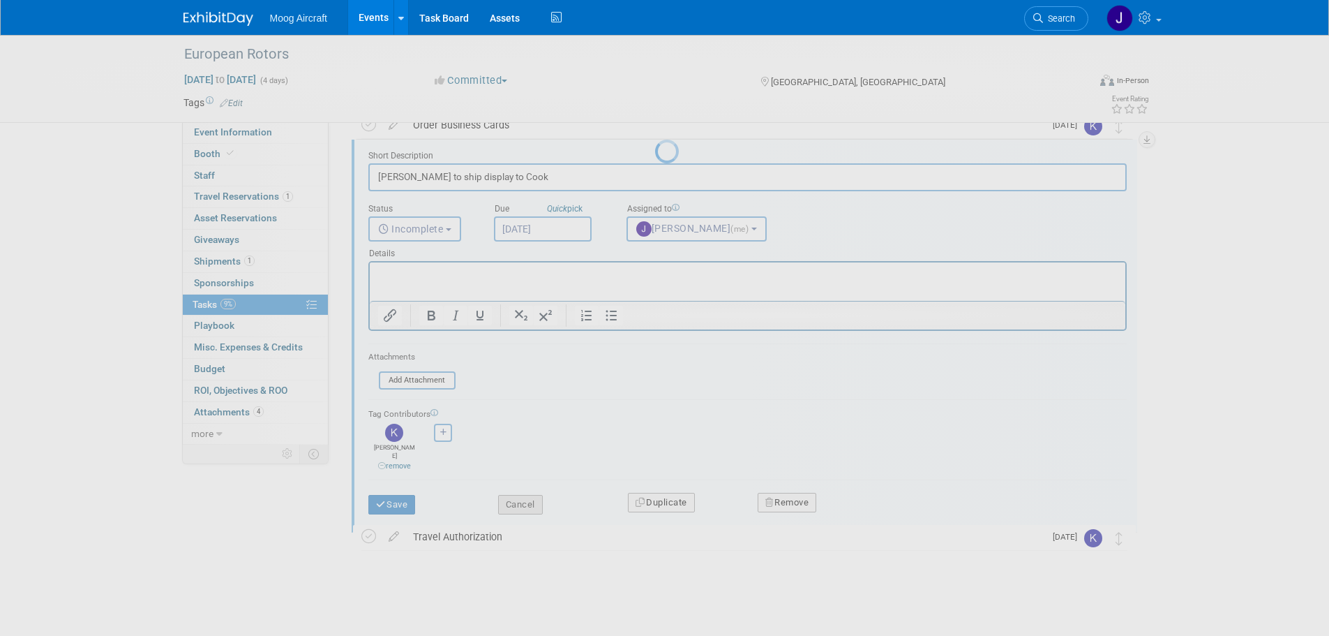
scroll to position [116, 0]
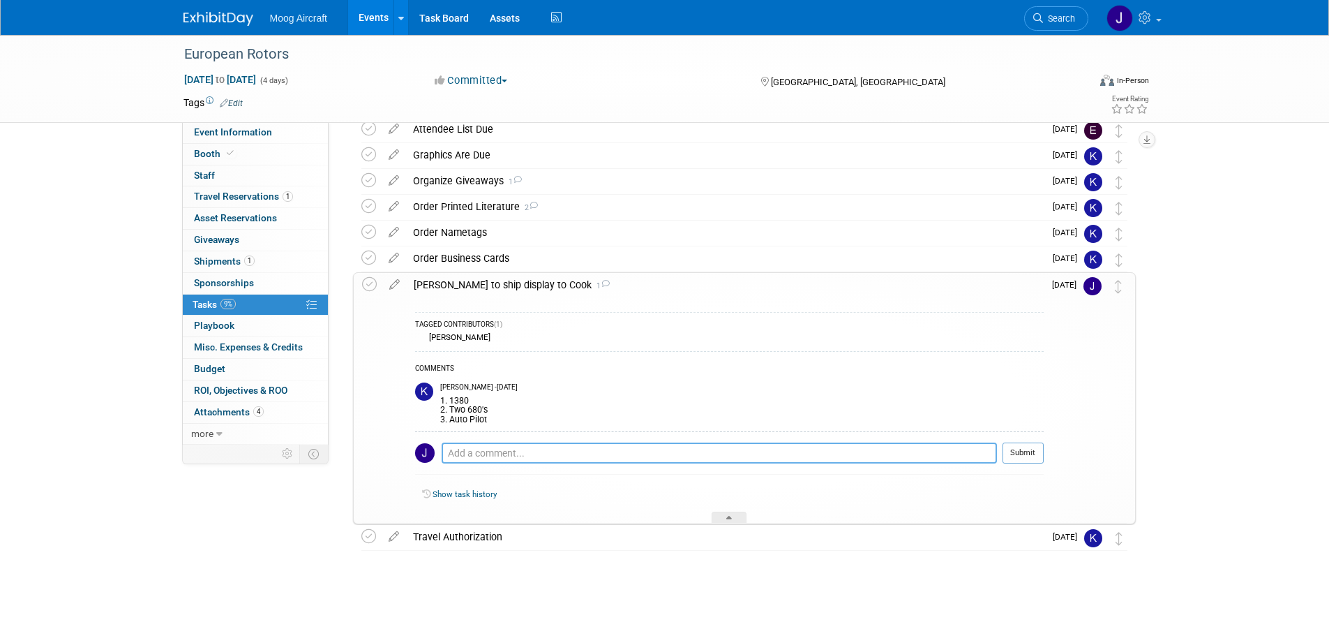
click at [513, 454] on textarea at bounding box center [719, 452] width 555 height 21
type textarea "Need 3rd IDU-680 for tabletop display"
click at [1025, 453] on button "Submit" at bounding box center [1023, 452] width 41 height 21
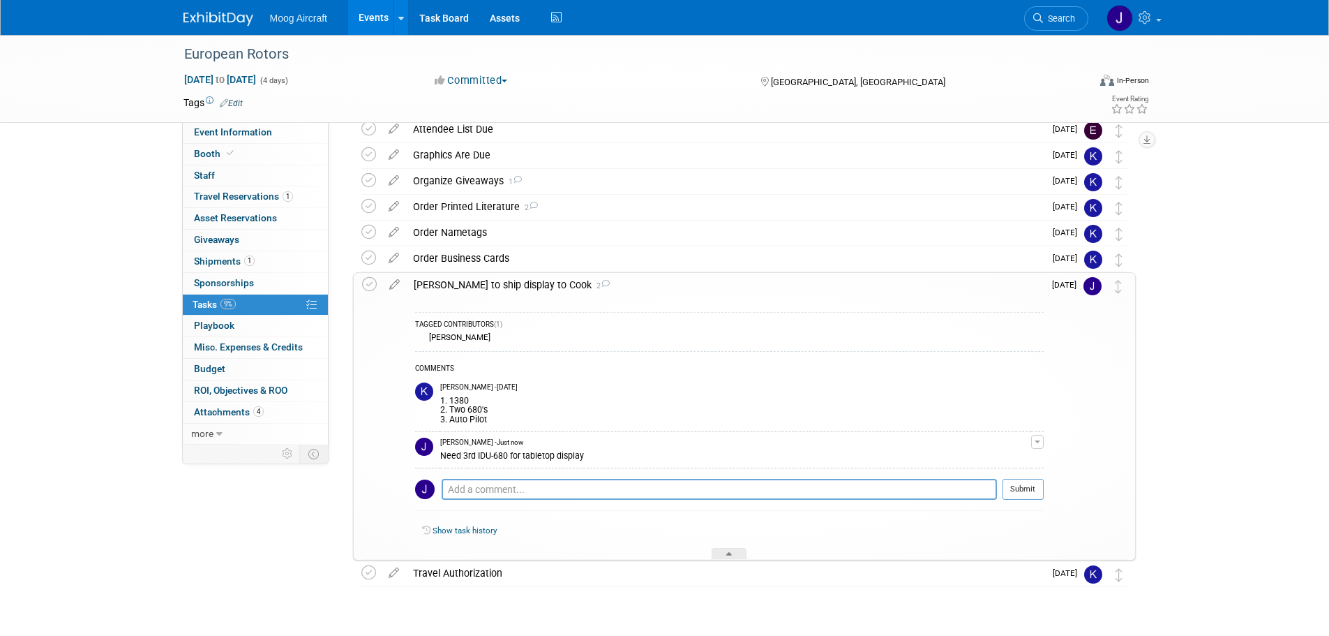
click at [397, 292] on td at bounding box center [394, 416] width 24 height 286
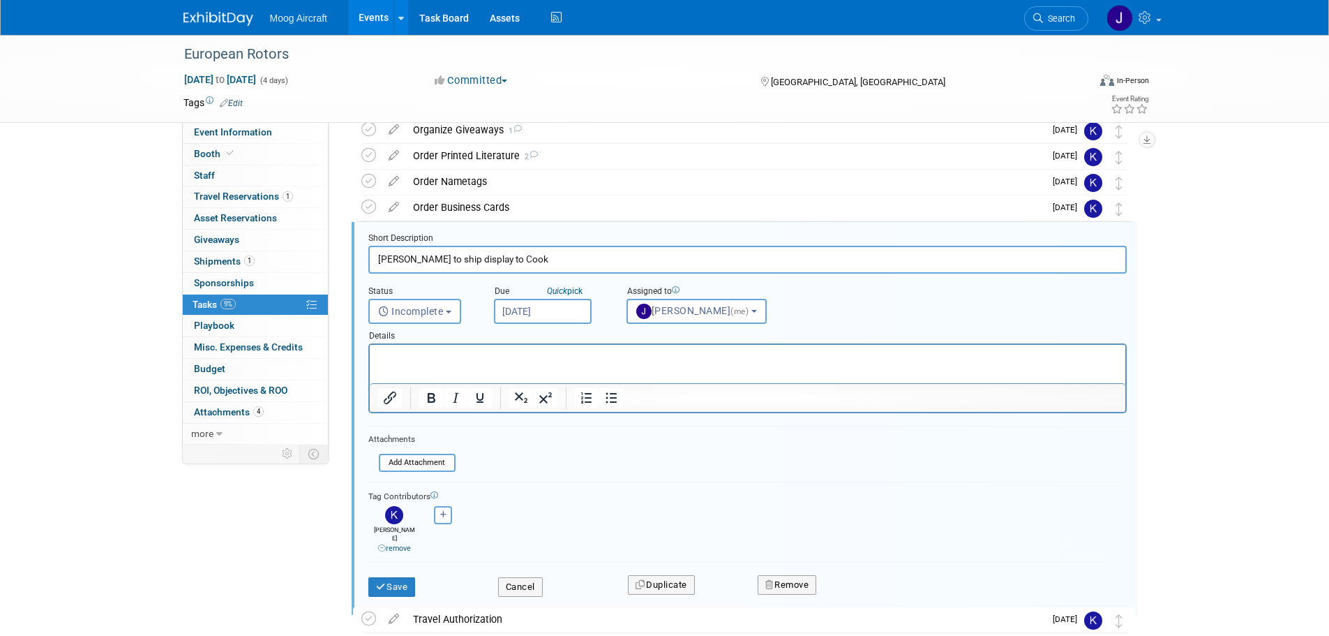
scroll to position [184, 0]
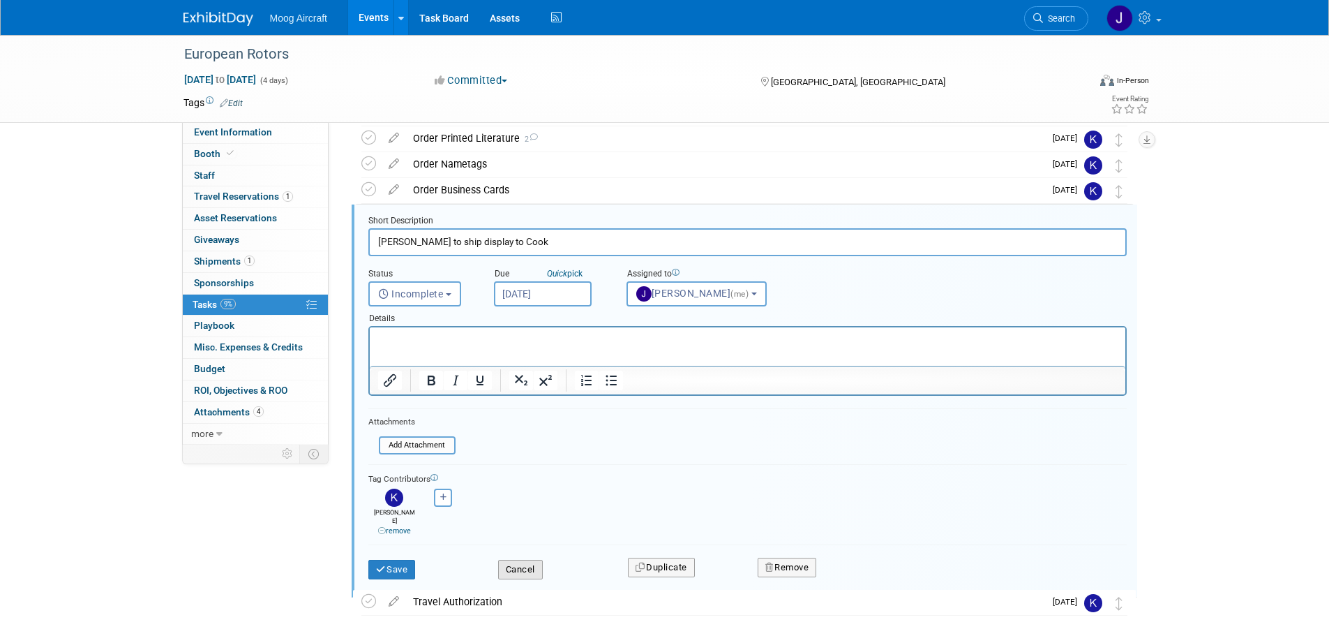
click at [531, 560] on button "Cancel" at bounding box center [520, 570] width 45 height 20
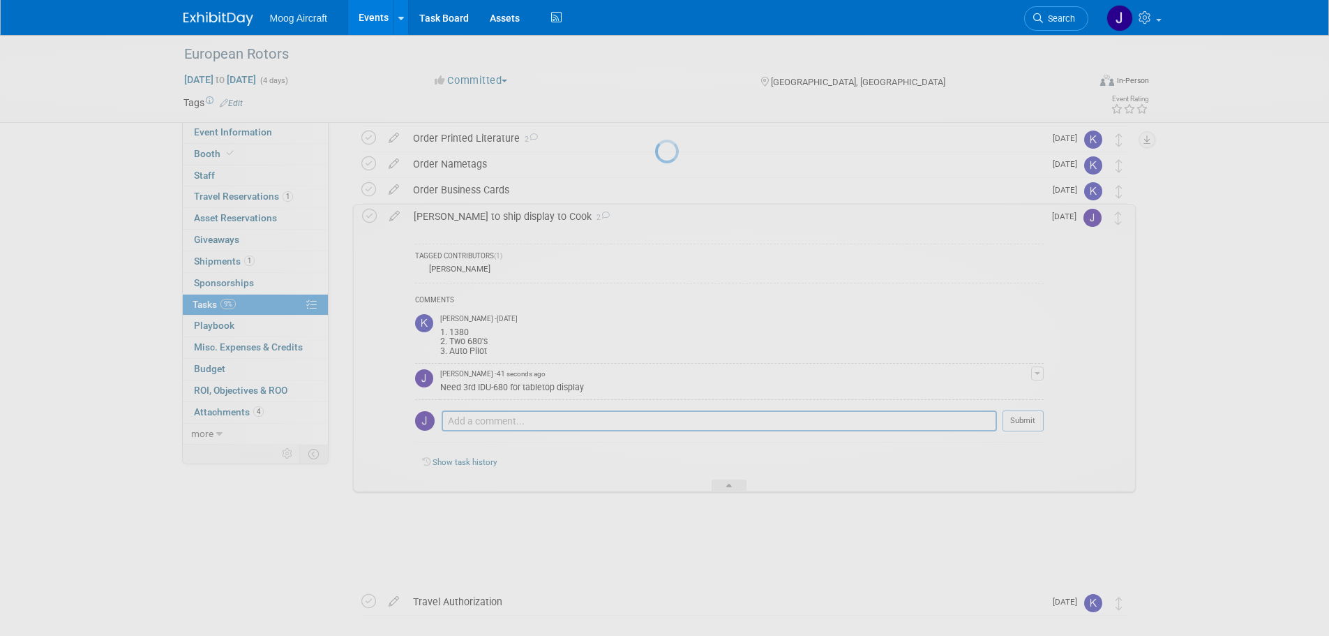
scroll to position [152, 0]
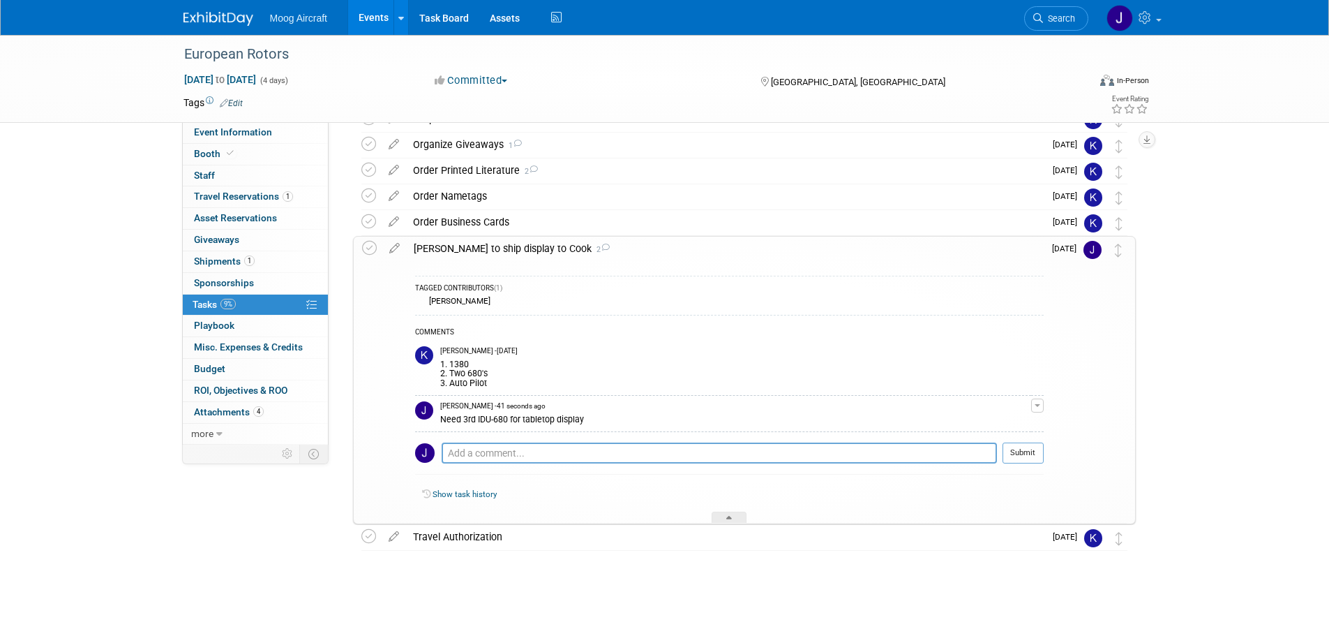
click at [336, 481] on div "Event Information Event Info Booth Booth 0 Staff 0 Staff 1 Travel Reservations …" at bounding box center [665, 245] width 984 height 725
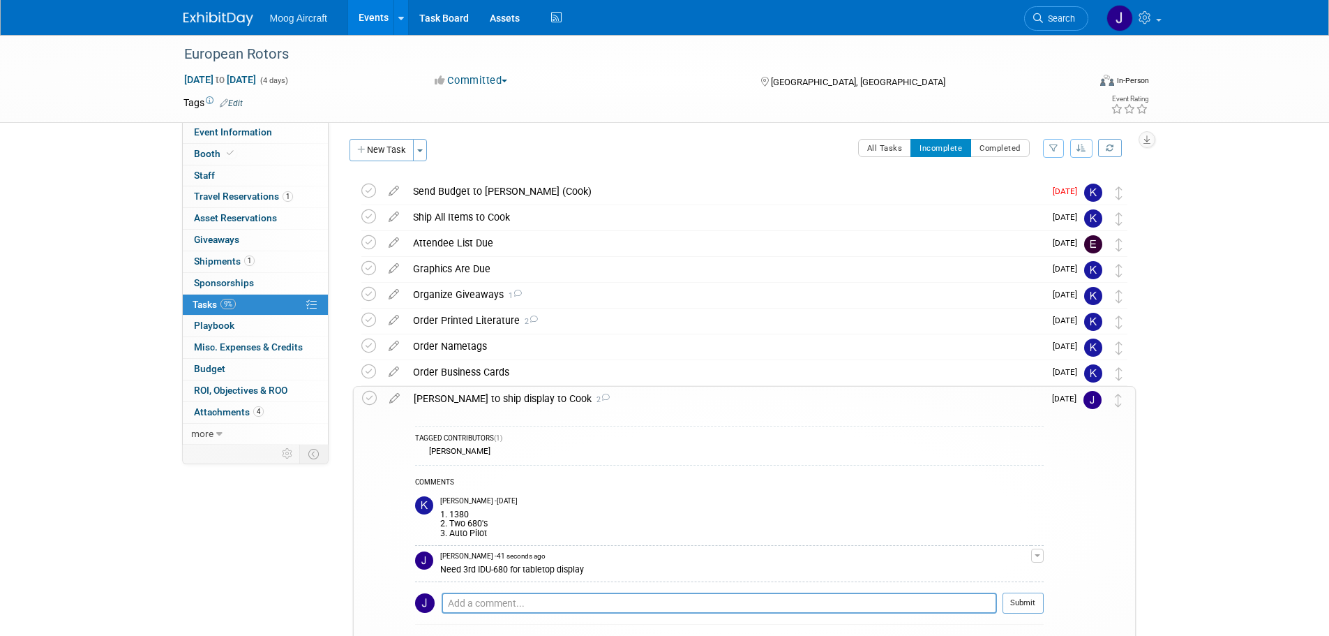
scroll to position [0, 0]
click at [244, 300] on link "9% Tasks 9%" at bounding box center [255, 304] width 145 height 21
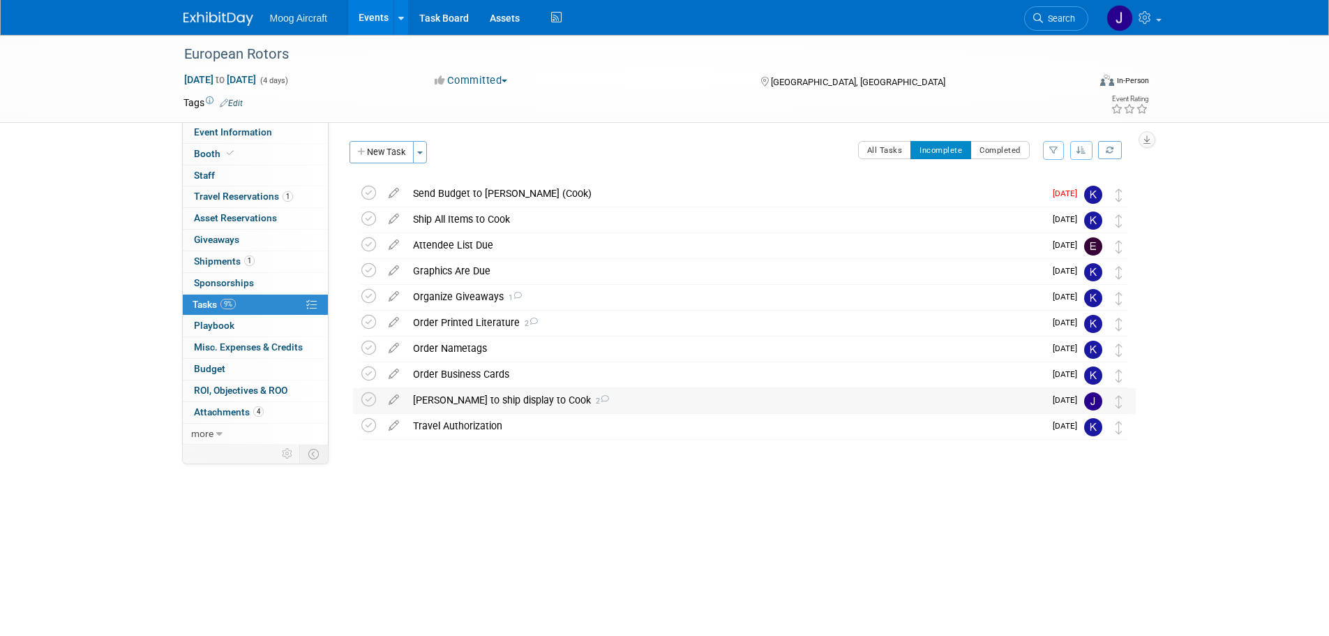
click at [600, 402] on div "Josh Maday to ship display to Cook 2" at bounding box center [725, 400] width 639 height 24
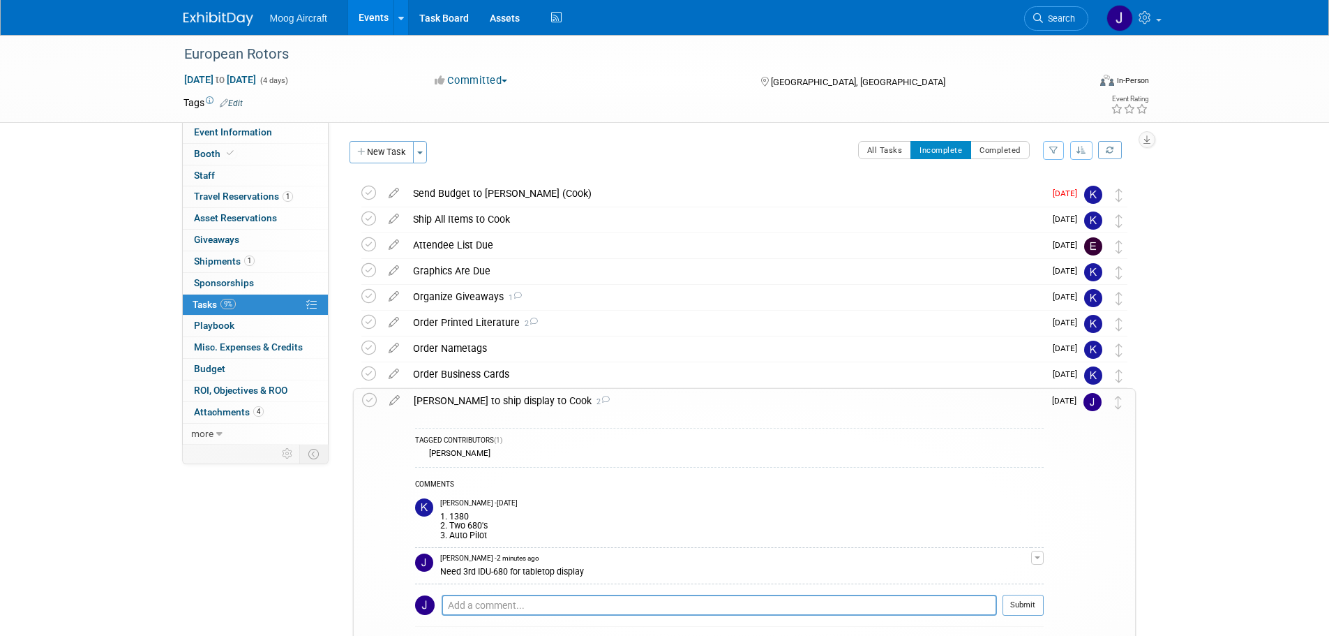
click at [601, 402] on div "Josh Maday to ship display to Cook 2" at bounding box center [725, 401] width 637 height 24
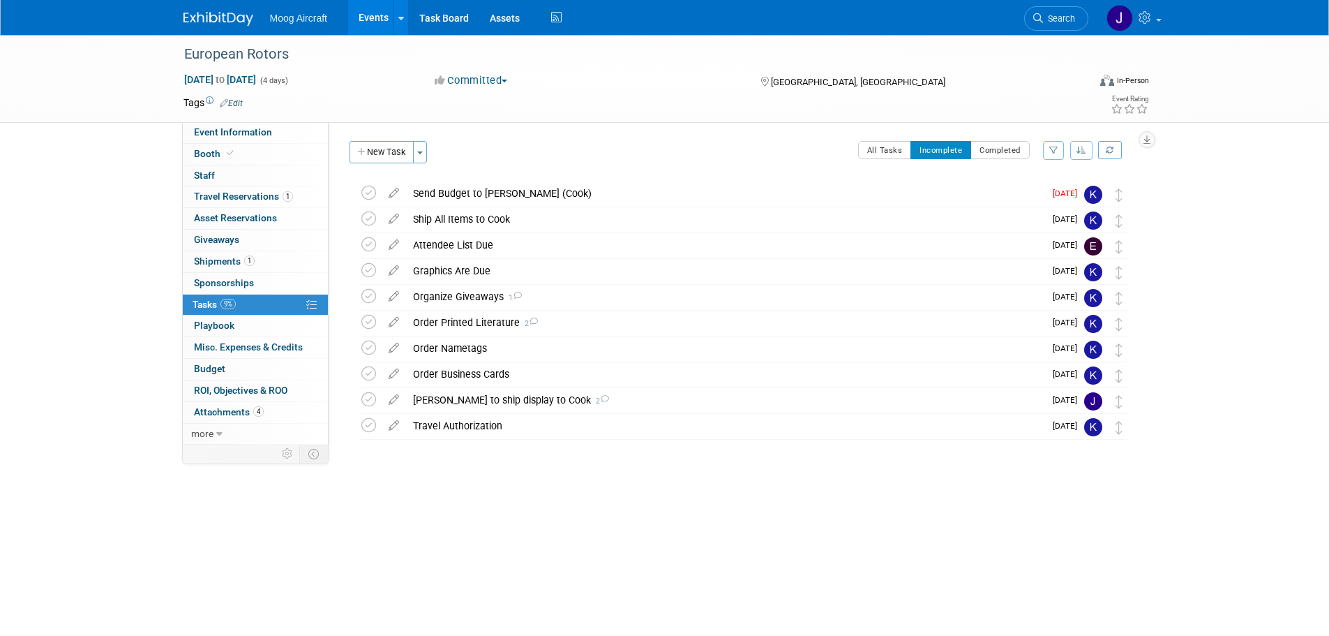
click at [373, 26] on link "Events" at bounding box center [373, 17] width 51 height 35
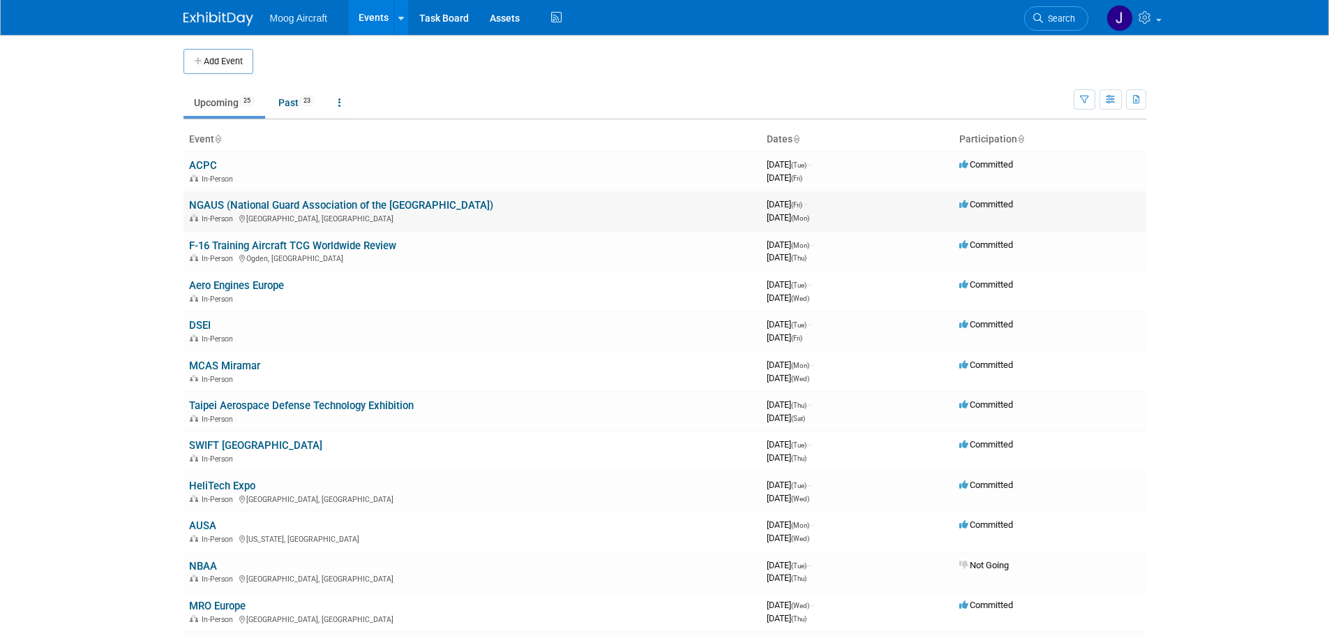
click at [464, 206] on td "NGAUS (National Guard Association of the [GEOGRAPHIC_DATA]) In-Person [GEOGRAPH…" at bounding box center [473, 211] width 578 height 40
click at [433, 201] on link "NGAUS (National Guard Association of the [GEOGRAPHIC_DATA])" at bounding box center [341, 205] width 304 height 13
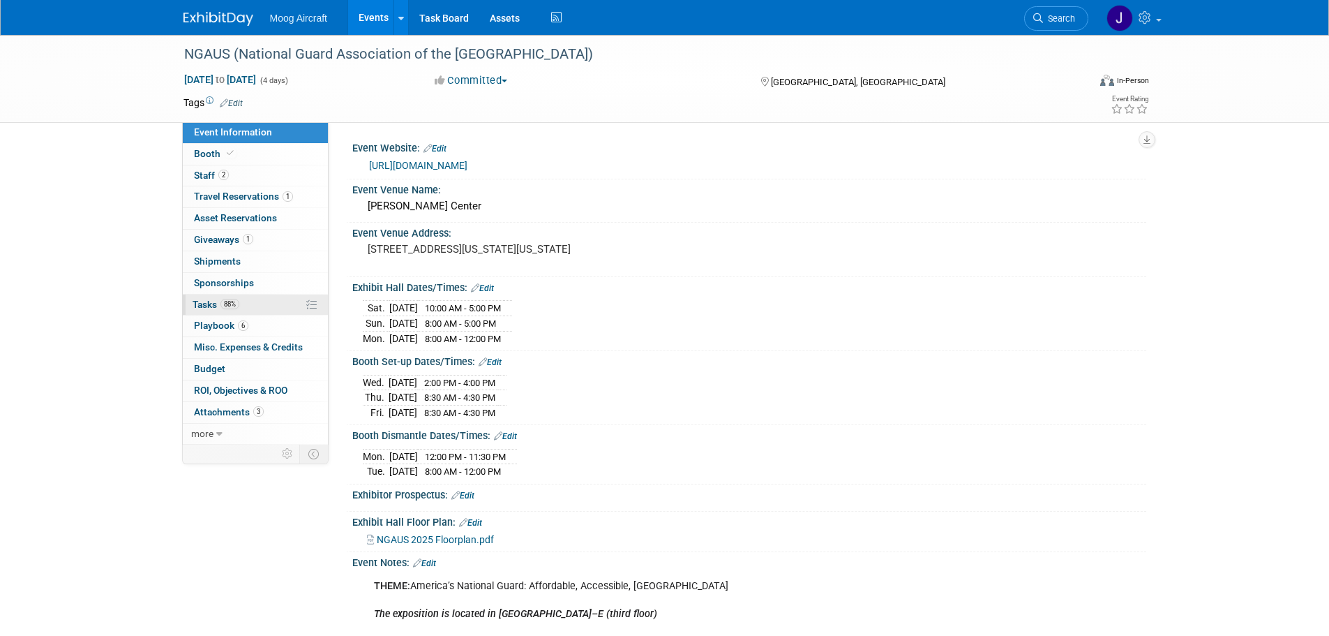
click at [267, 304] on link "88% Tasks 88%" at bounding box center [255, 304] width 145 height 21
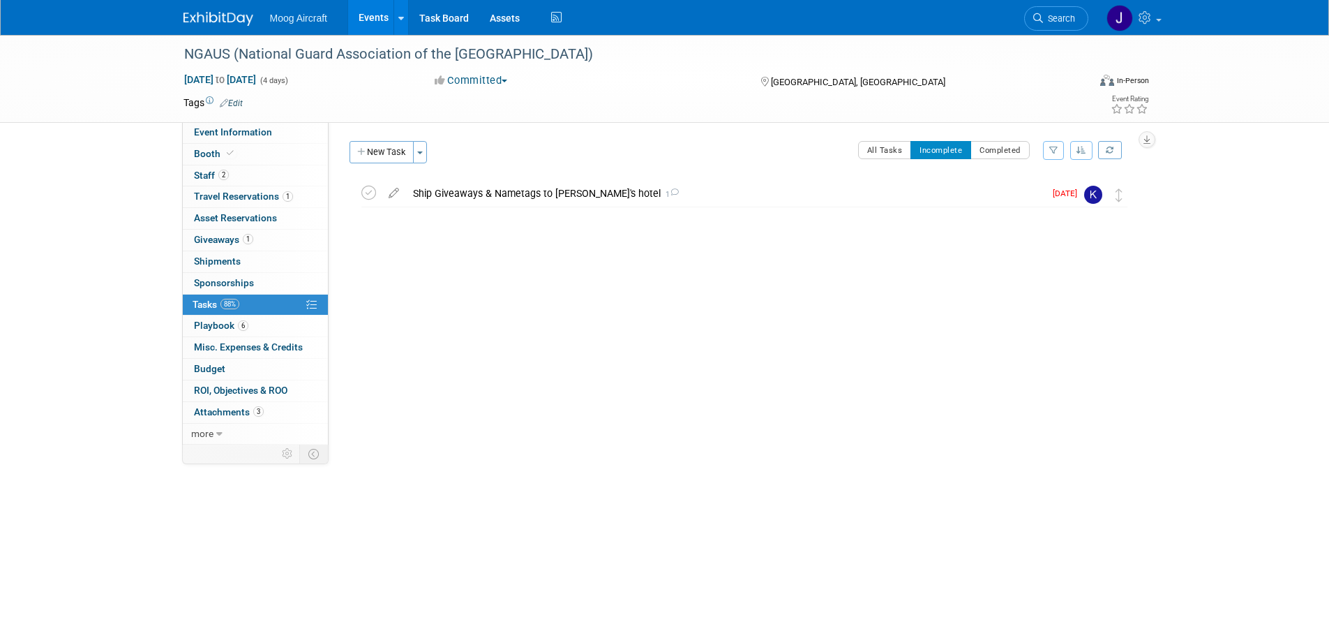
click at [384, 31] on link "Events" at bounding box center [373, 17] width 51 height 35
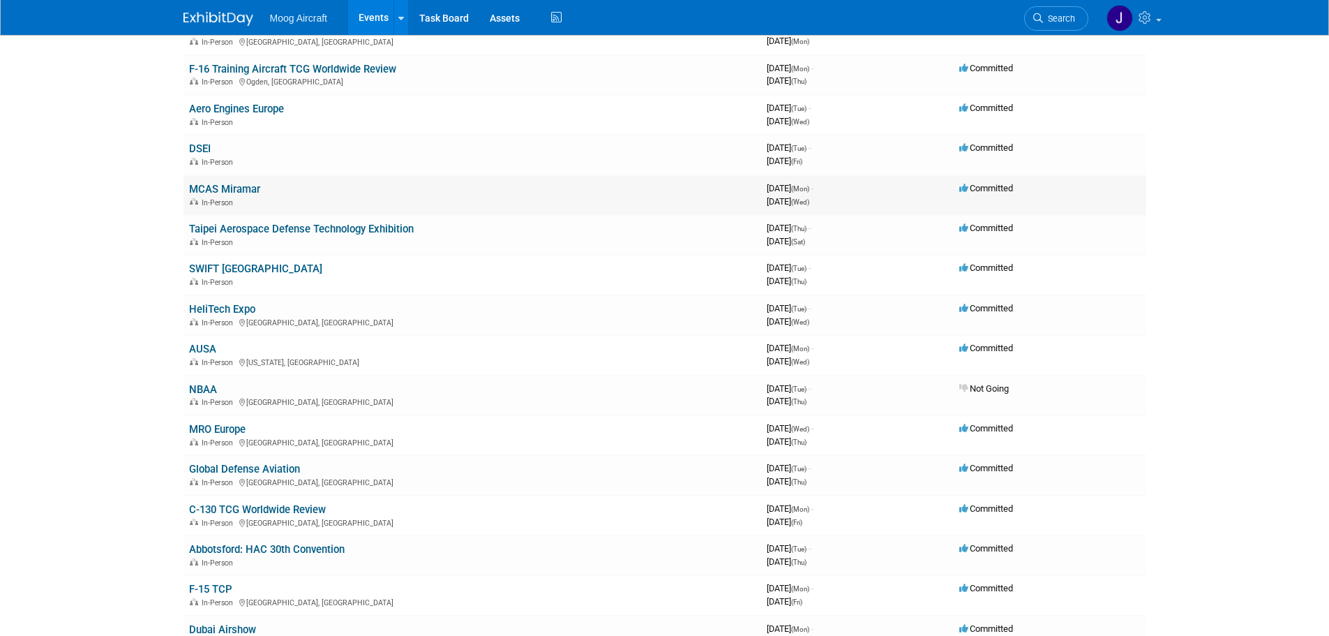
scroll to position [209, 0]
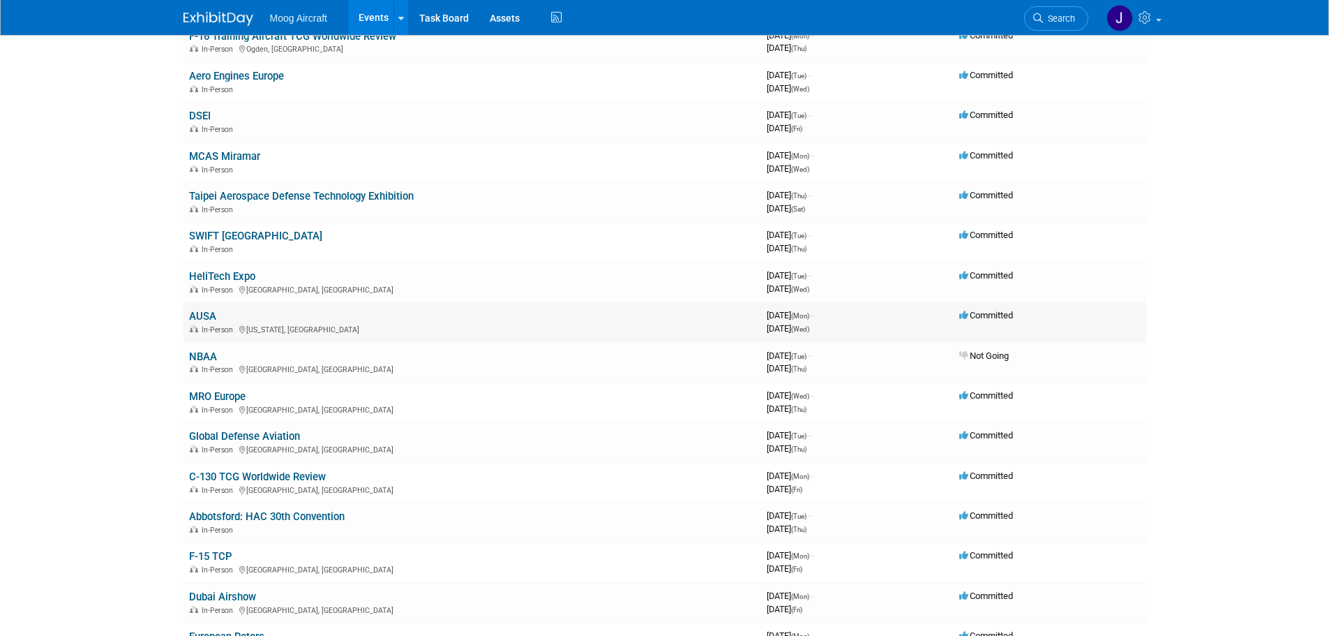
click at [322, 324] on div "In-Person Washington, DC" at bounding box center [472, 328] width 567 height 11
click at [206, 318] on link "AUSA" at bounding box center [202, 316] width 27 height 13
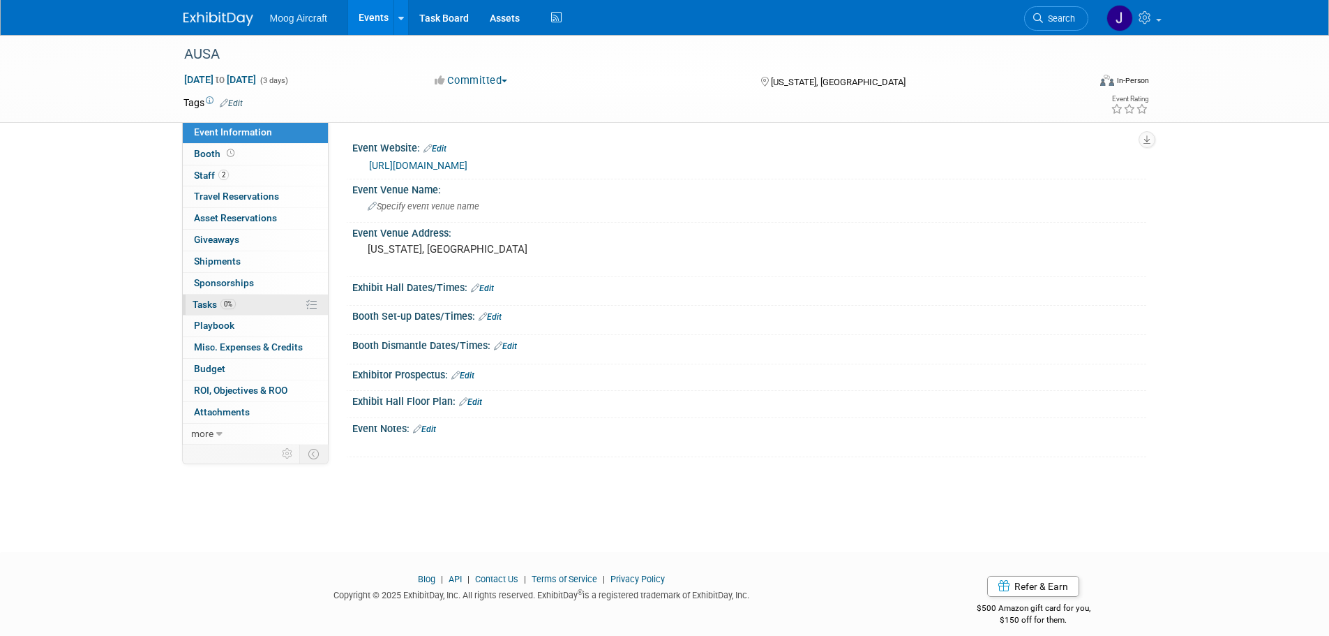
click at [251, 302] on link "0% Tasks 0%" at bounding box center [255, 304] width 145 height 21
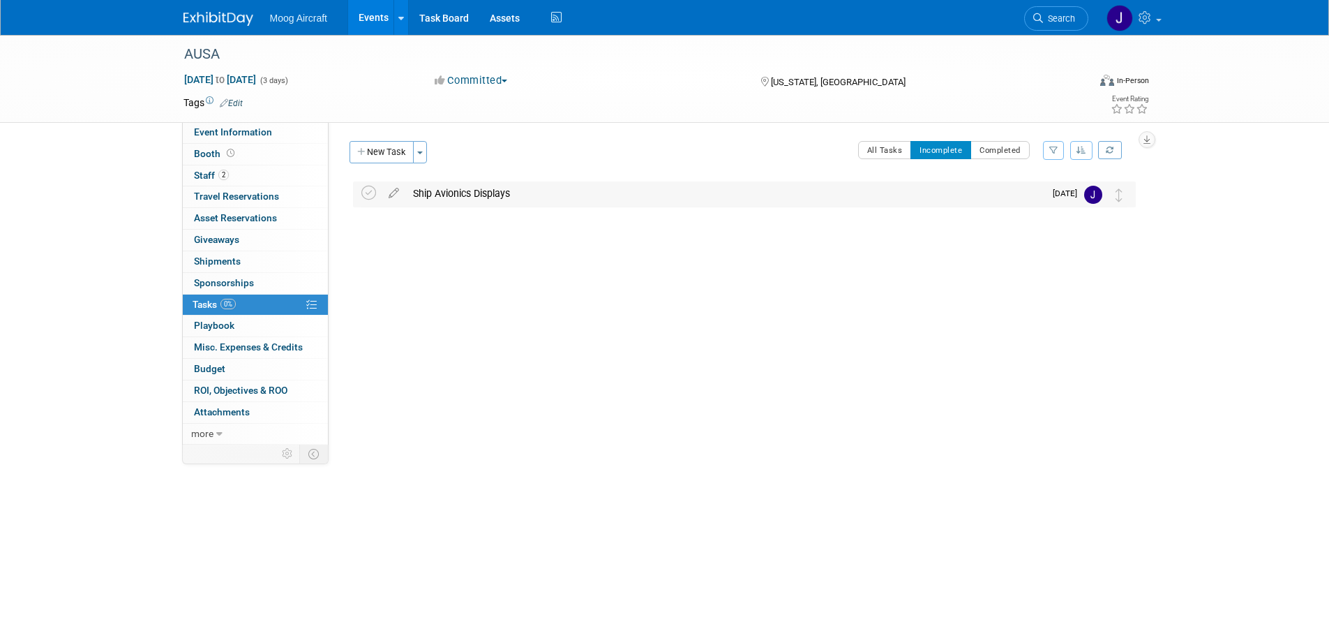
click at [588, 196] on div "Ship Avionics Displays" at bounding box center [725, 193] width 639 height 24
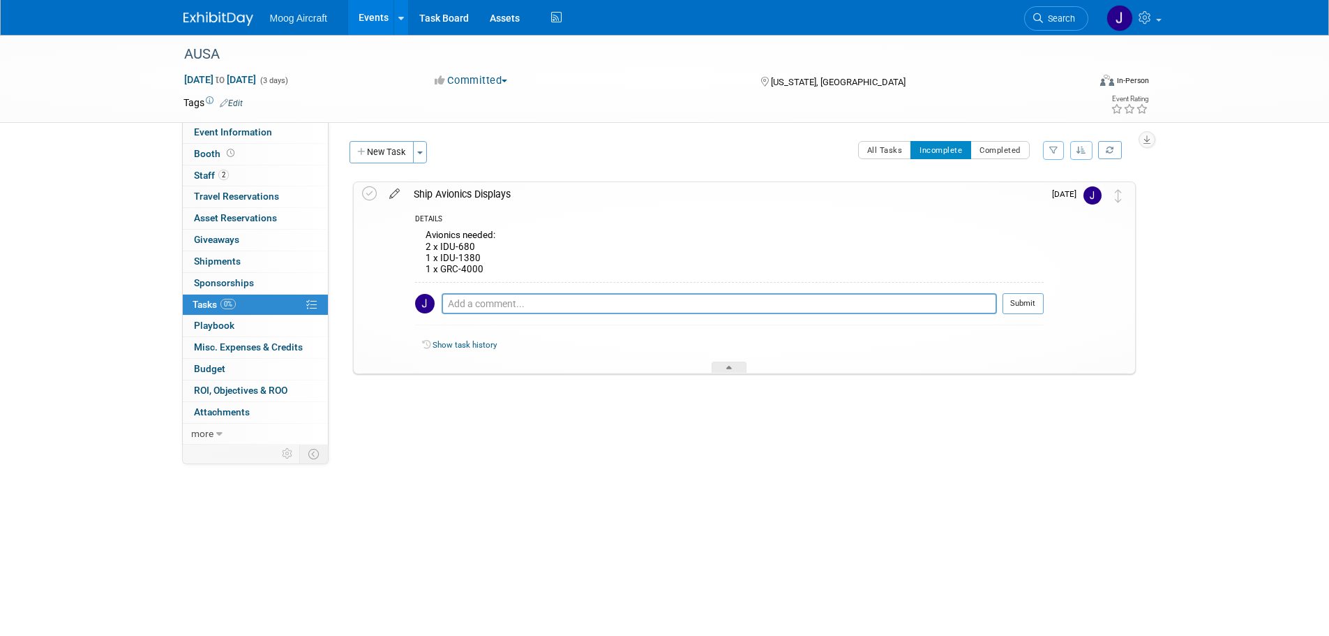
click at [396, 195] on icon at bounding box center [394, 190] width 24 height 17
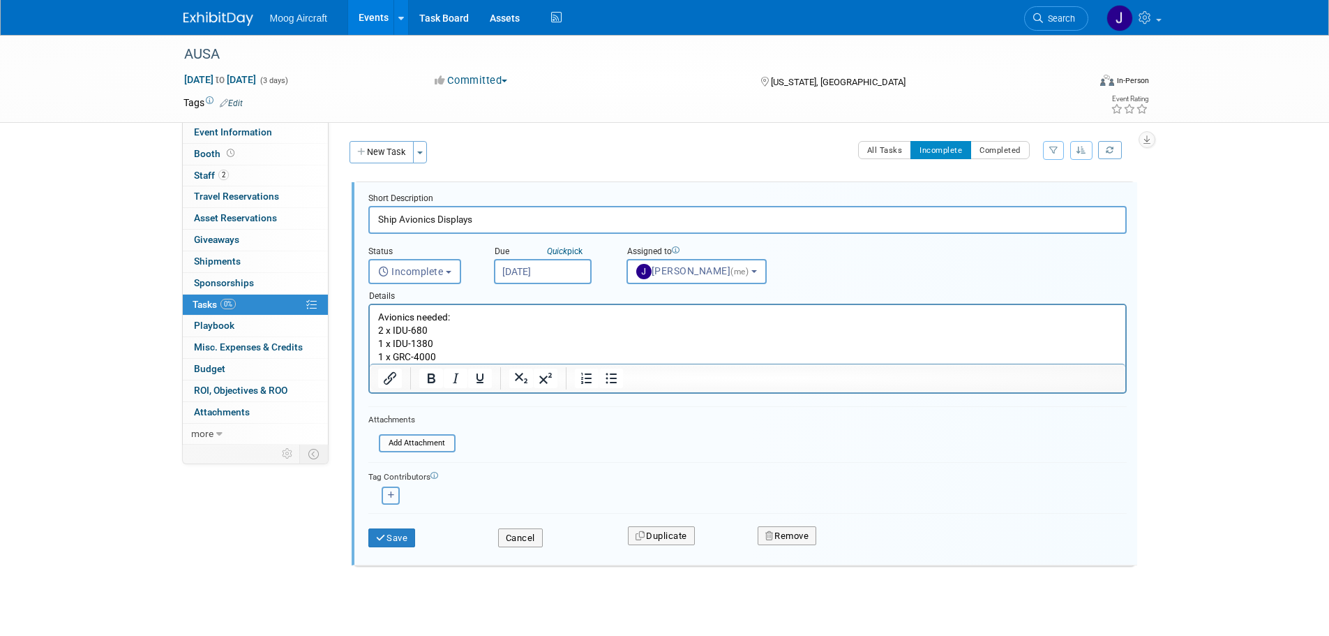
click at [390, 494] on icon "button" at bounding box center [391, 495] width 7 height 8
select select
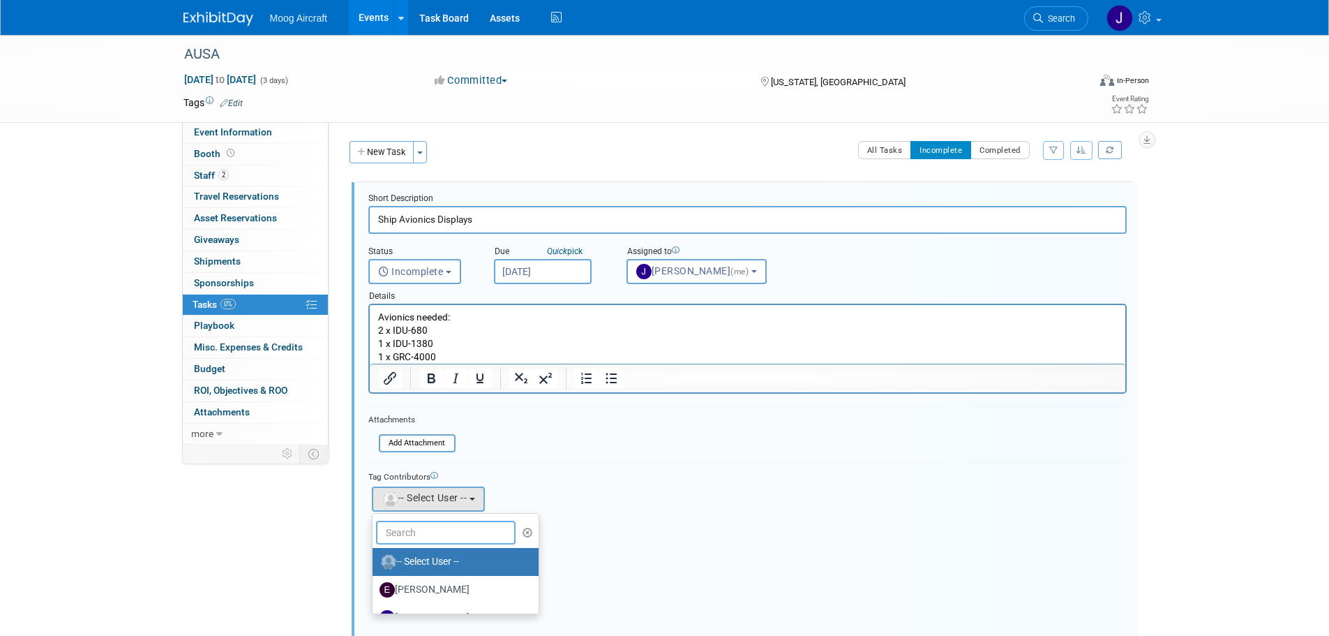
click at [483, 536] on input "text" at bounding box center [446, 533] width 140 height 24
type input "ke"
click at [454, 562] on label "Kelsey Blackley" at bounding box center [453, 562] width 146 height 22
click at [375, 562] on input "Kelsey Blackley" at bounding box center [370, 559] width 9 height 9
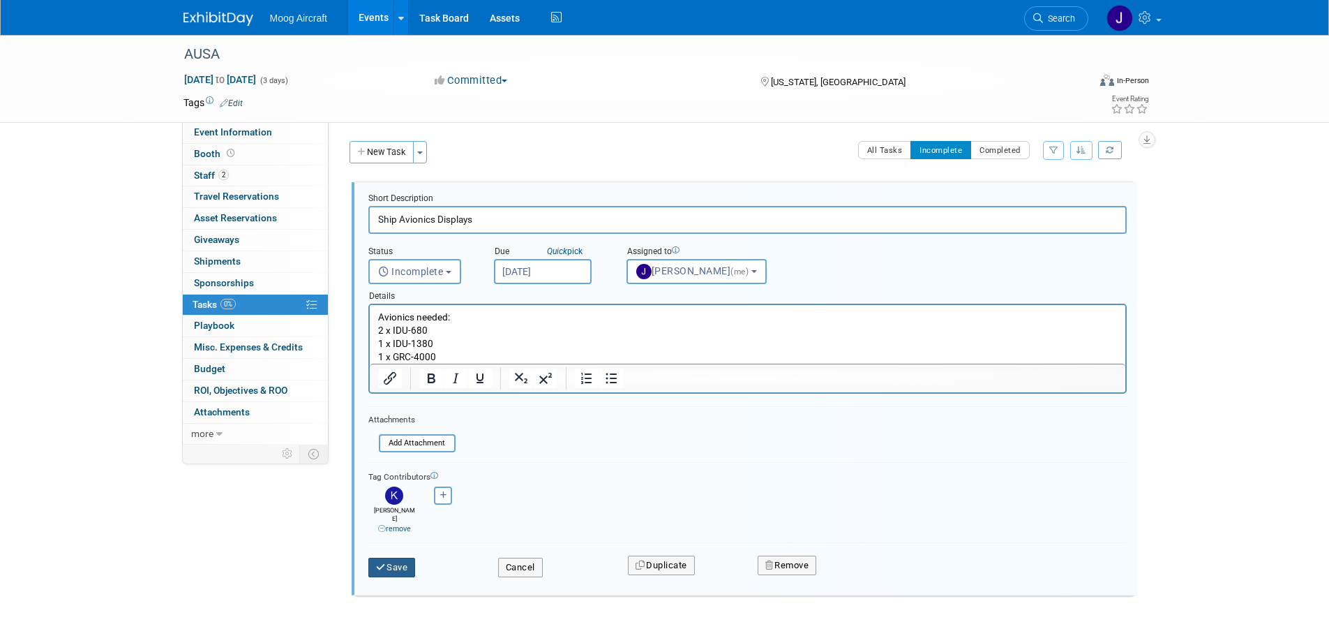
click at [395, 558] on button "Save" at bounding box center [391, 568] width 47 height 20
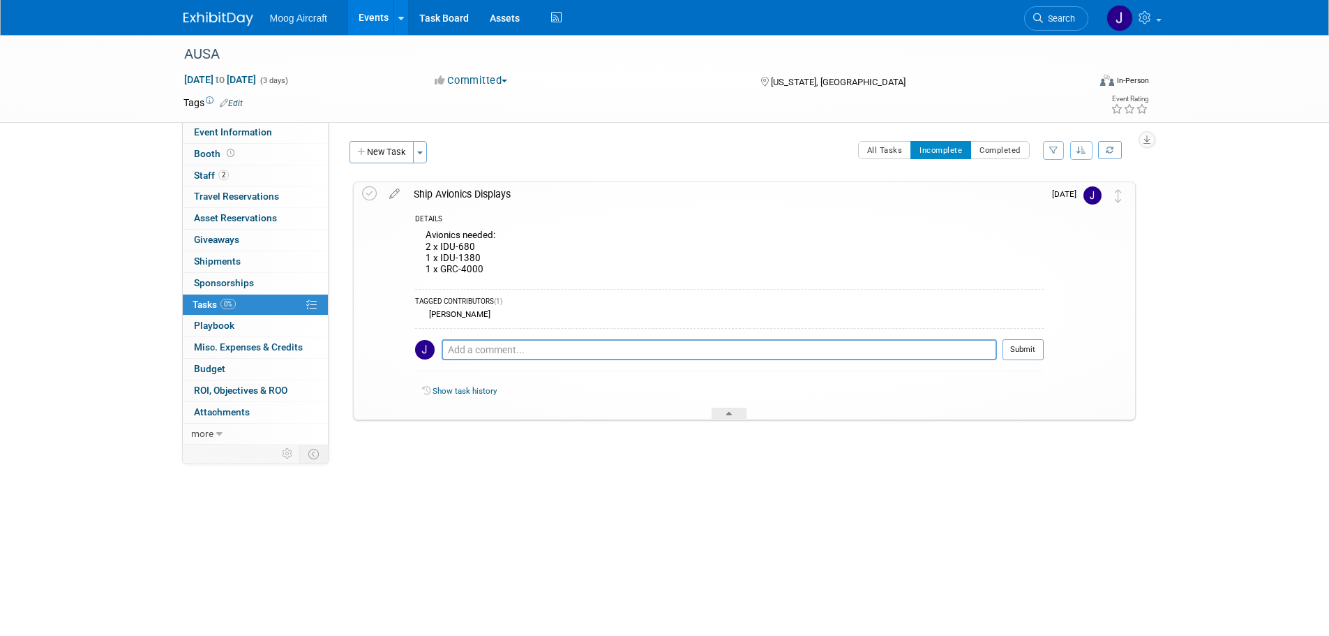
click at [369, 17] on link "Events" at bounding box center [373, 17] width 51 height 35
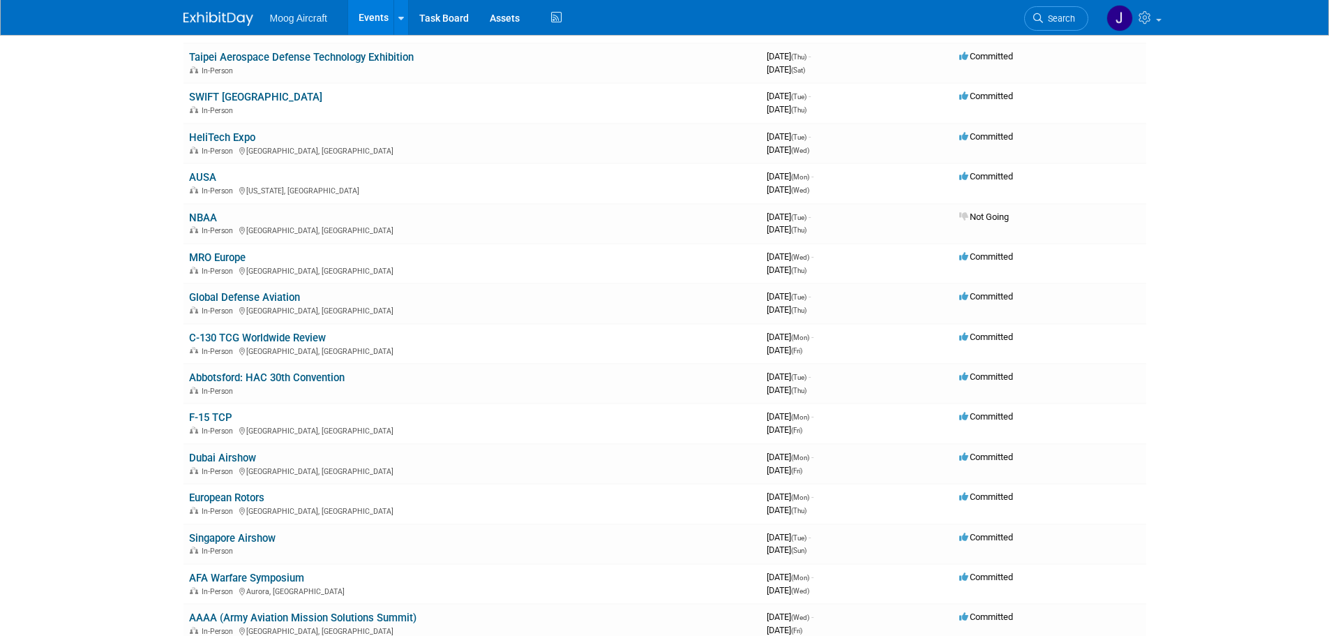
scroll to position [349, 0]
click at [290, 298] on link "Global Defense Aviation" at bounding box center [244, 296] width 111 height 13
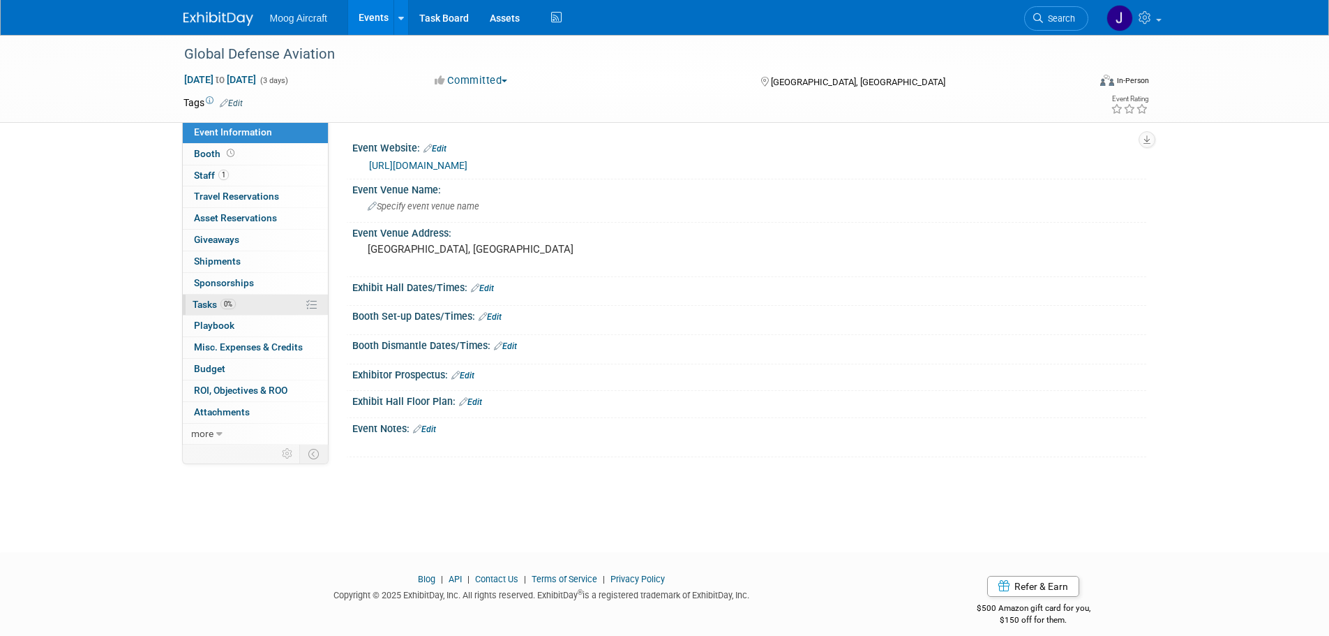
click at [252, 298] on link "0% Tasks 0%" at bounding box center [255, 304] width 145 height 21
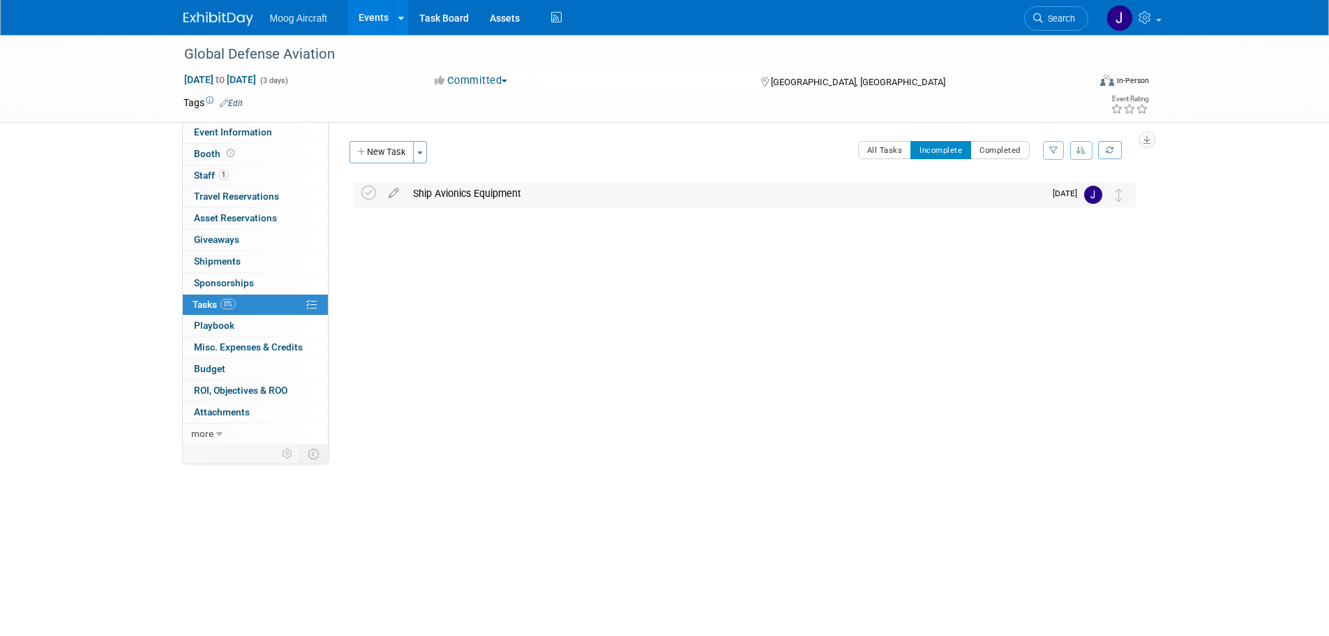
click at [514, 191] on div "Ship Avionics Equipment" at bounding box center [725, 193] width 639 height 24
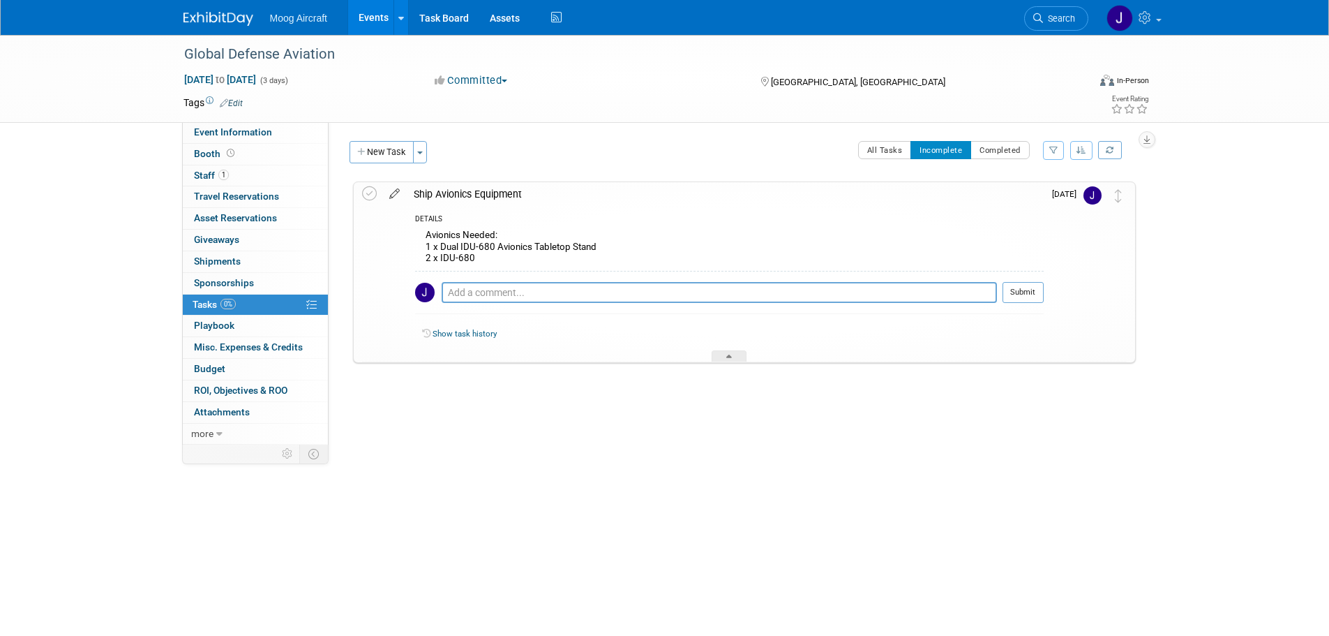
click at [401, 194] on icon at bounding box center [394, 190] width 24 height 17
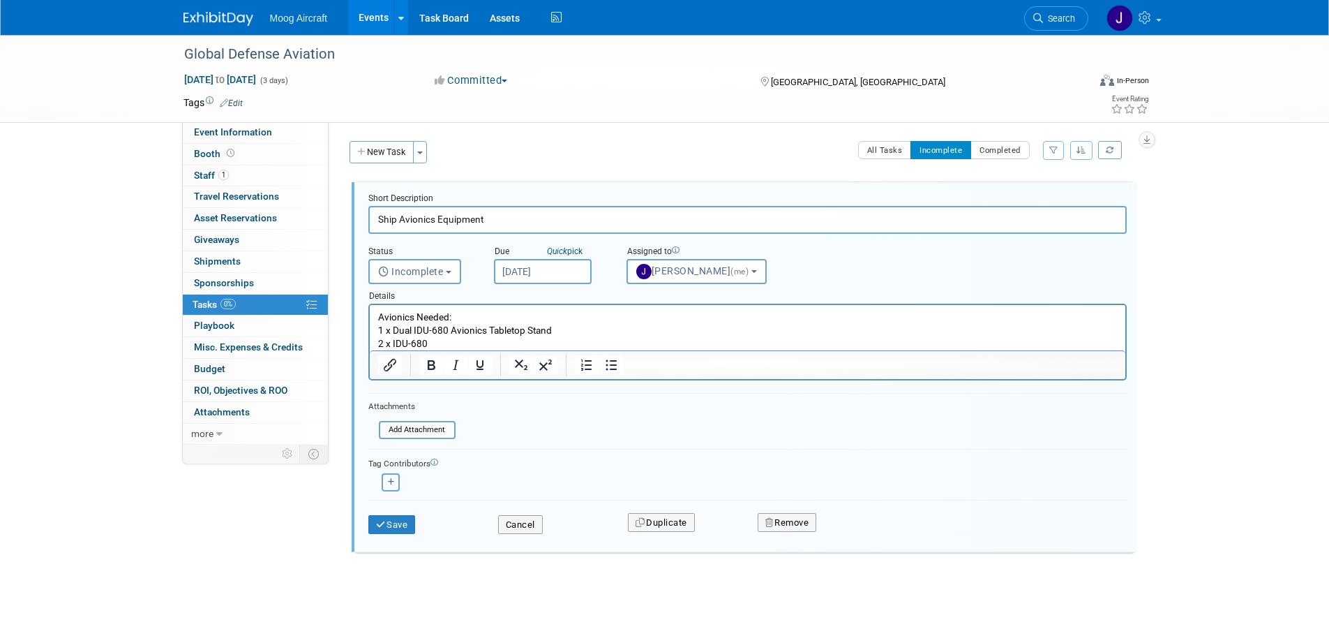
click at [396, 479] on button "button" at bounding box center [391, 482] width 18 height 18
select select
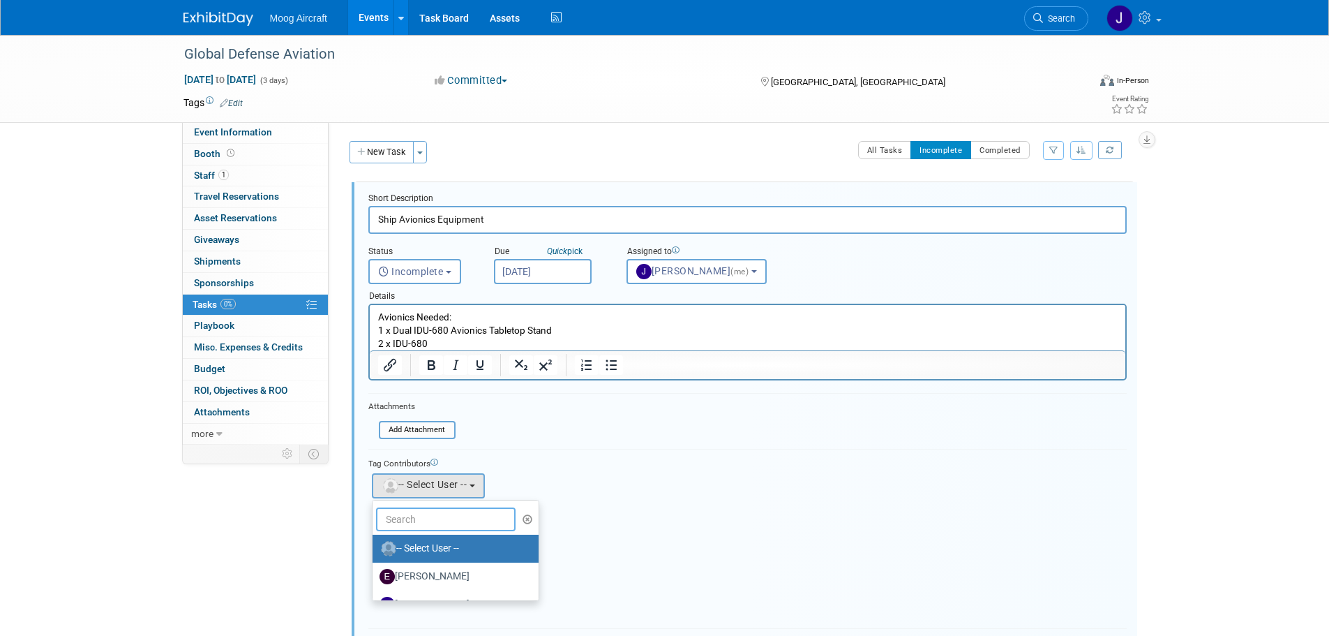
click at [428, 523] on input "text" at bounding box center [446, 519] width 140 height 24
type input "ke"
click at [424, 551] on label "Kelsey Blackley" at bounding box center [453, 548] width 146 height 22
click at [375, 551] on input "Kelsey Blackley" at bounding box center [370, 546] width 9 height 9
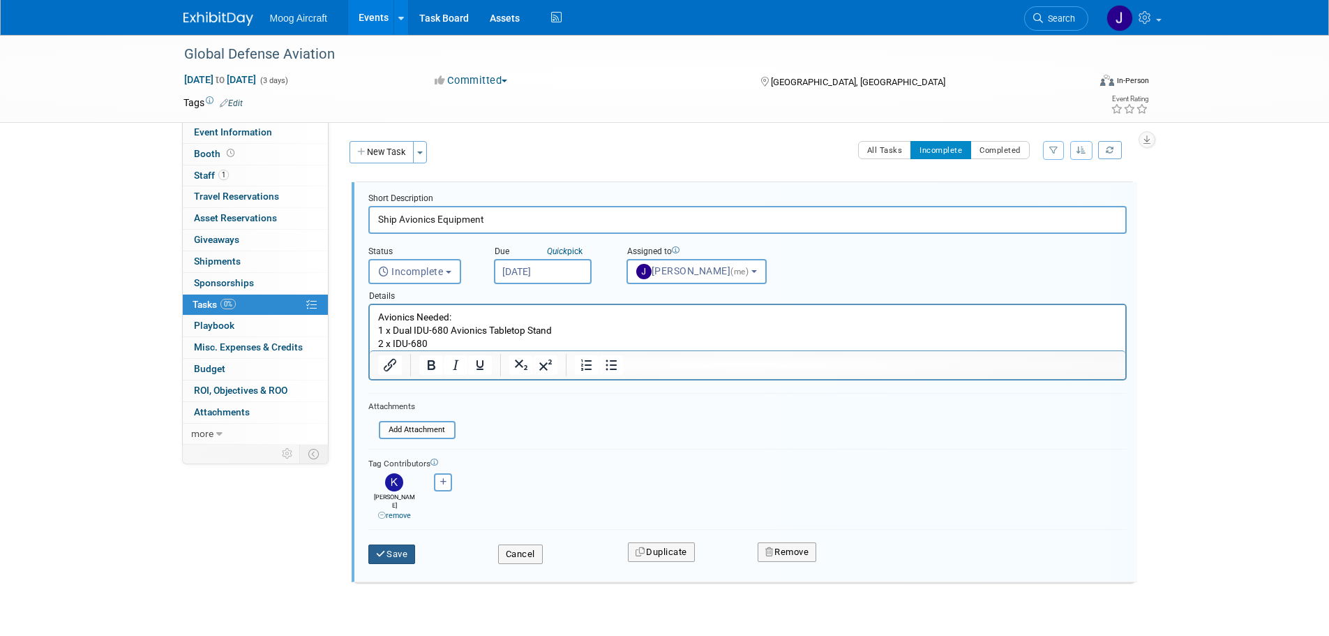
click at [403, 544] on button "Save" at bounding box center [391, 554] width 47 height 20
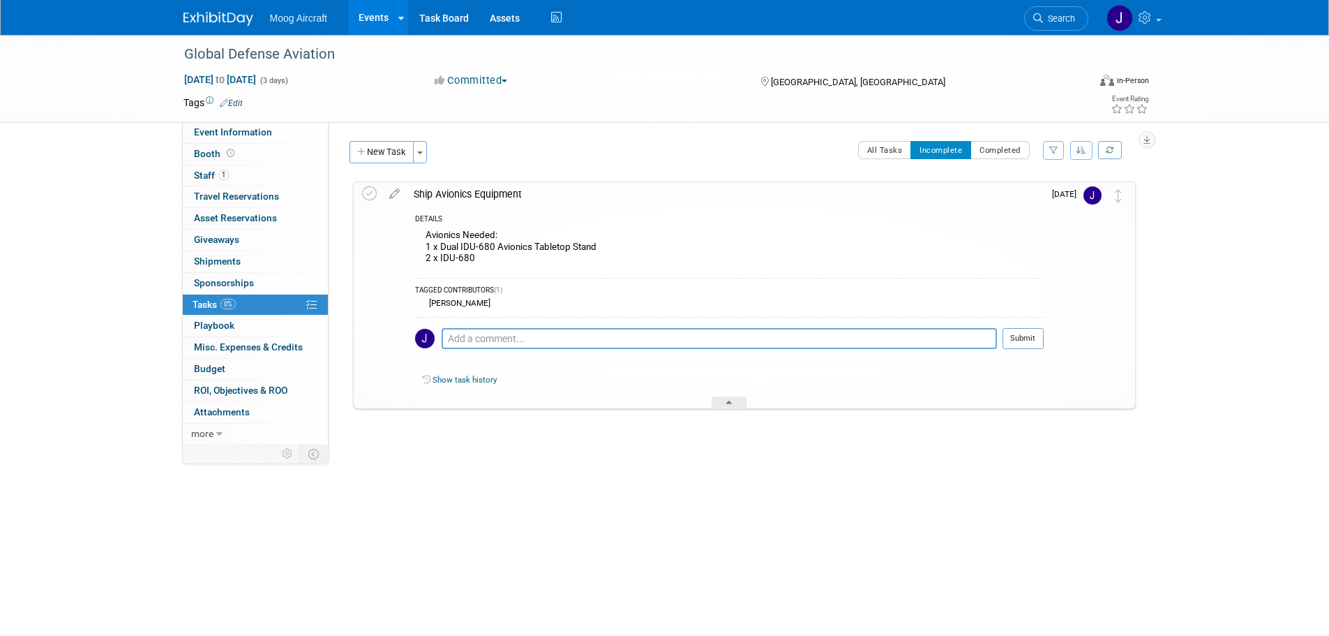
click at [367, 17] on link "Events" at bounding box center [373, 17] width 51 height 35
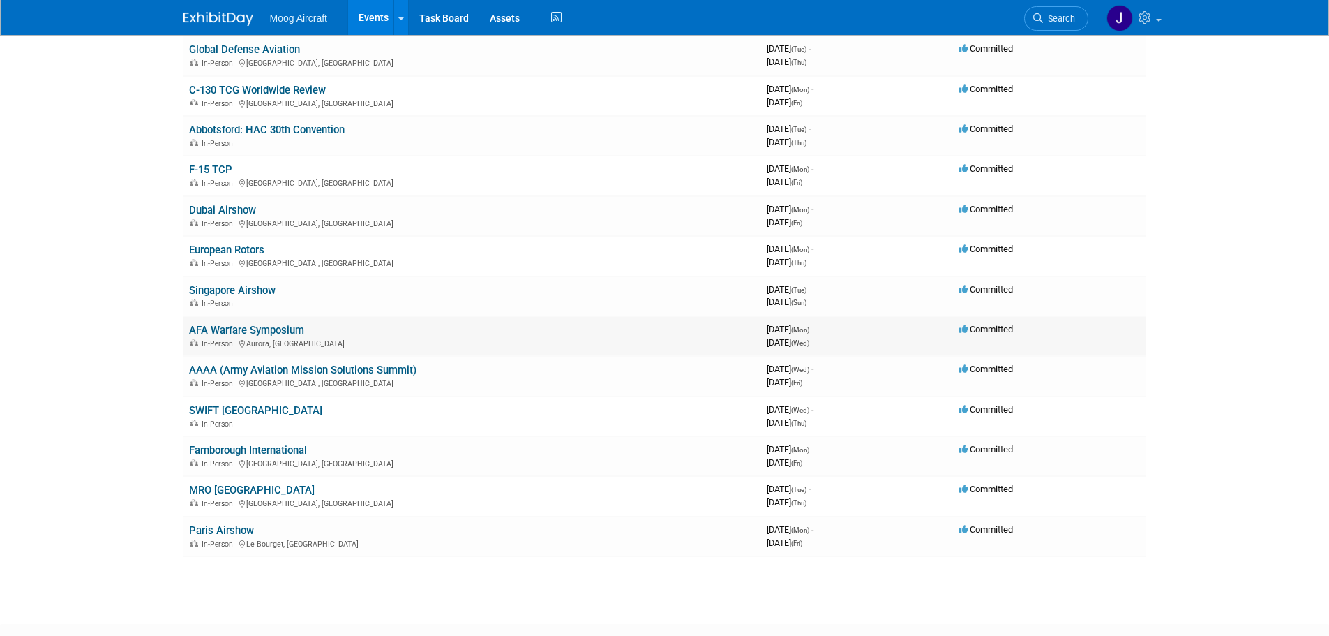
scroll to position [628, 0]
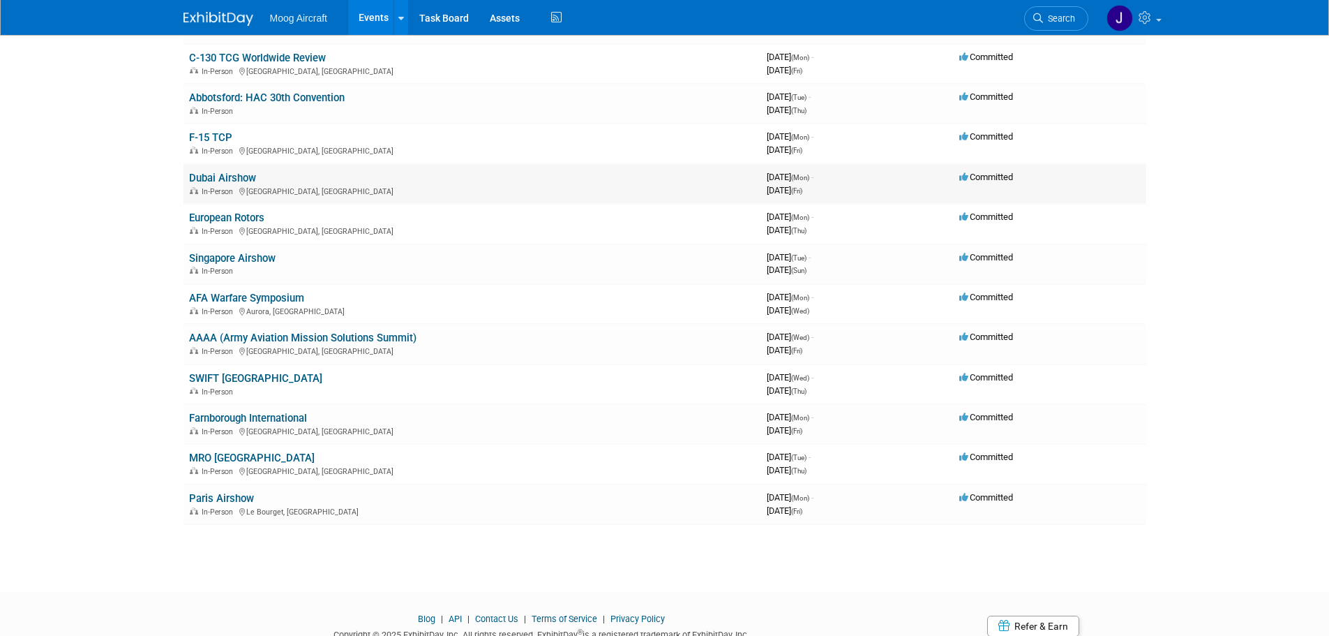
click at [242, 181] on link "Dubai Airshow" at bounding box center [222, 178] width 67 height 13
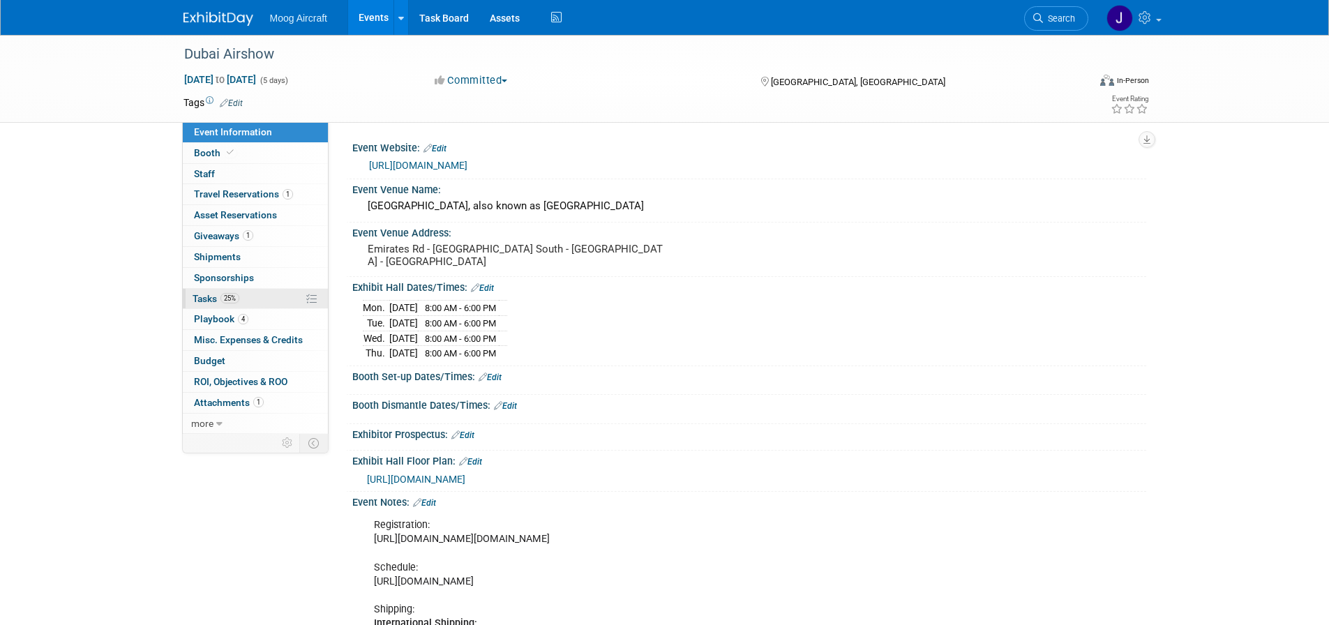
click at [261, 306] on link "25% Tasks 25%" at bounding box center [255, 299] width 145 height 20
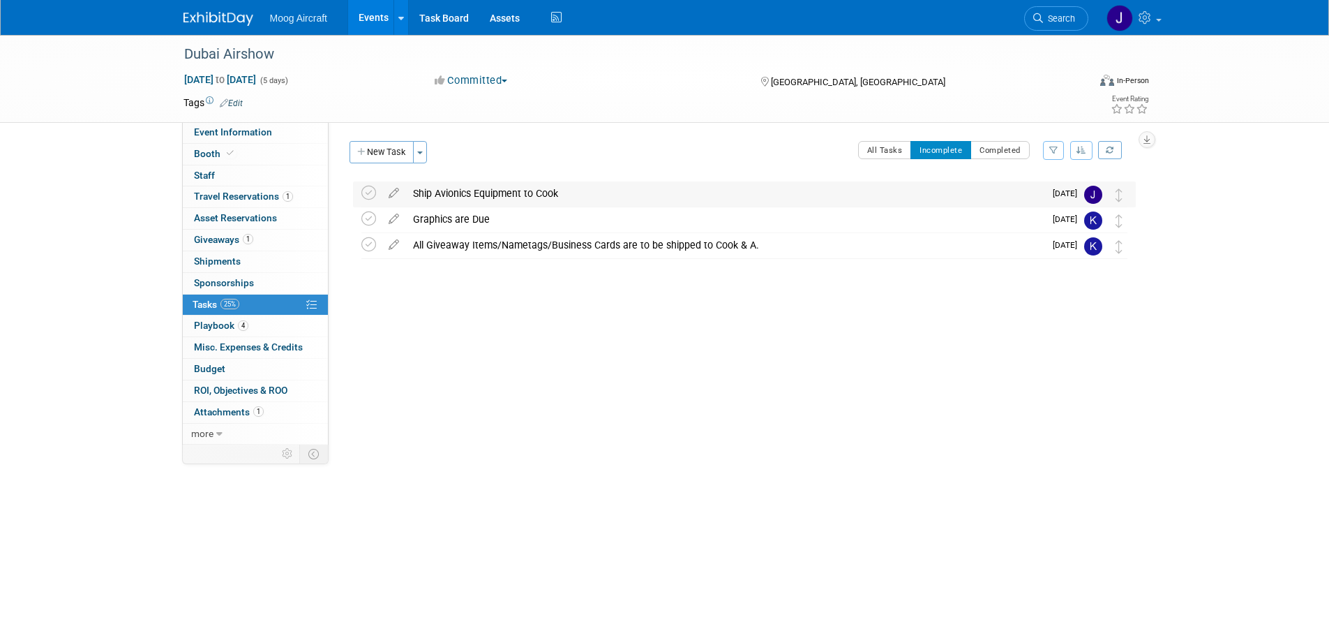
click at [575, 190] on div "Ship Avionics Equipment to Cook" at bounding box center [725, 193] width 639 height 24
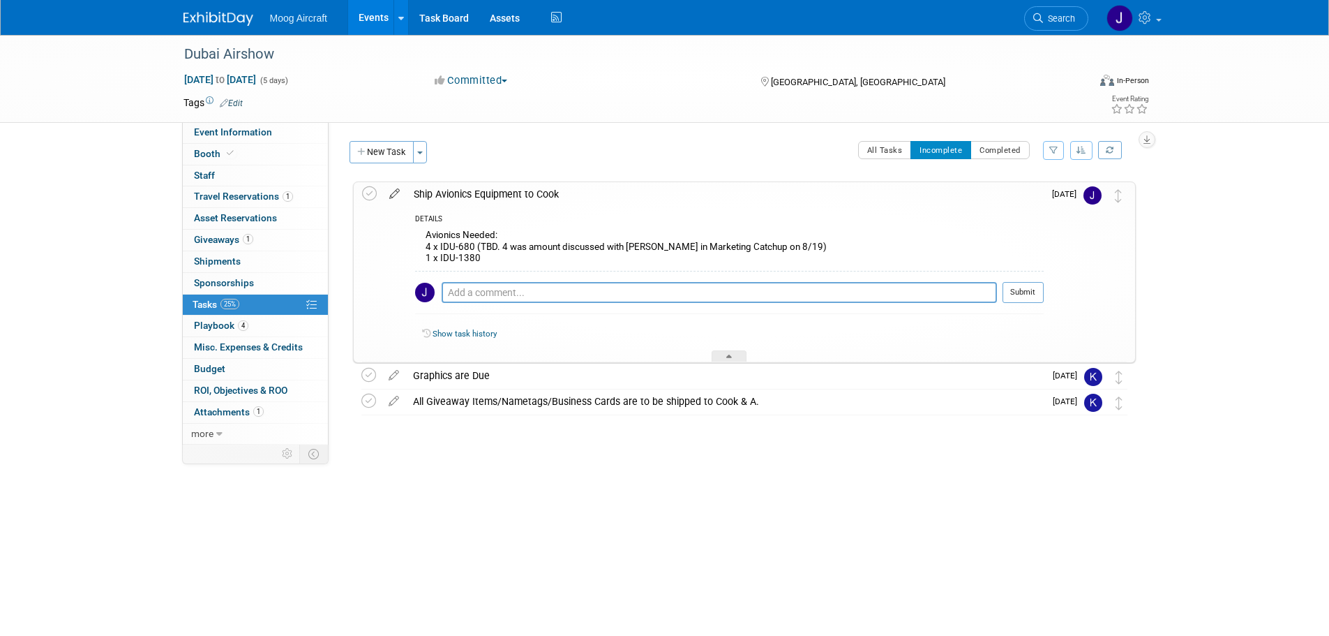
click at [395, 195] on icon at bounding box center [394, 190] width 24 height 17
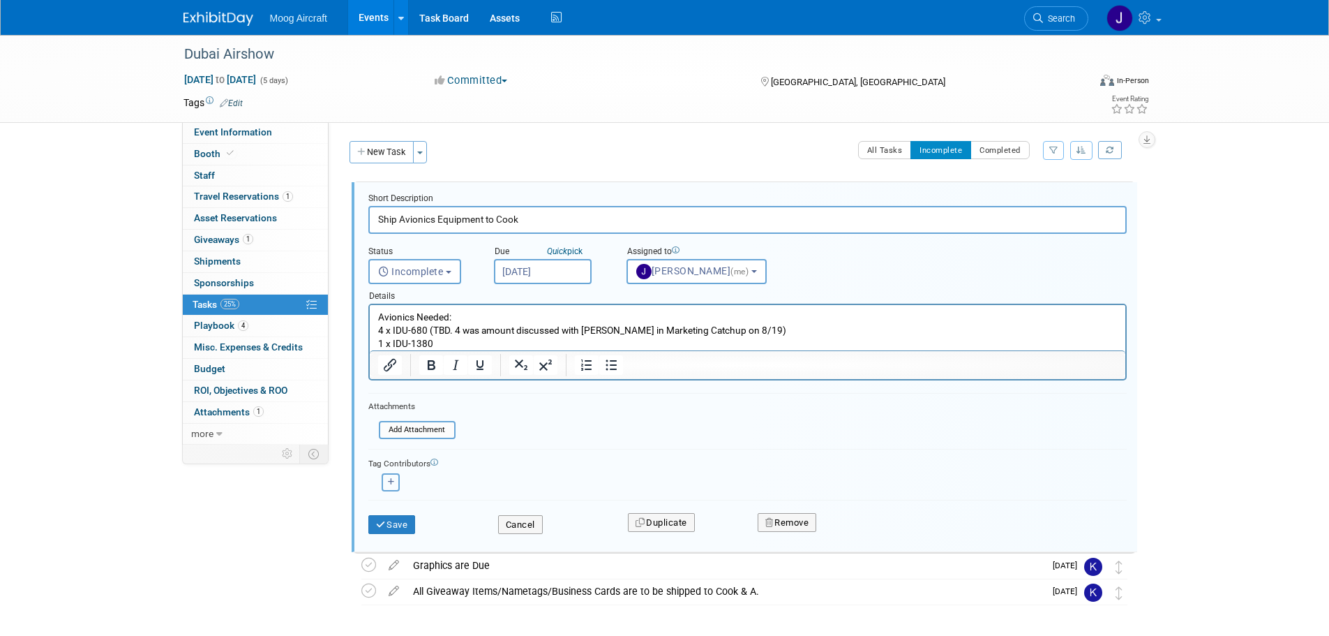
click at [390, 483] on icon "button" at bounding box center [391, 482] width 7 height 8
select select
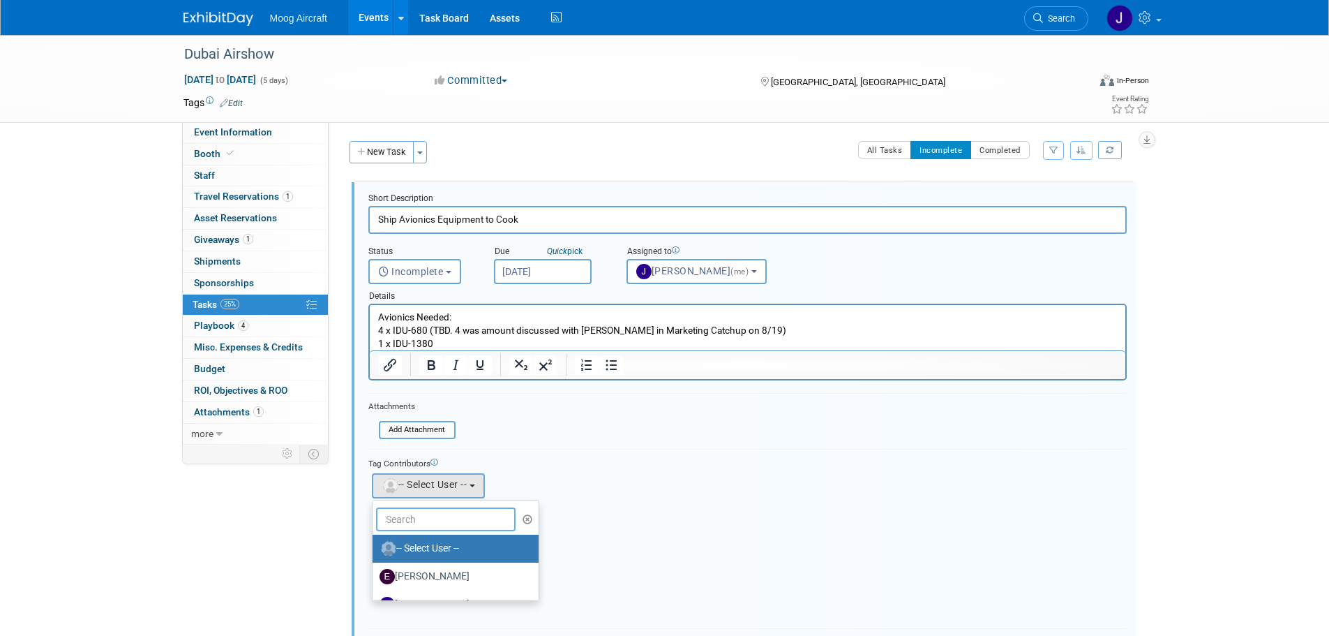
click at [419, 519] on input "text" at bounding box center [446, 519] width 140 height 24
type input "ke"
click at [438, 551] on label "Kelsey Blackley" at bounding box center [453, 548] width 146 height 22
click at [375, 551] on input "Kelsey Blackley" at bounding box center [370, 546] width 9 height 9
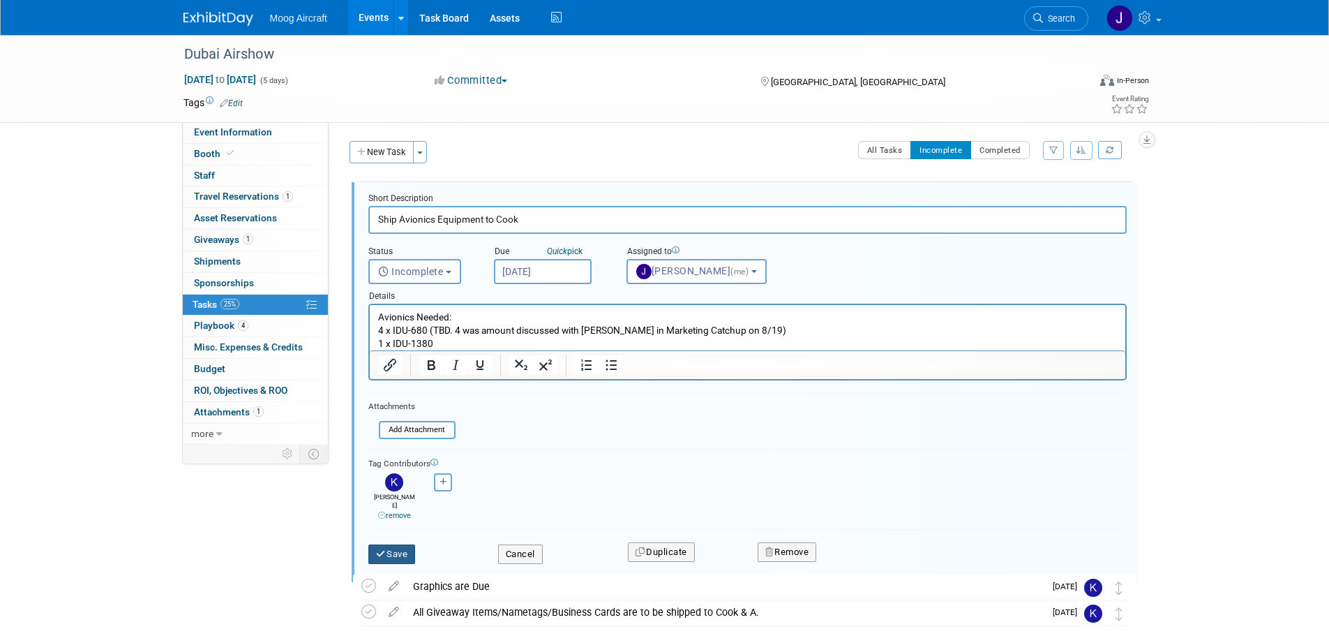
click at [403, 546] on button "Save" at bounding box center [391, 554] width 47 height 20
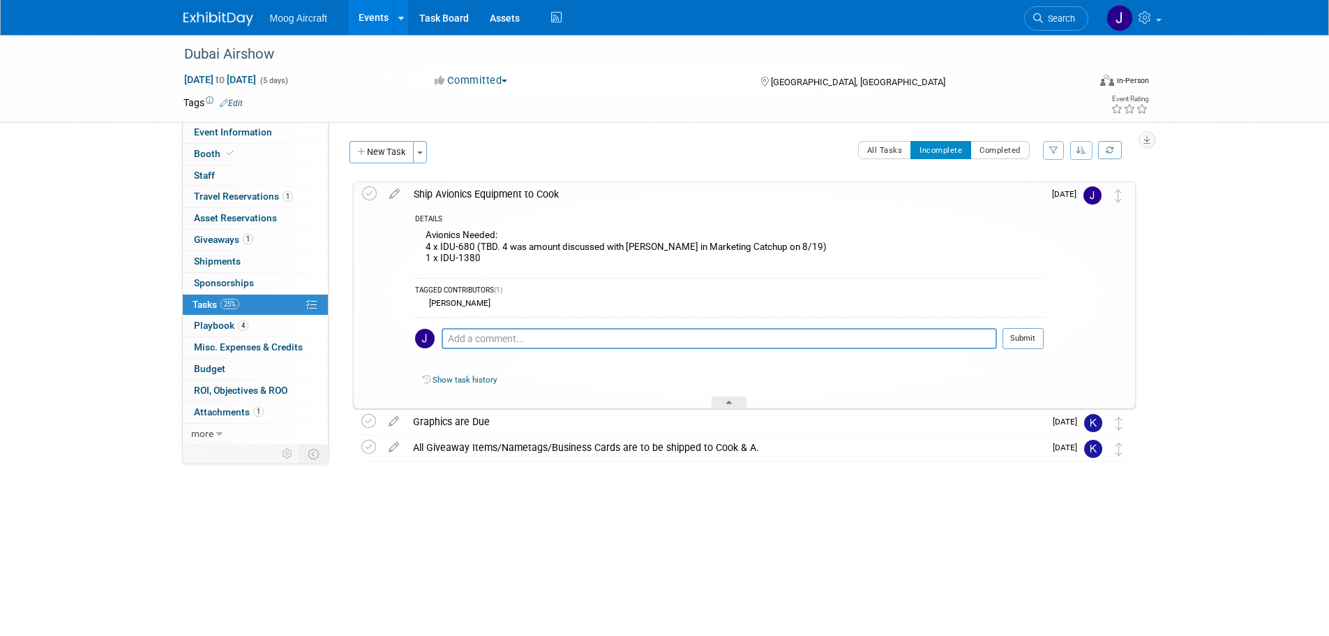
click at [374, 28] on link "Events" at bounding box center [373, 17] width 51 height 35
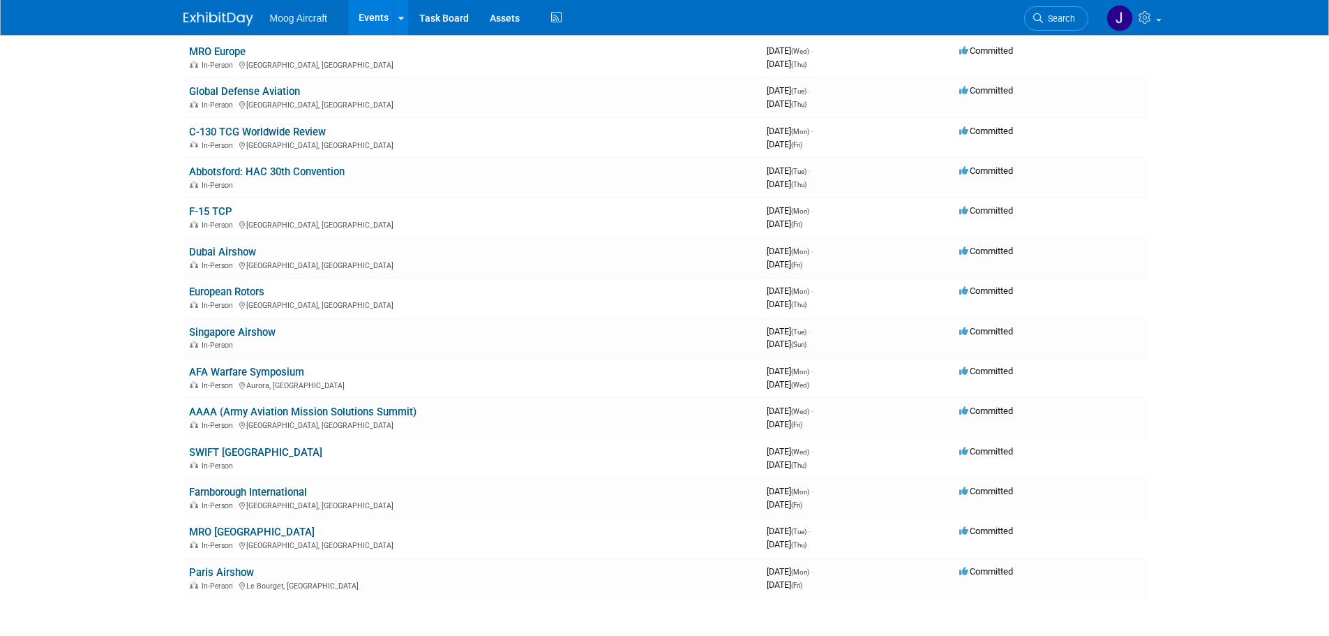
scroll to position [558, 0]
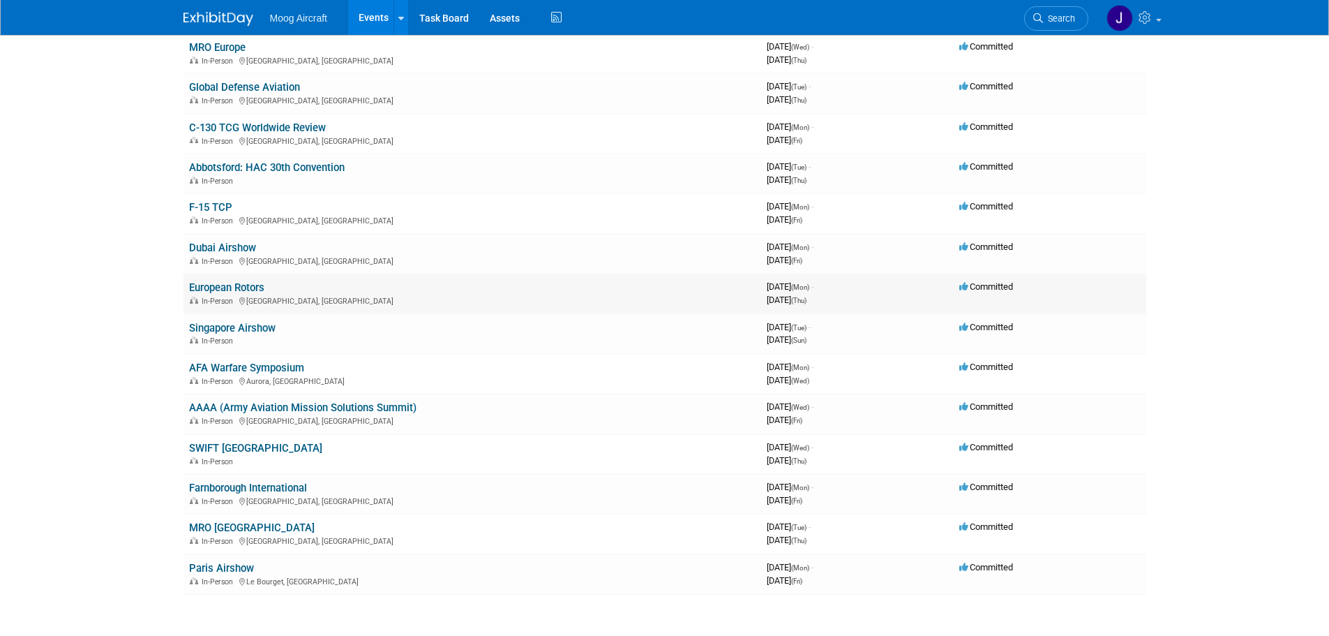
click at [241, 279] on td "European Rotors In-Person [GEOGRAPHIC_DATA], [GEOGRAPHIC_DATA]" at bounding box center [473, 294] width 578 height 40
